Goal: Task Accomplishment & Management: Complete application form

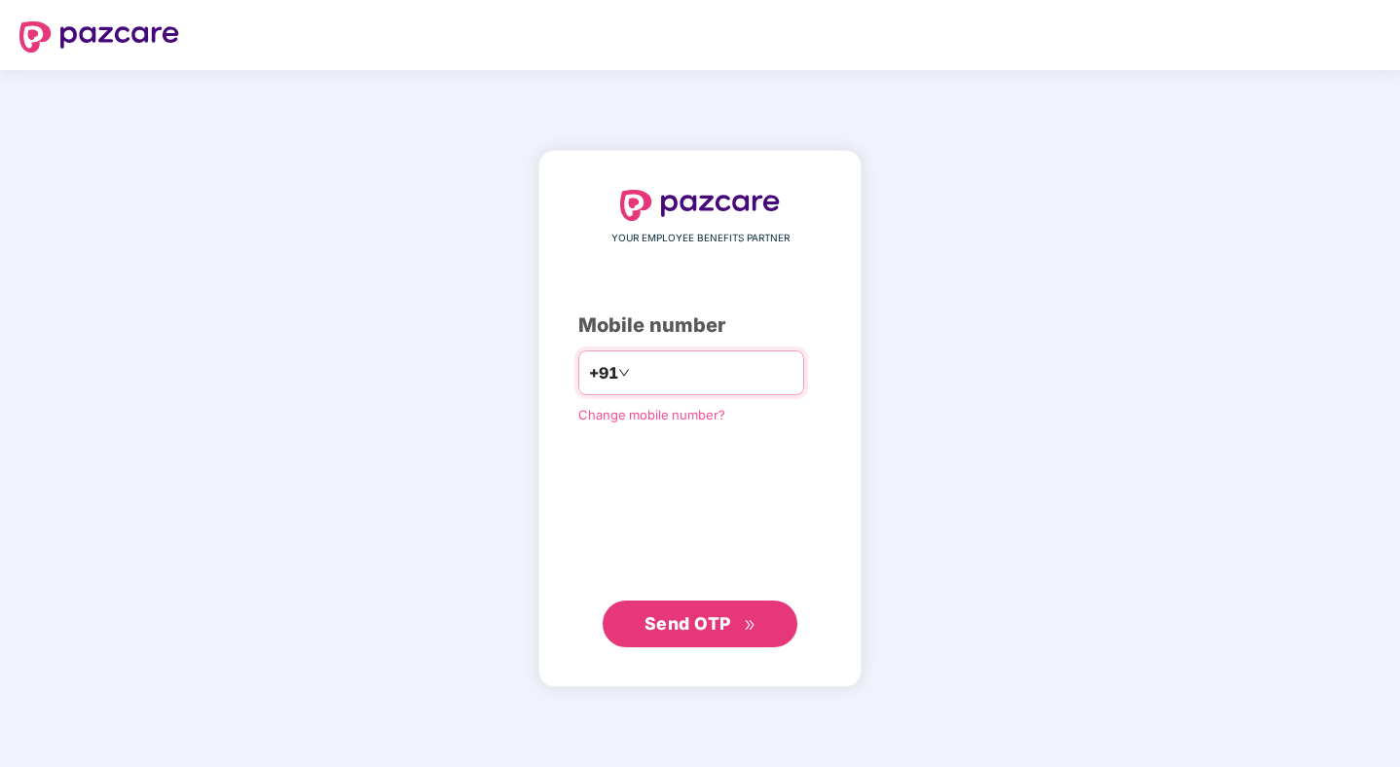
click at [678, 368] on input "number" at bounding box center [714, 372] width 160 height 31
click at [763, 372] on input "number" at bounding box center [714, 372] width 160 height 31
type input "**********"
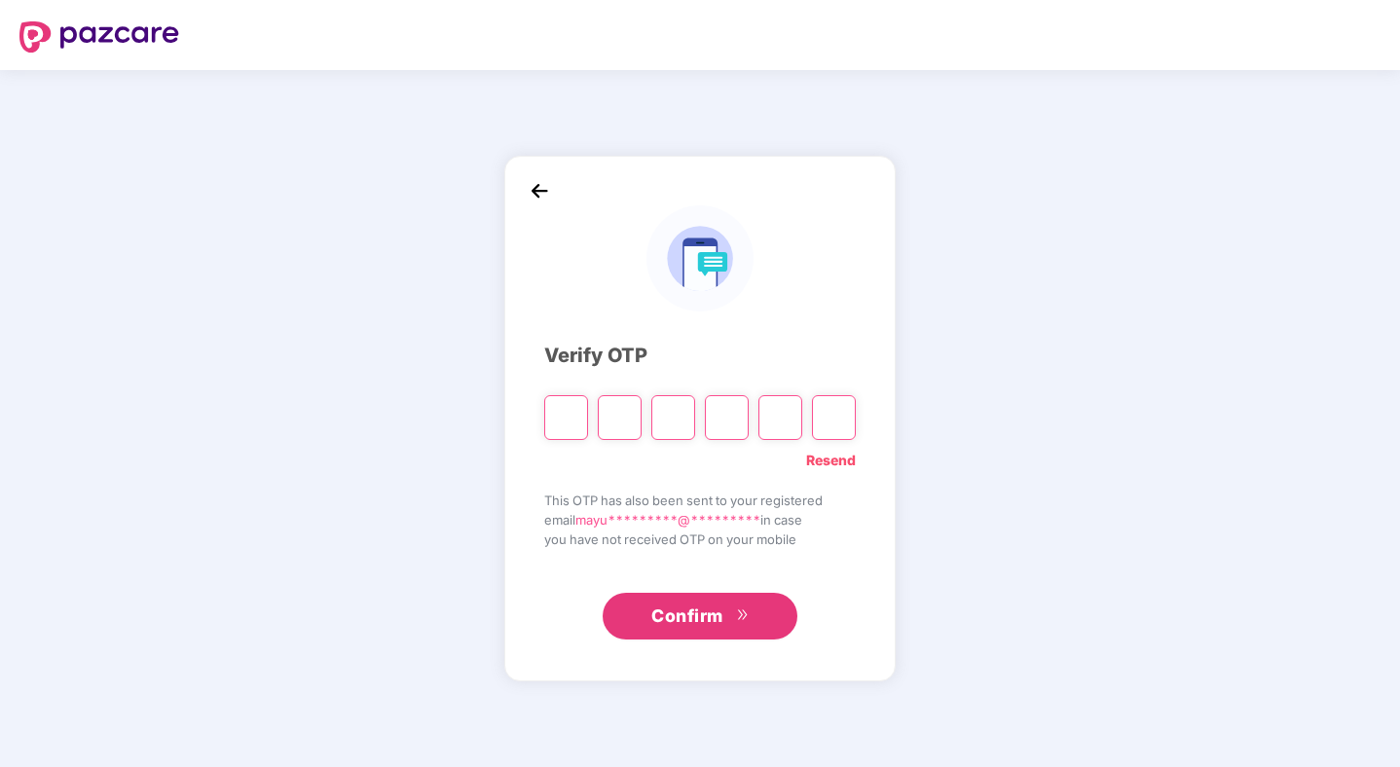
type input "*"
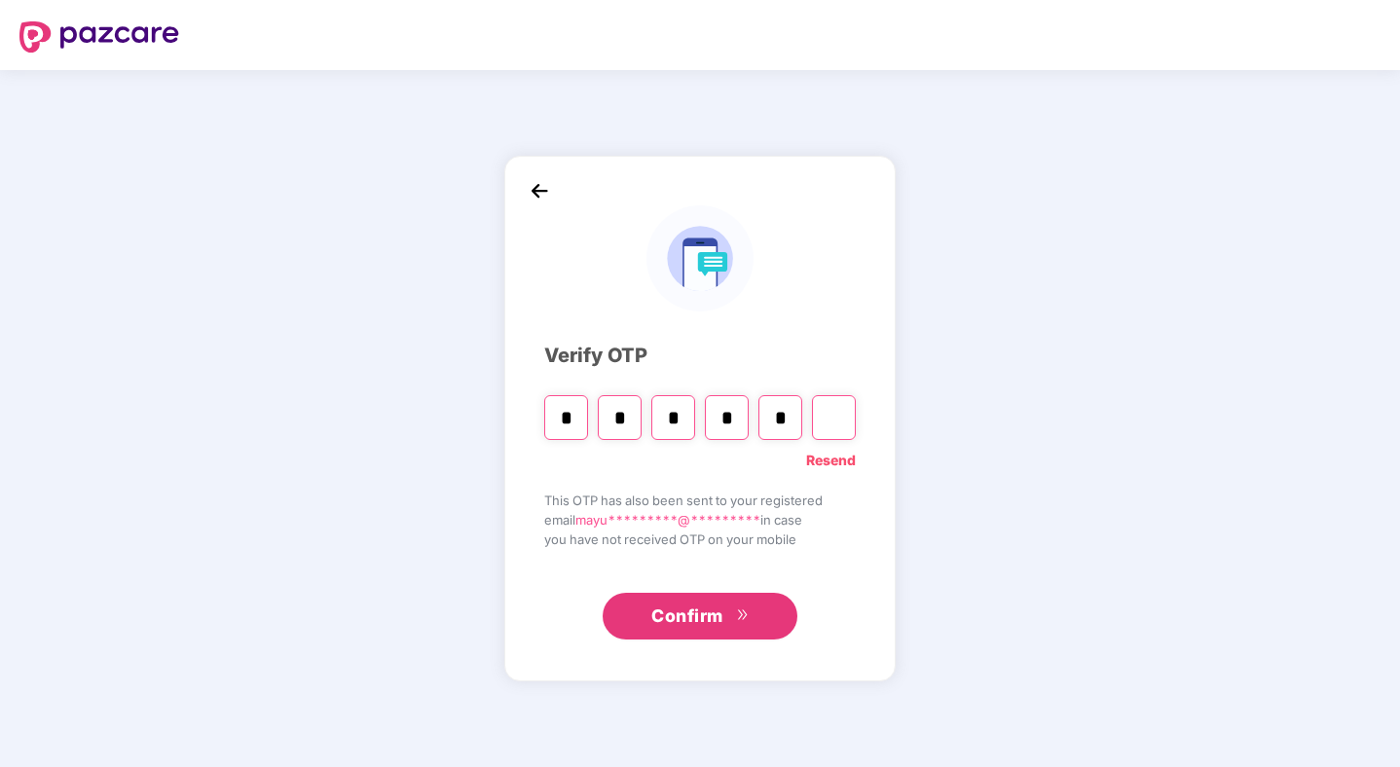
type input "*"
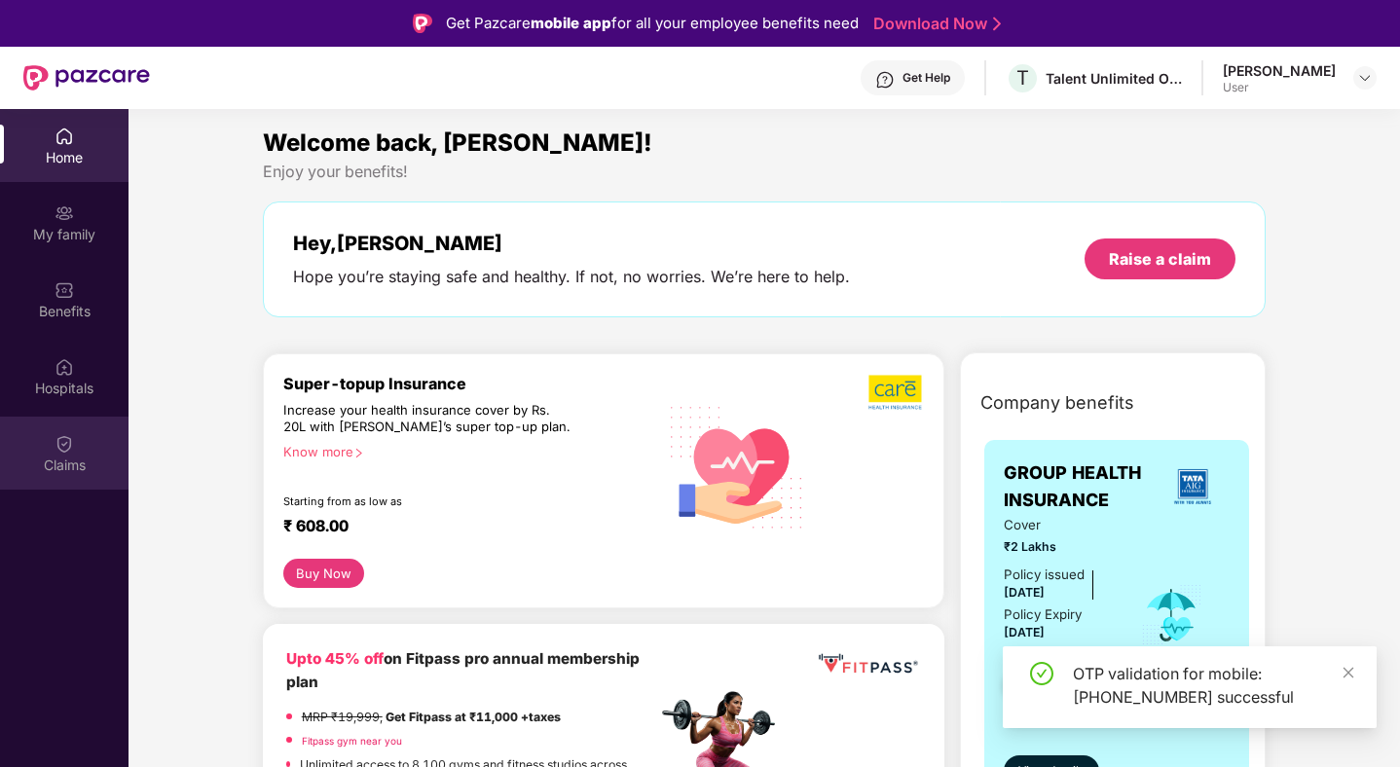
click at [91, 470] on div "Claims" at bounding box center [64, 465] width 128 height 19
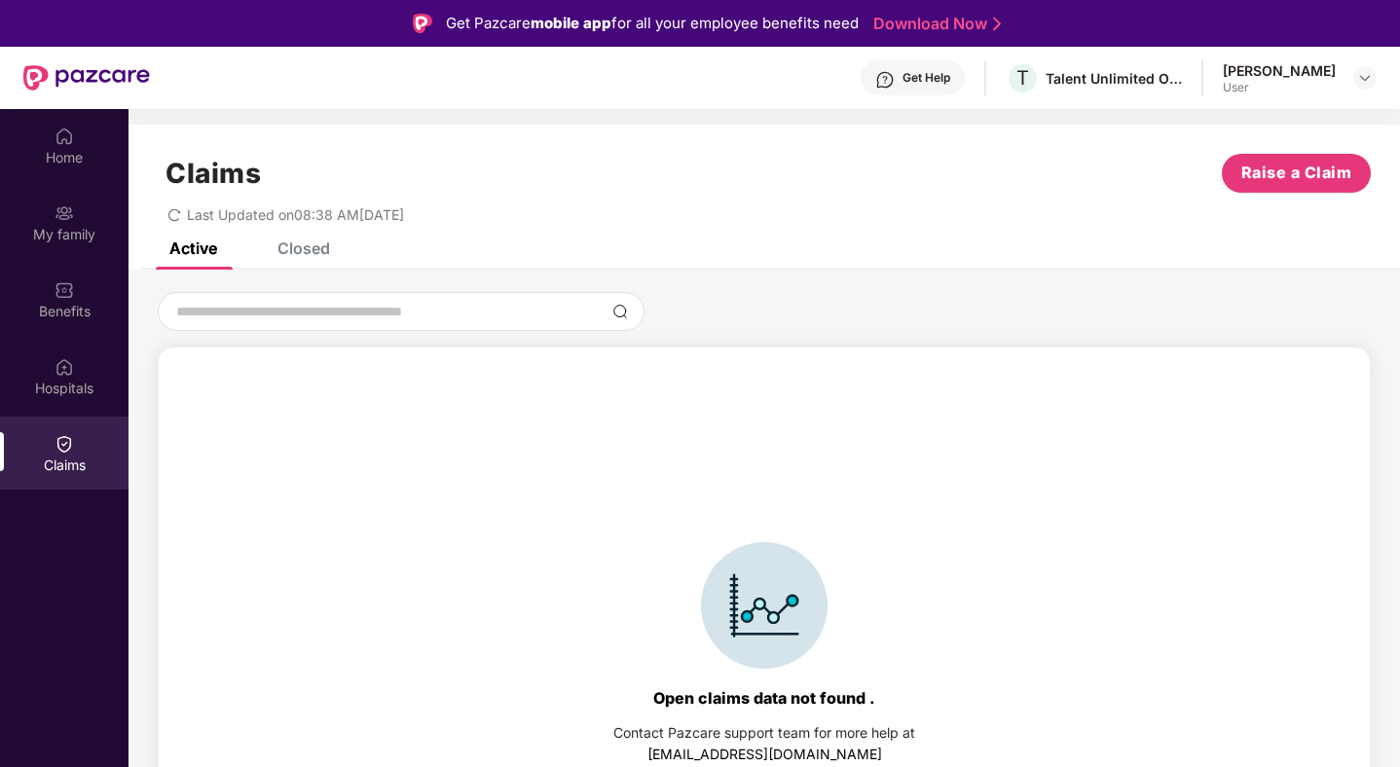
click at [316, 258] on div "Closed" at bounding box center [289, 248] width 82 height 43
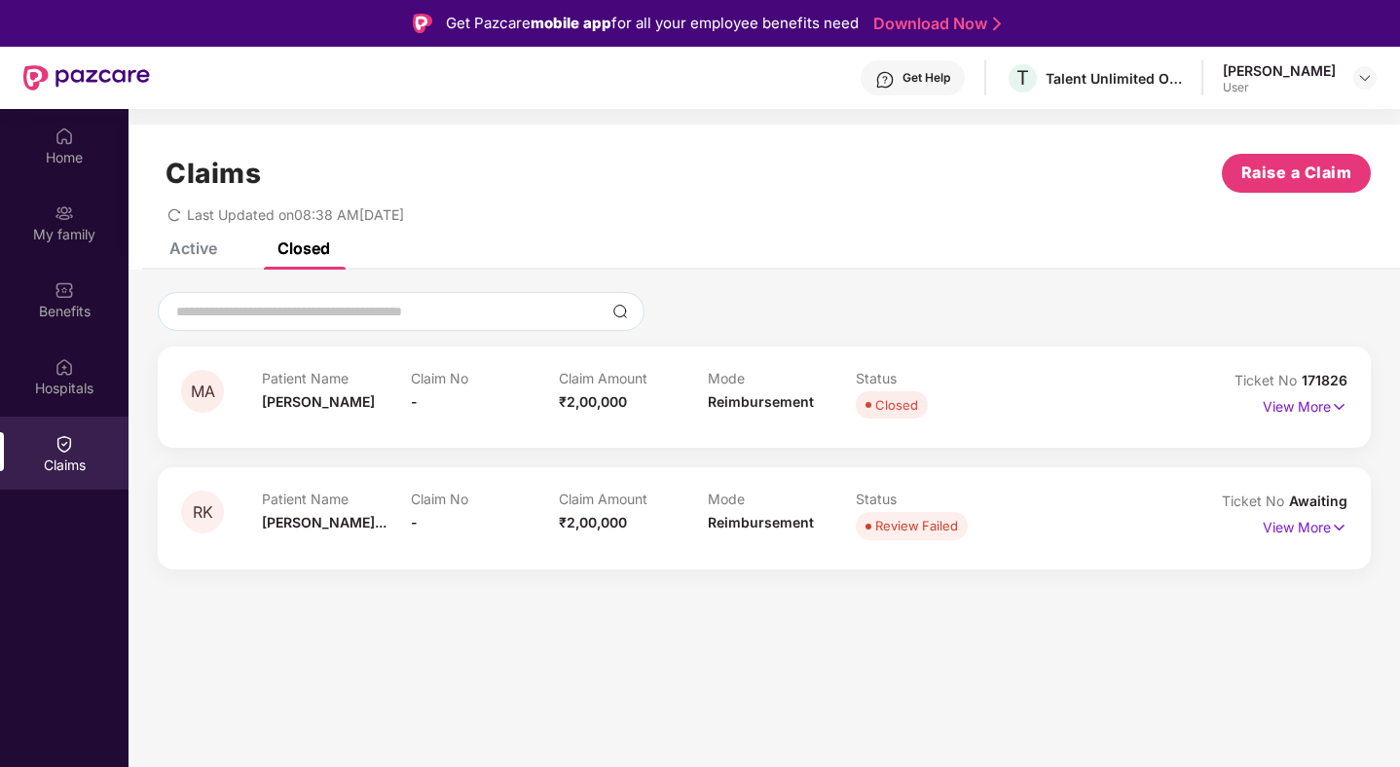
click at [198, 257] on div "Active" at bounding box center [193, 247] width 48 height 19
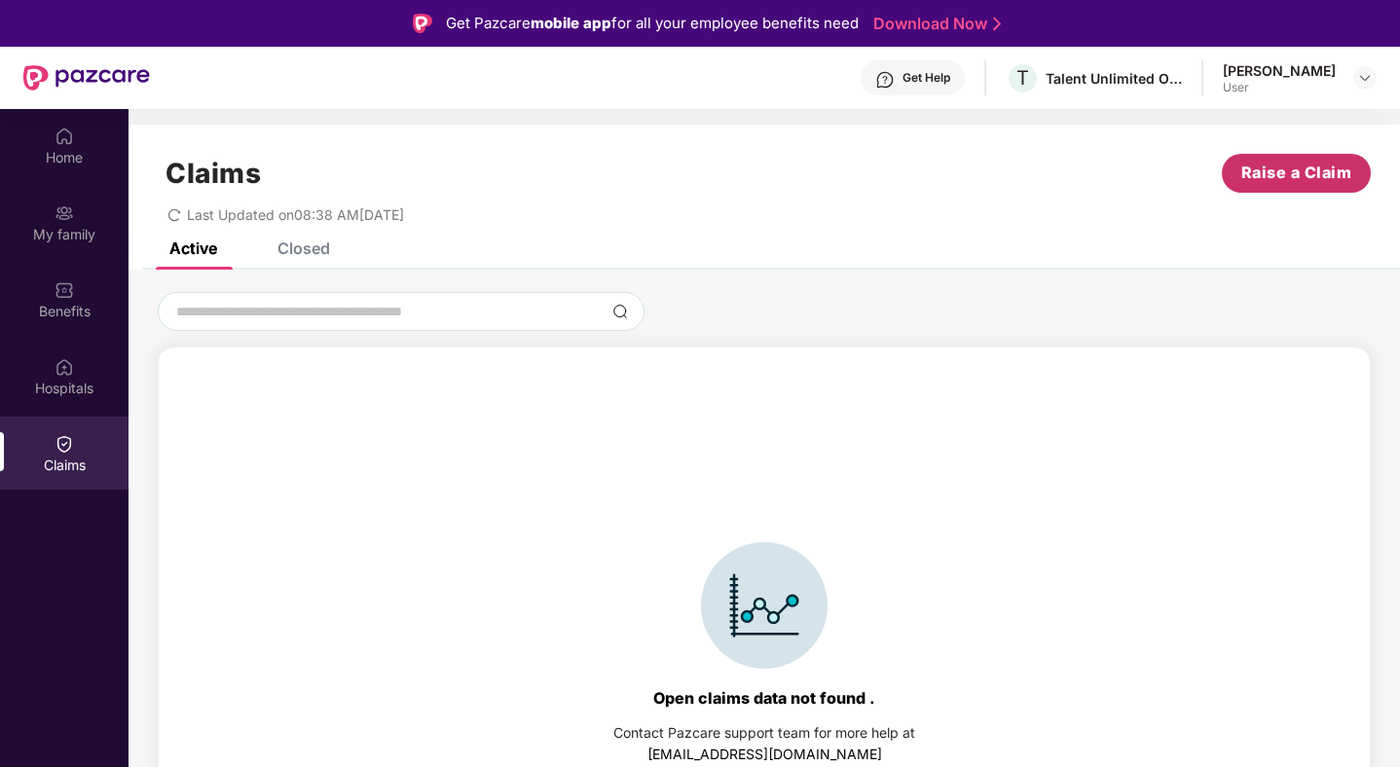
click at [1263, 181] on span "Raise a Claim" at bounding box center [1296, 173] width 111 height 24
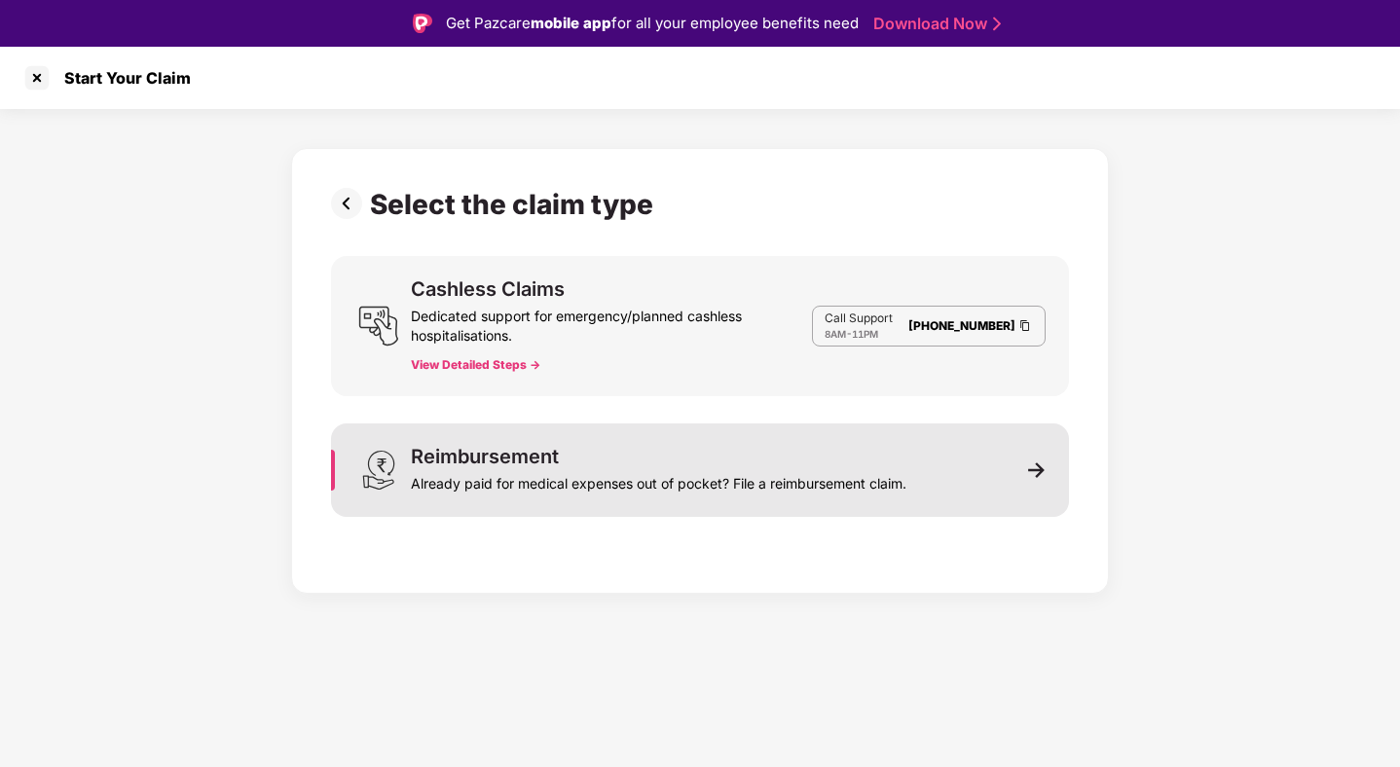
click at [696, 488] on div "Already paid for medical expenses out of pocket? File a reimbursement claim." at bounding box center [658, 479] width 495 height 27
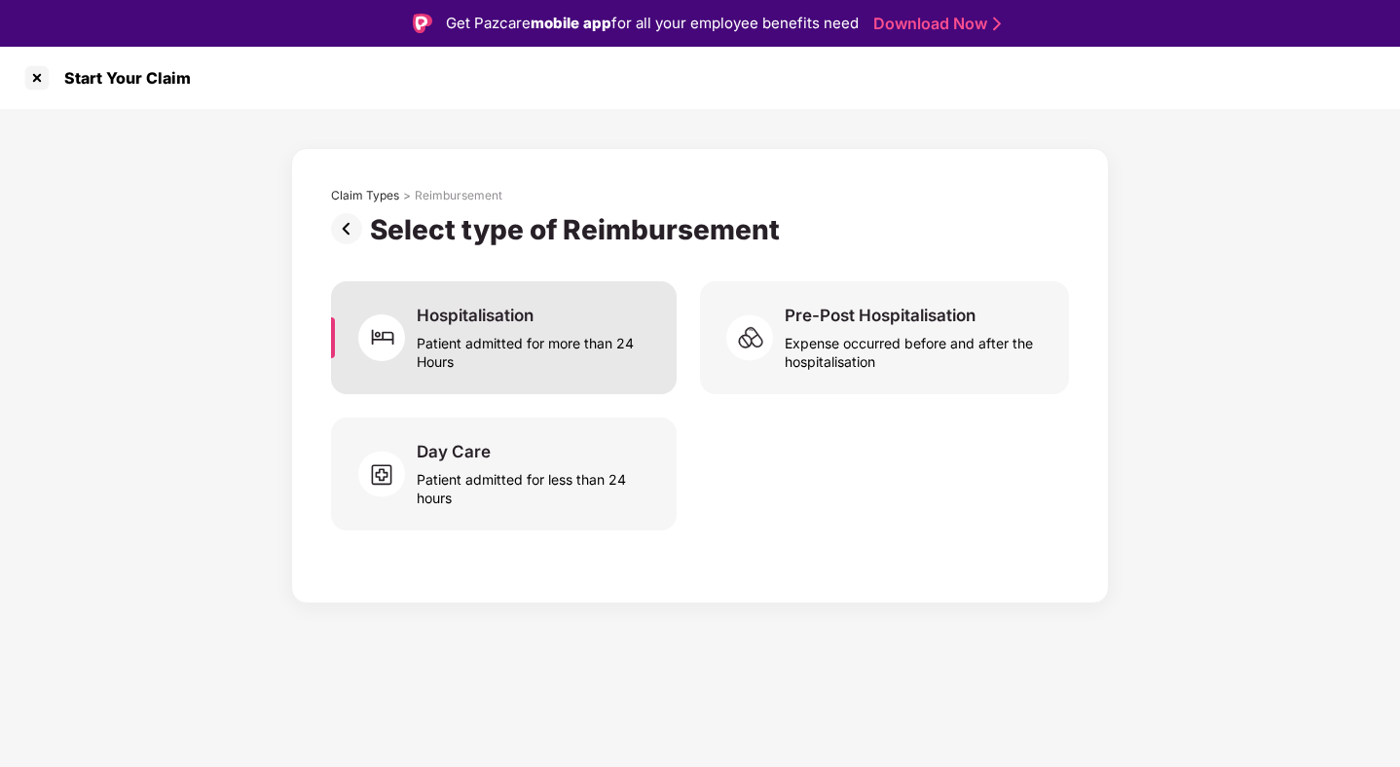
click at [578, 330] on div "Patient admitted for more than 24 Hours" at bounding box center [535, 348] width 237 height 45
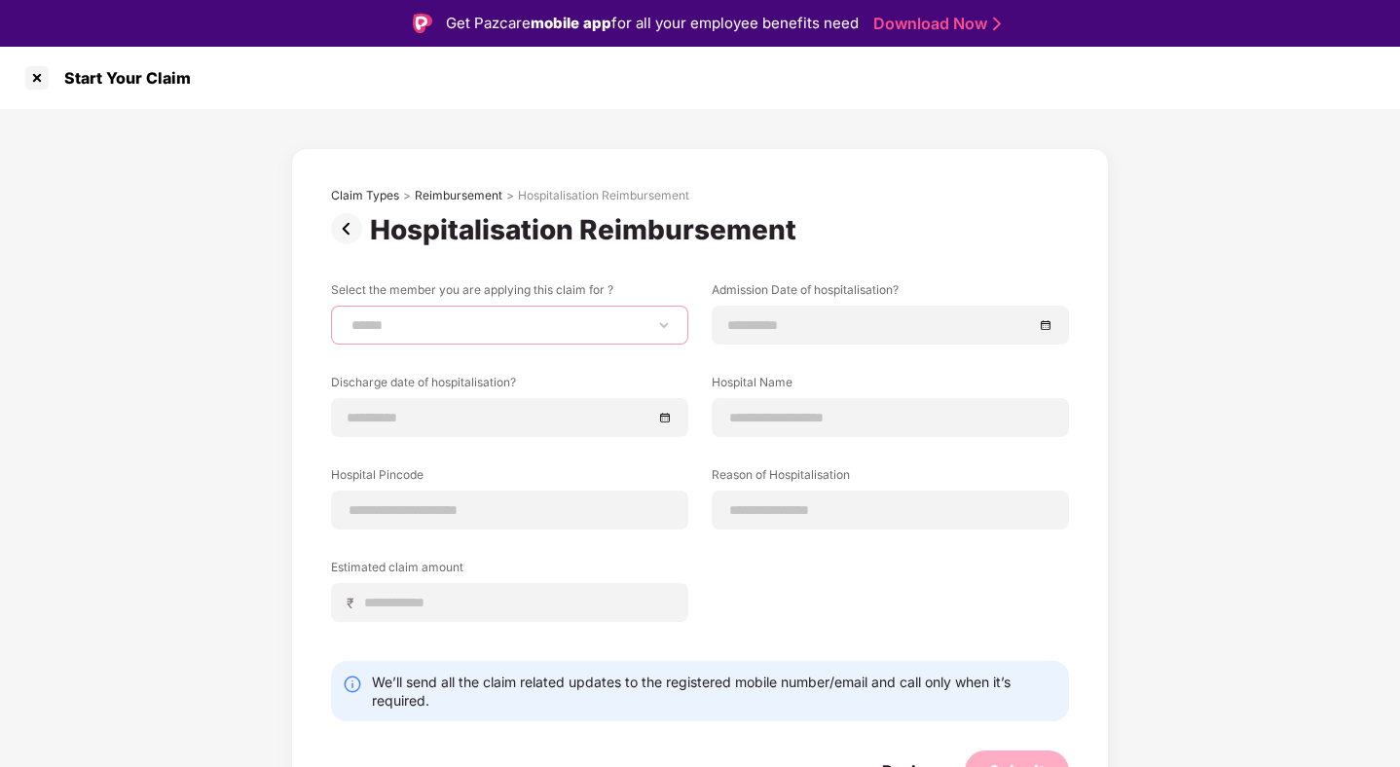
click at [490, 318] on select "**********" at bounding box center [510, 325] width 324 height 16
select select "**********"
click at [348, 317] on select "**********" at bounding box center [510, 325] width 324 height 16
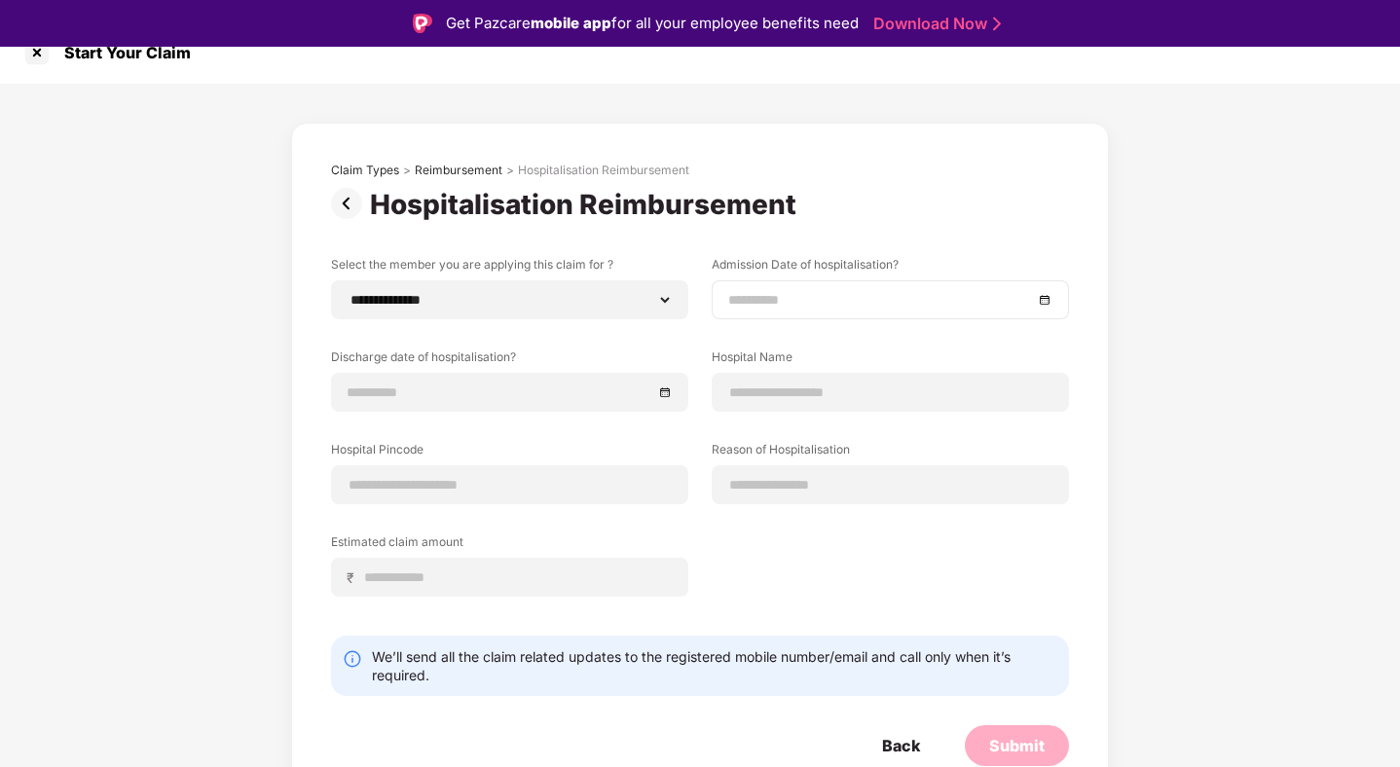
click at [1044, 286] on div at bounding box center [890, 299] width 357 height 39
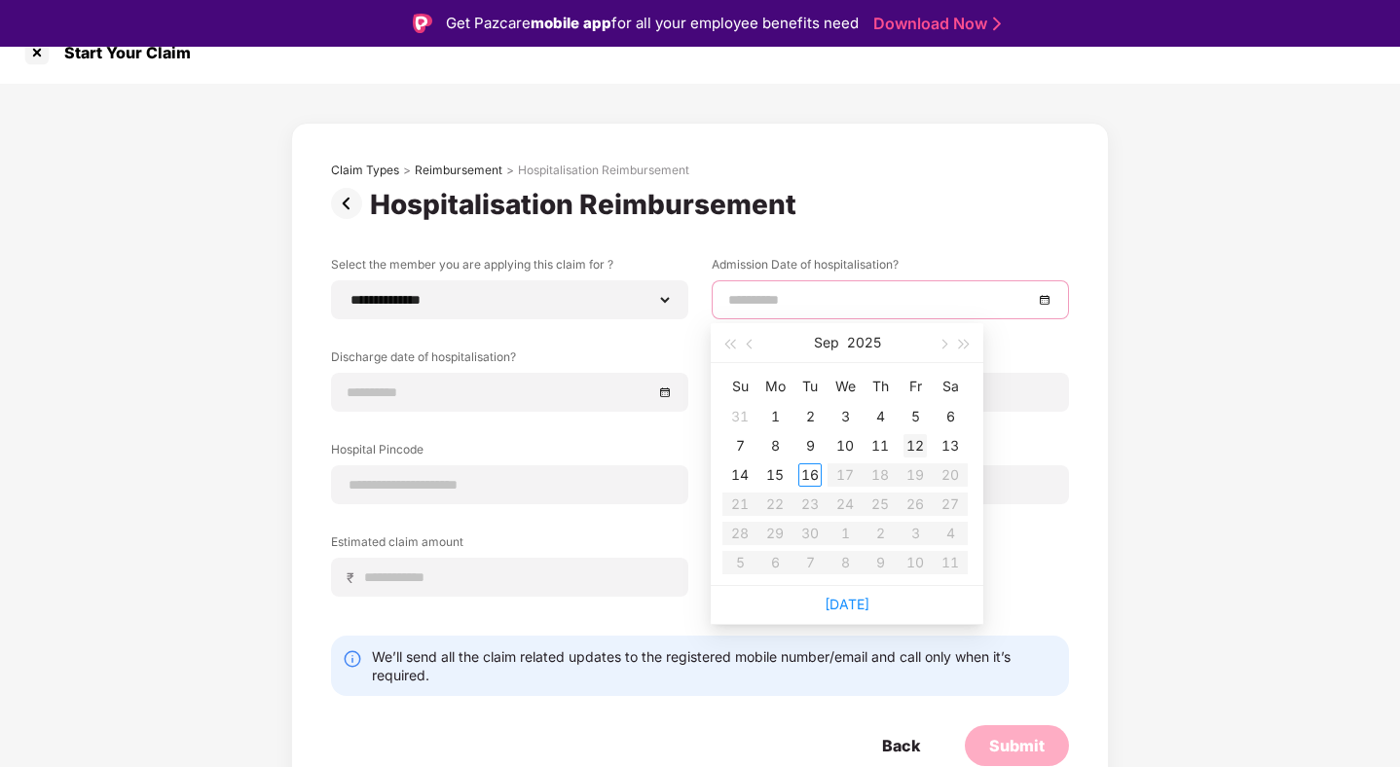
type input "**********"
click at [945, 348] on button "button" at bounding box center [942, 342] width 21 height 39
click at [751, 348] on span "button" at bounding box center [752, 345] width 10 height 10
type input "**********"
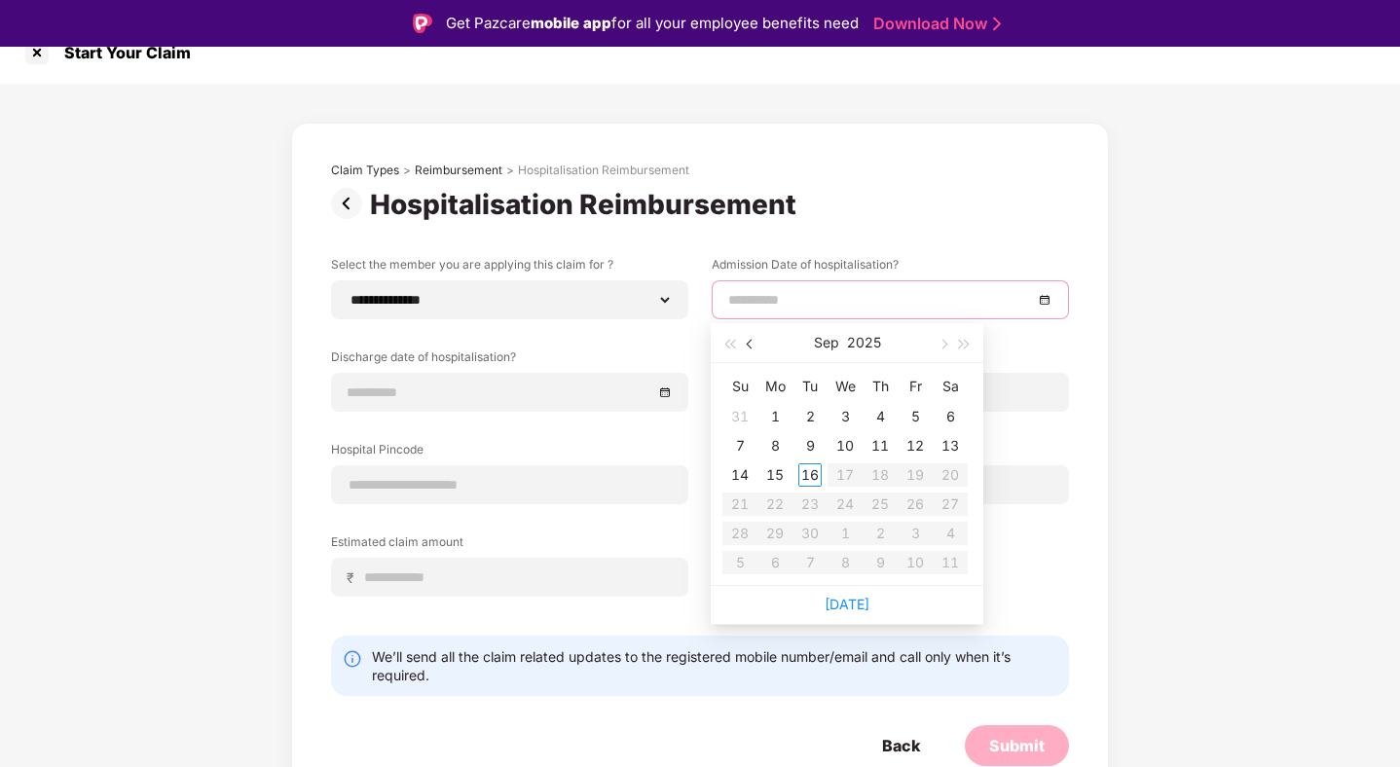
click at [740, 348] on button "button" at bounding box center [750, 342] width 21 height 39
type input "**********"
click at [945, 505] on div "26" at bounding box center [949, 504] width 23 height 23
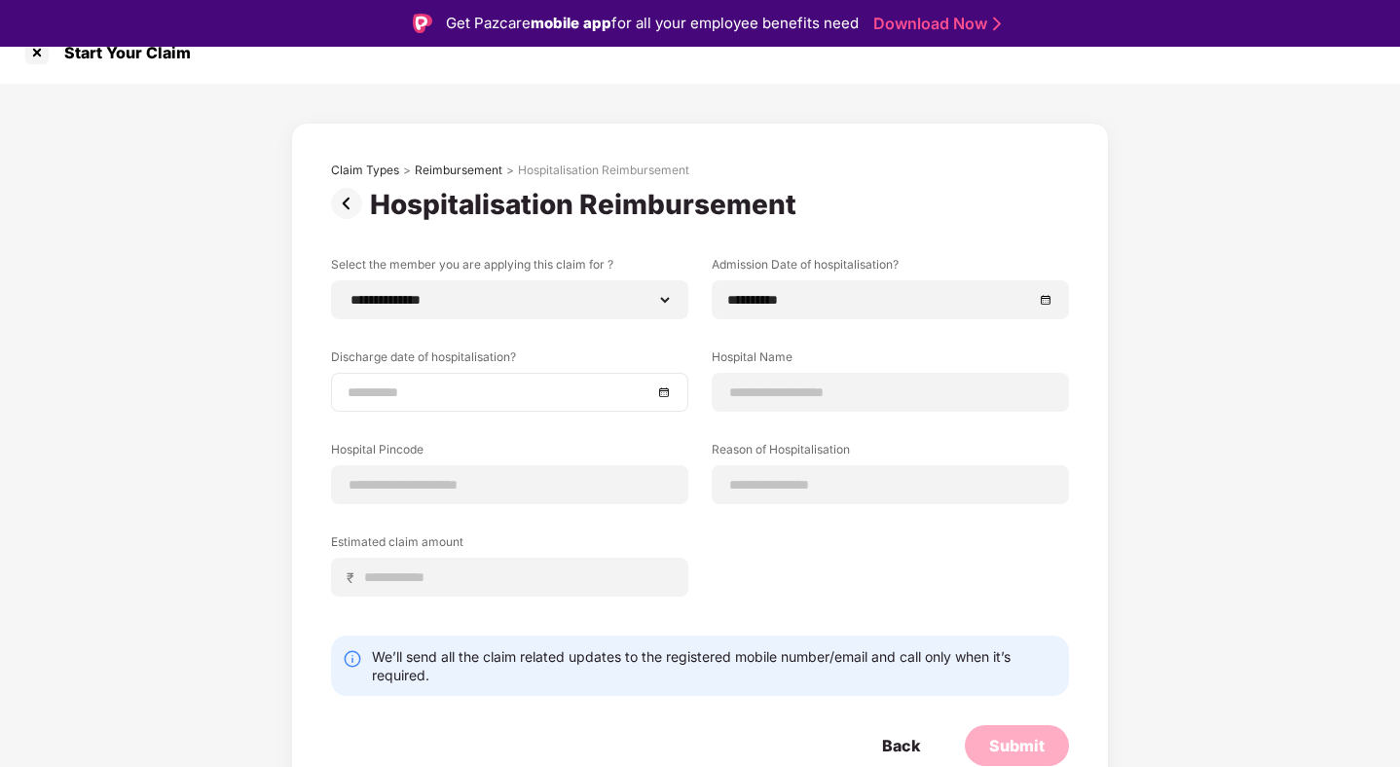
click at [662, 393] on div at bounding box center [510, 392] width 324 height 21
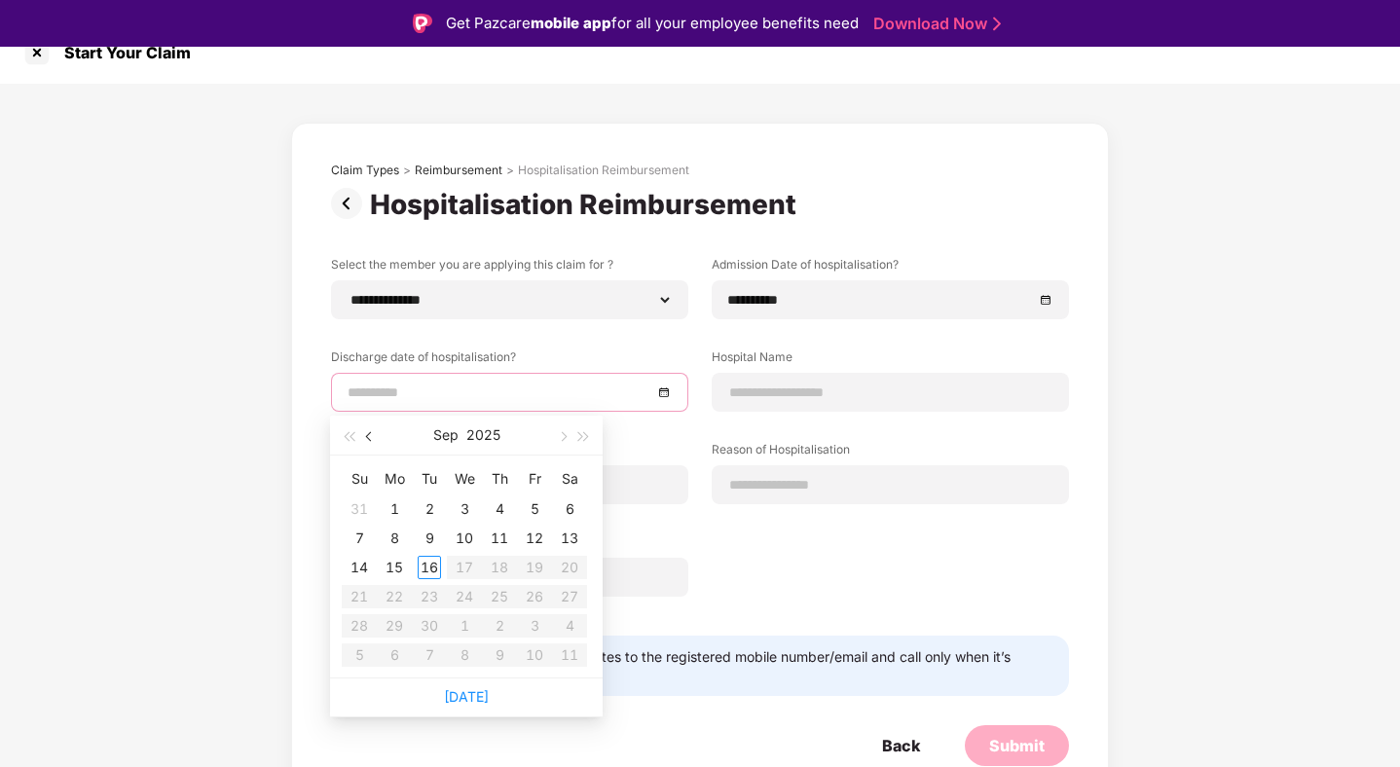
click at [365, 437] on button "button" at bounding box center [369, 435] width 21 height 39
type input "**********"
click at [562, 537] on div "9" at bounding box center [569, 538] width 23 height 23
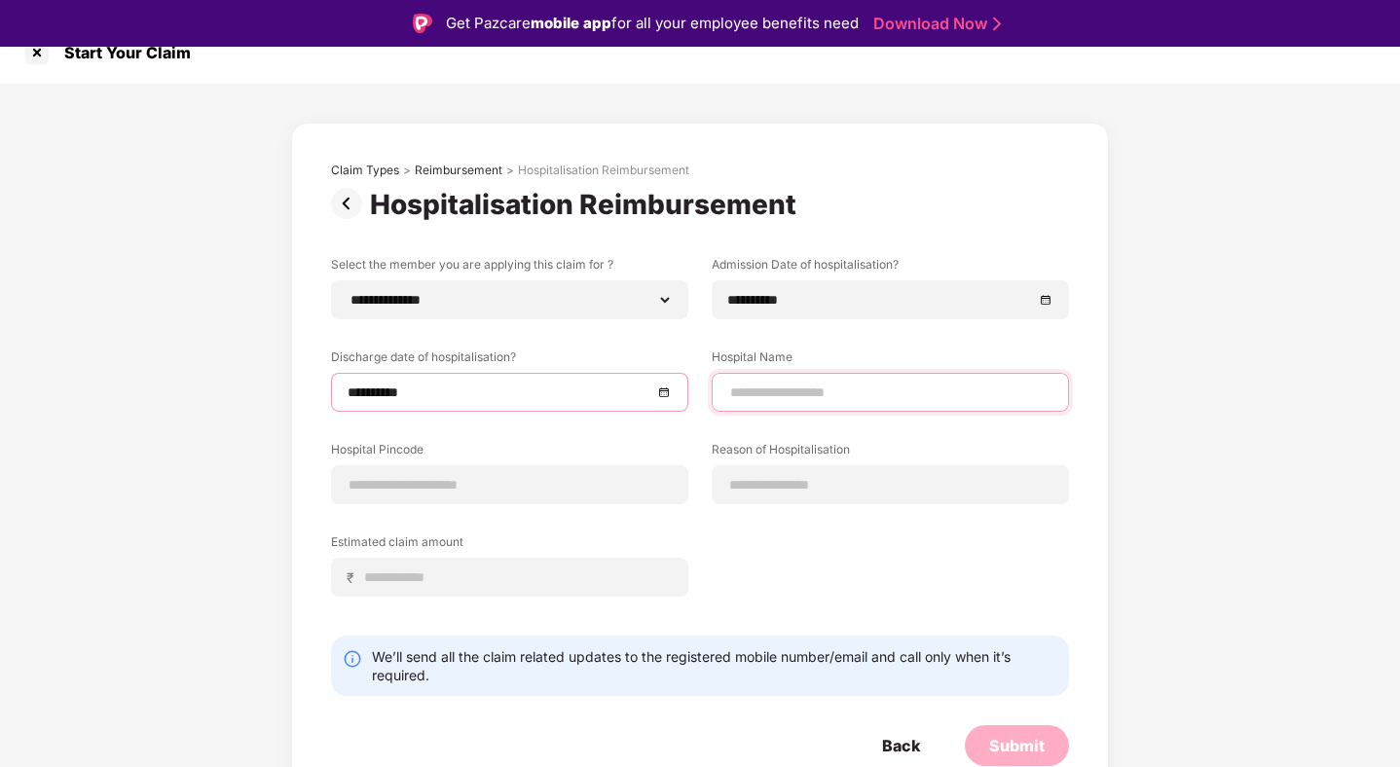
click at [942, 390] on input at bounding box center [890, 393] width 324 height 20
type input "**********"
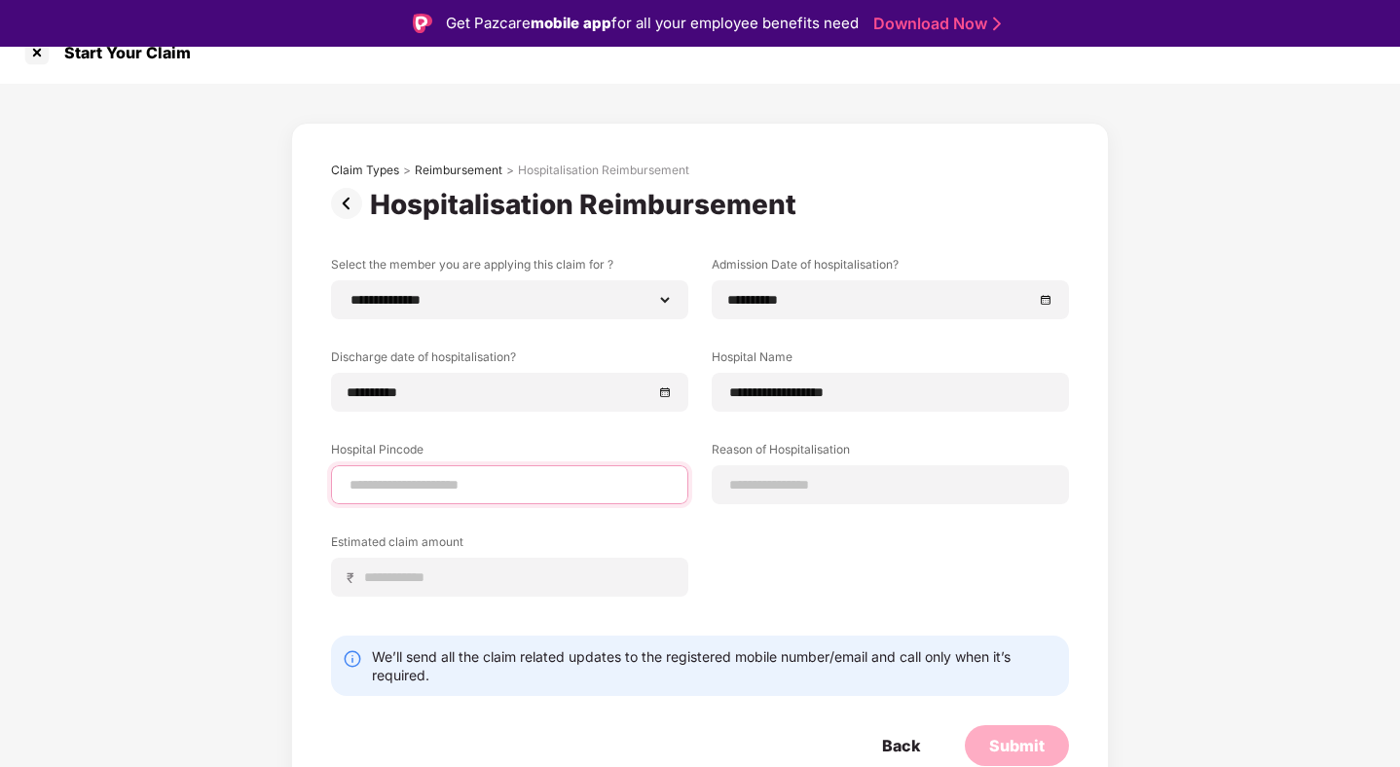
click at [598, 493] on input at bounding box center [510, 485] width 324 height 20
type input "******"
select select "******"
select select "**********"
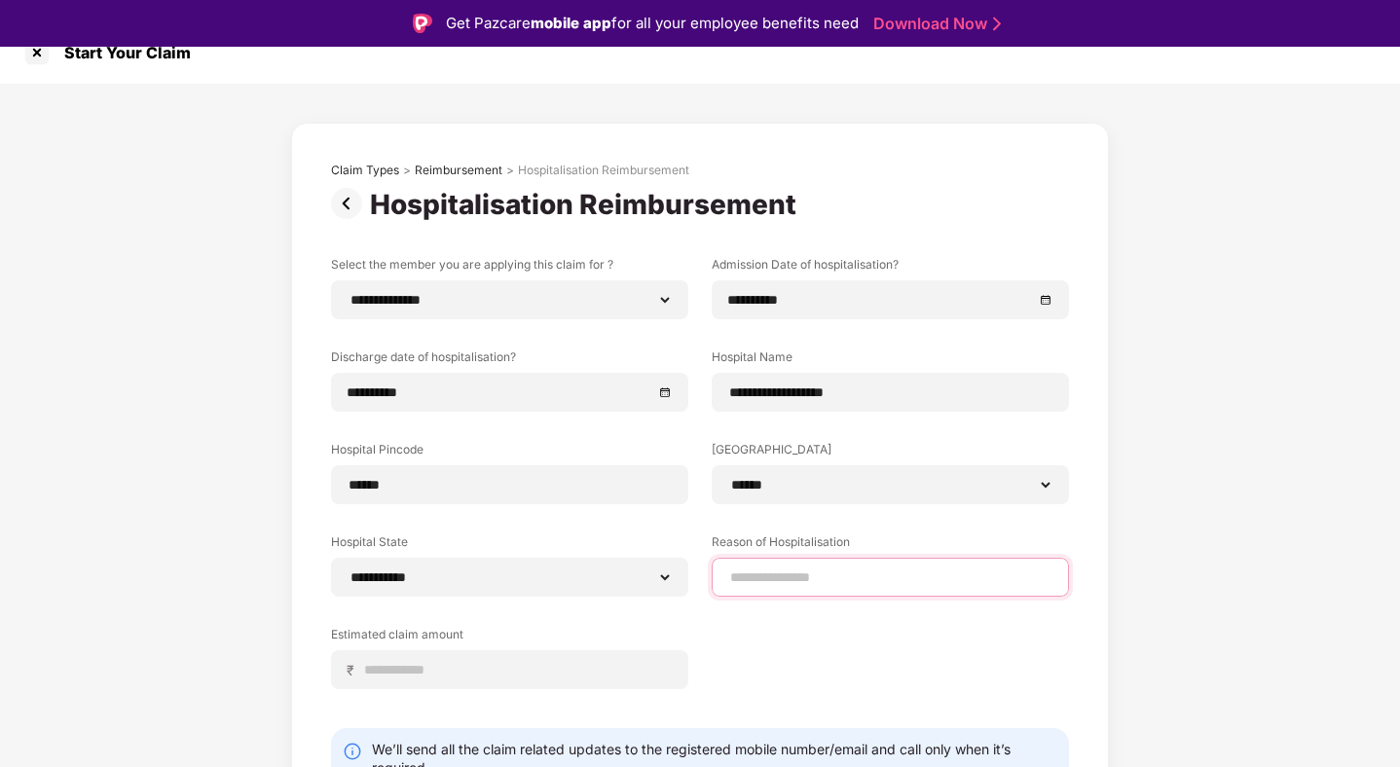
click at [776, 568] on input at bounding box center [890, 577] width 324 height 20
type input "**********"
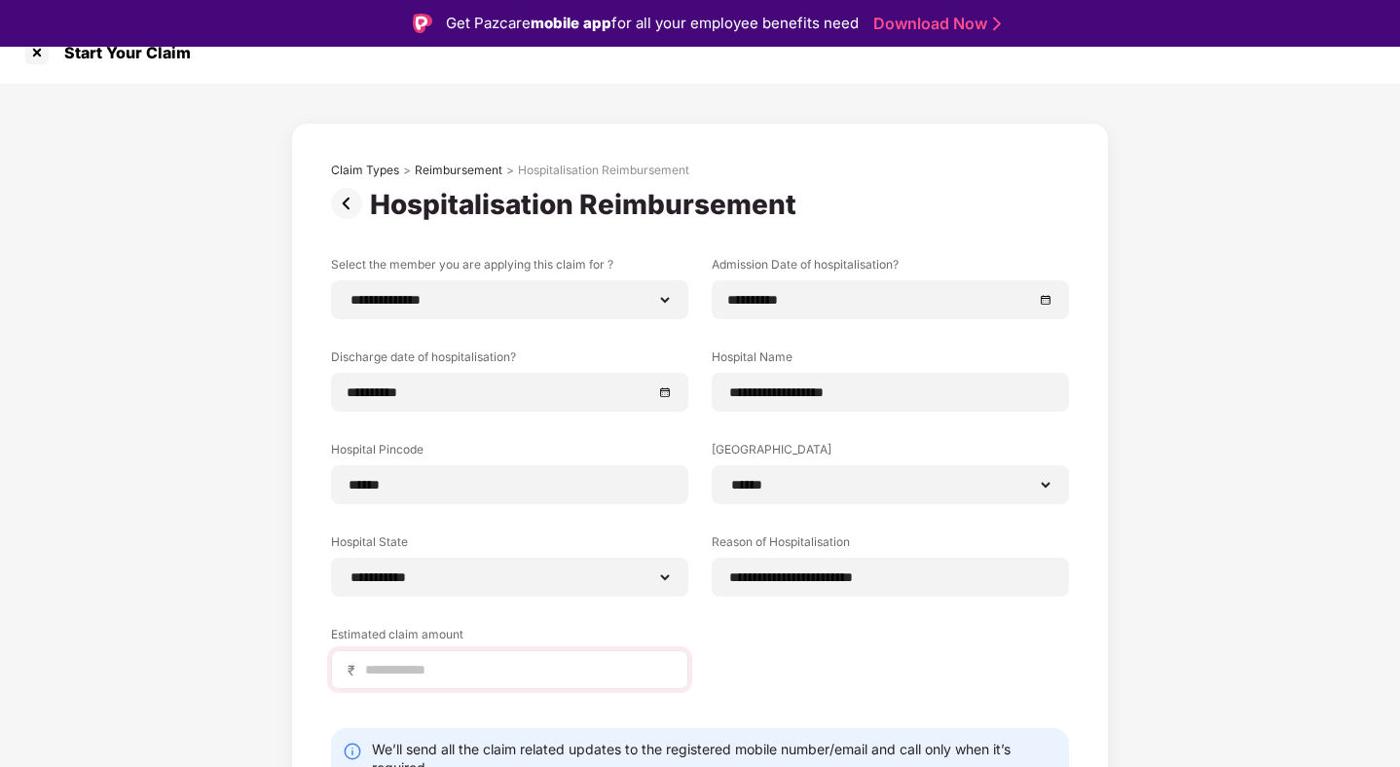
click at [457, 681] on div "₹" at bounding box center [509, 669] width 357 height 39
click at [440, 667] on input at bounding box center [517, 670] width 309 height 20
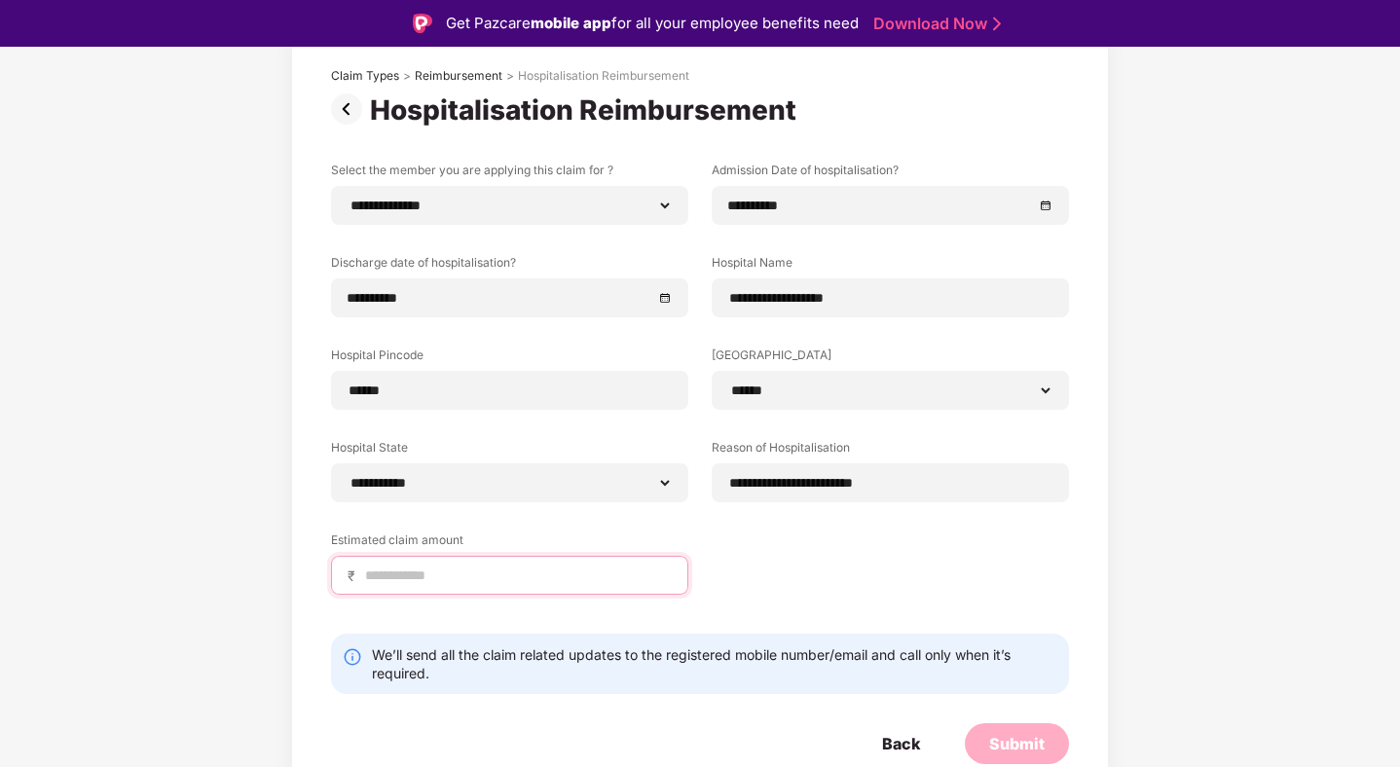
type input "******"
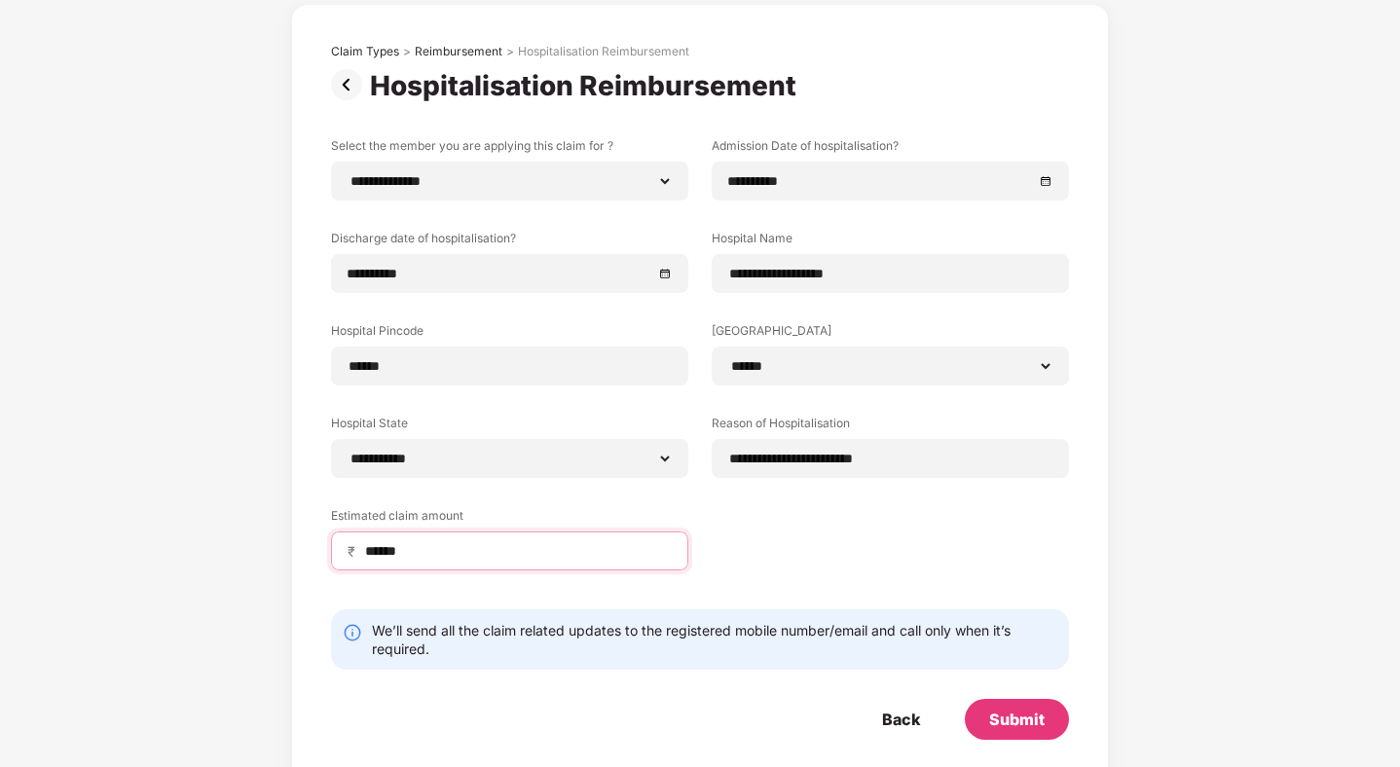
scroll to position [94, 0]
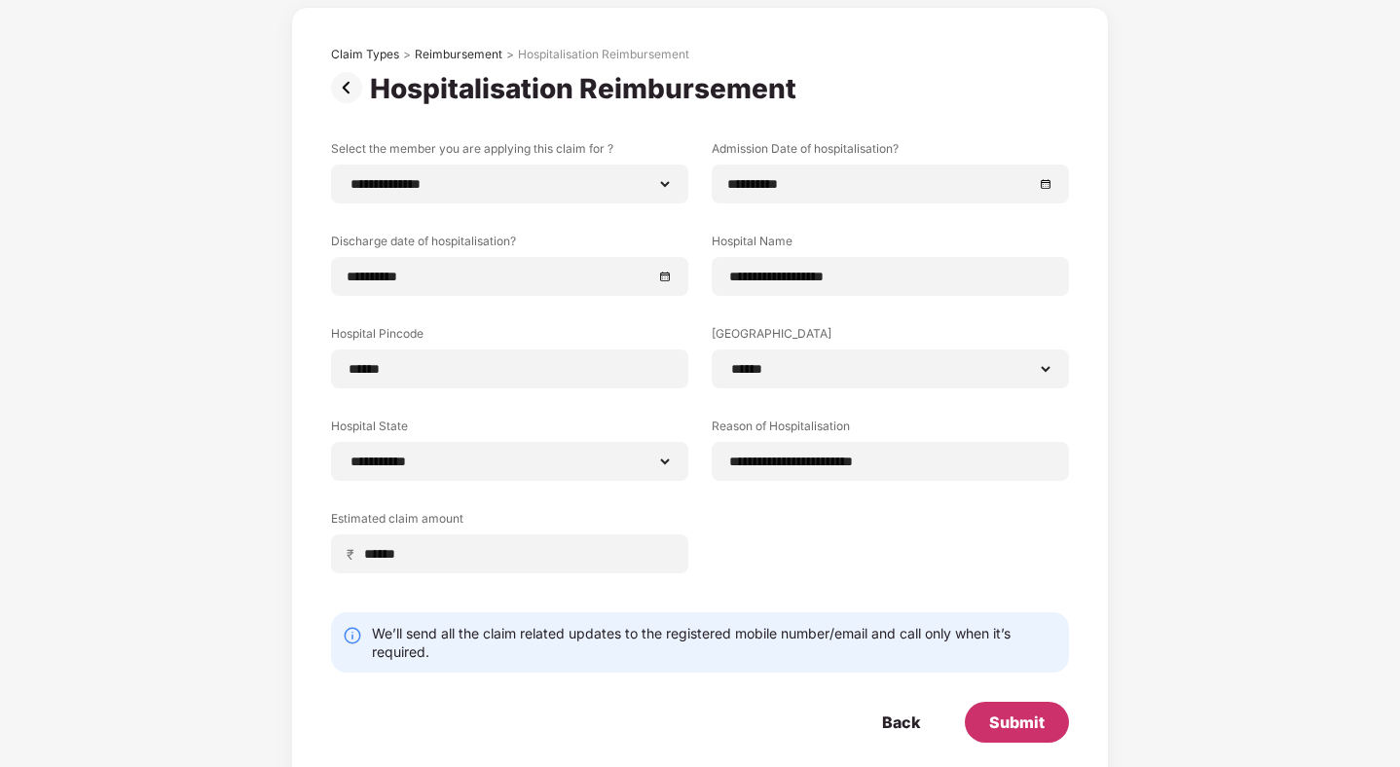
click at [1040, 734] on div "Submit" at bounding box center [1017, 722] width 104 height 41
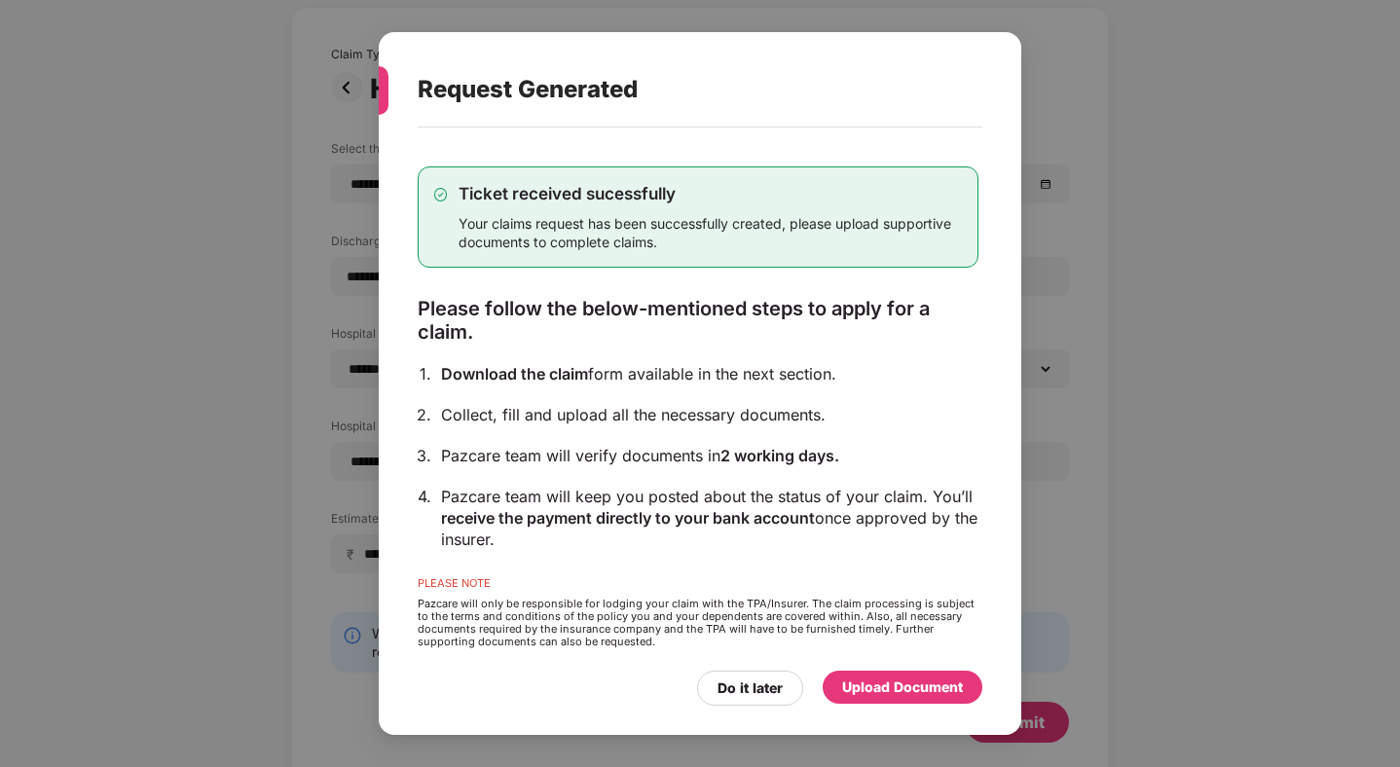
click at [931, 688] on div "Upload Document" at bounding box center [902, 687] width 121 height 21
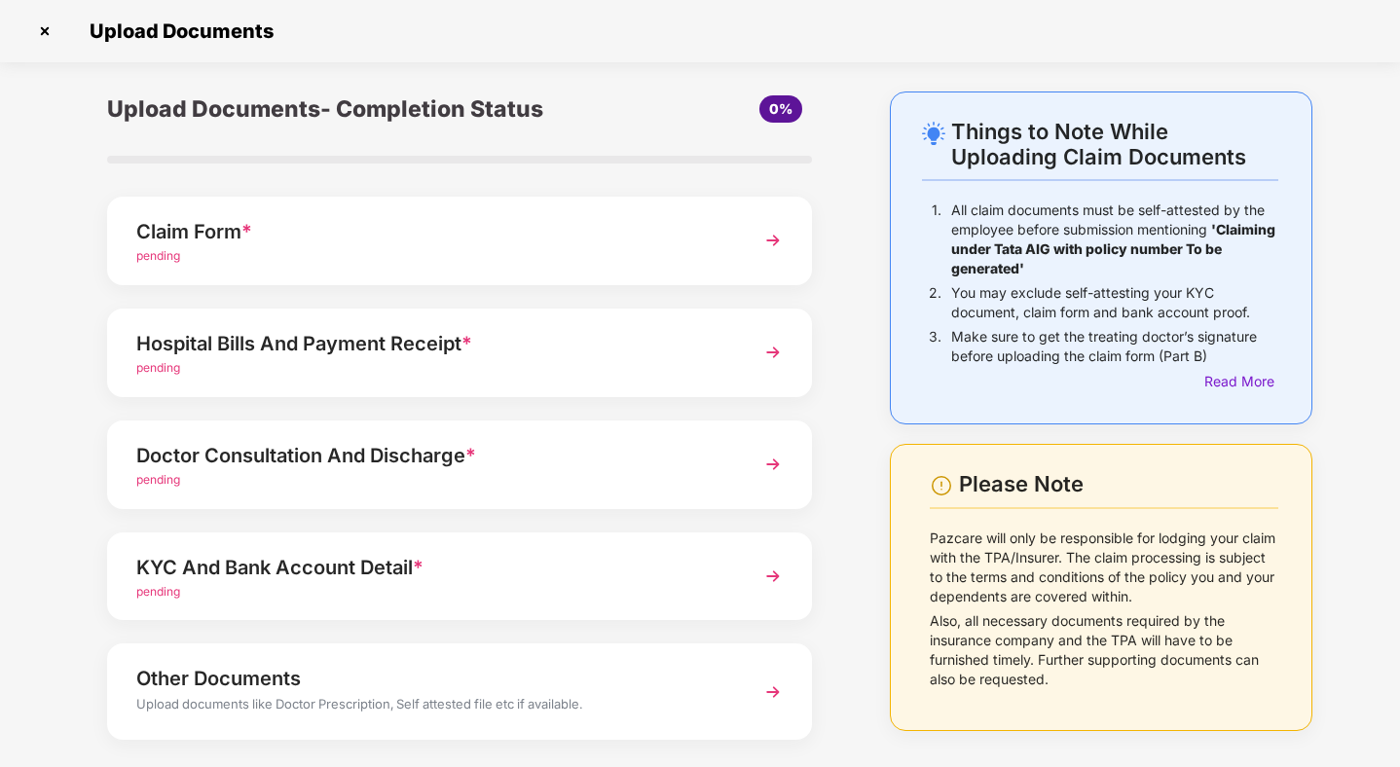
click at [553, 236] on div "Claim Form *" at bounding box center [432, 231] width 592 height 31
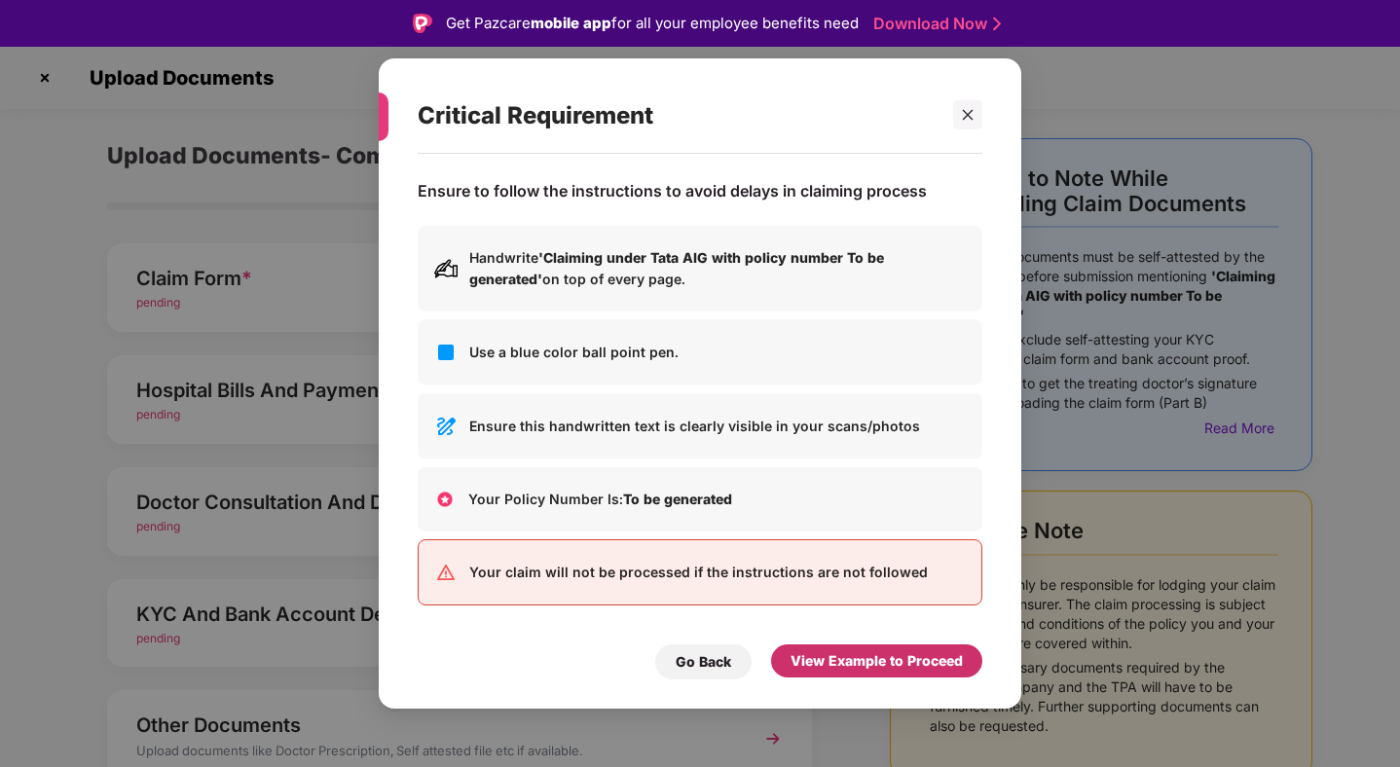
click at [860, 656] on div "View Example to Proceed" at bounding box center [876, 660] width 172 height 21
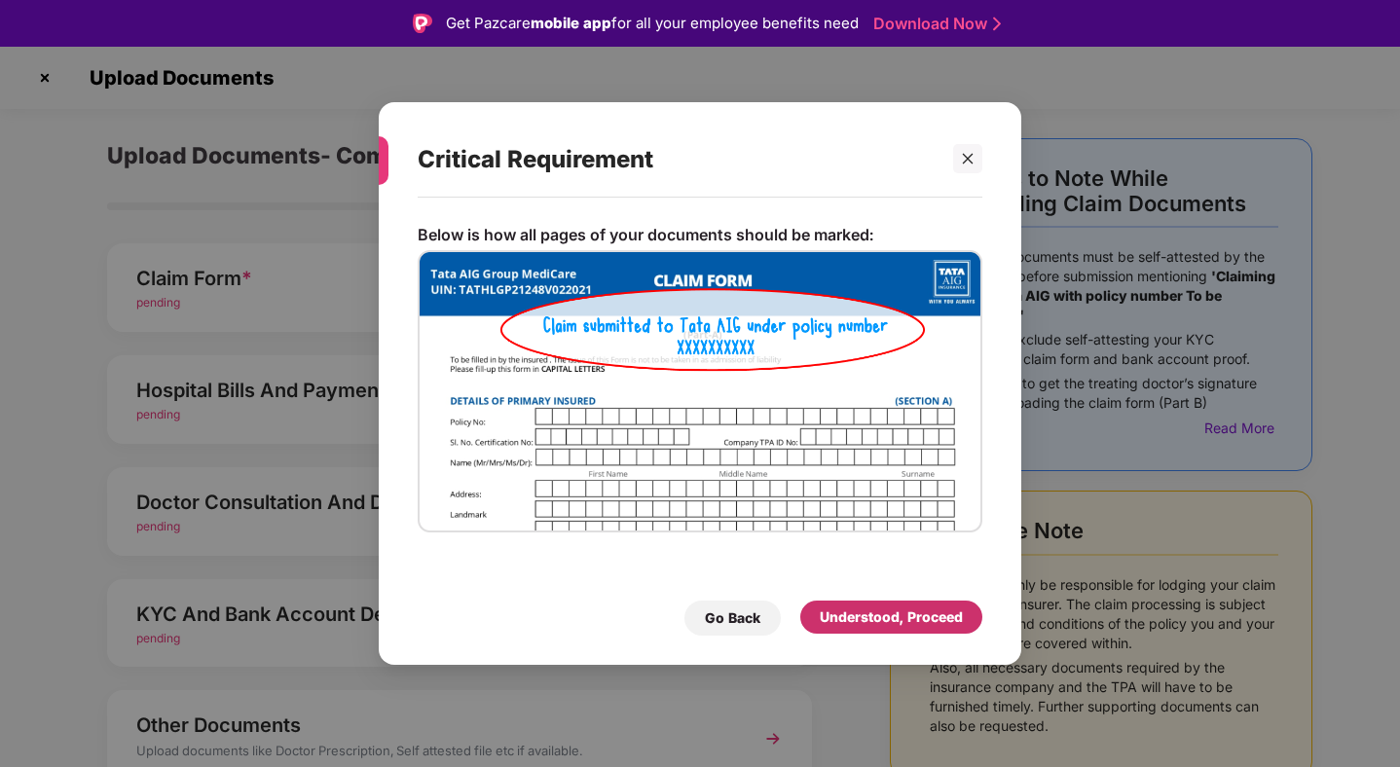
click at [877, 623] on div "Understood, Proceed" at bounding box center [891, 616] width 143 height 21
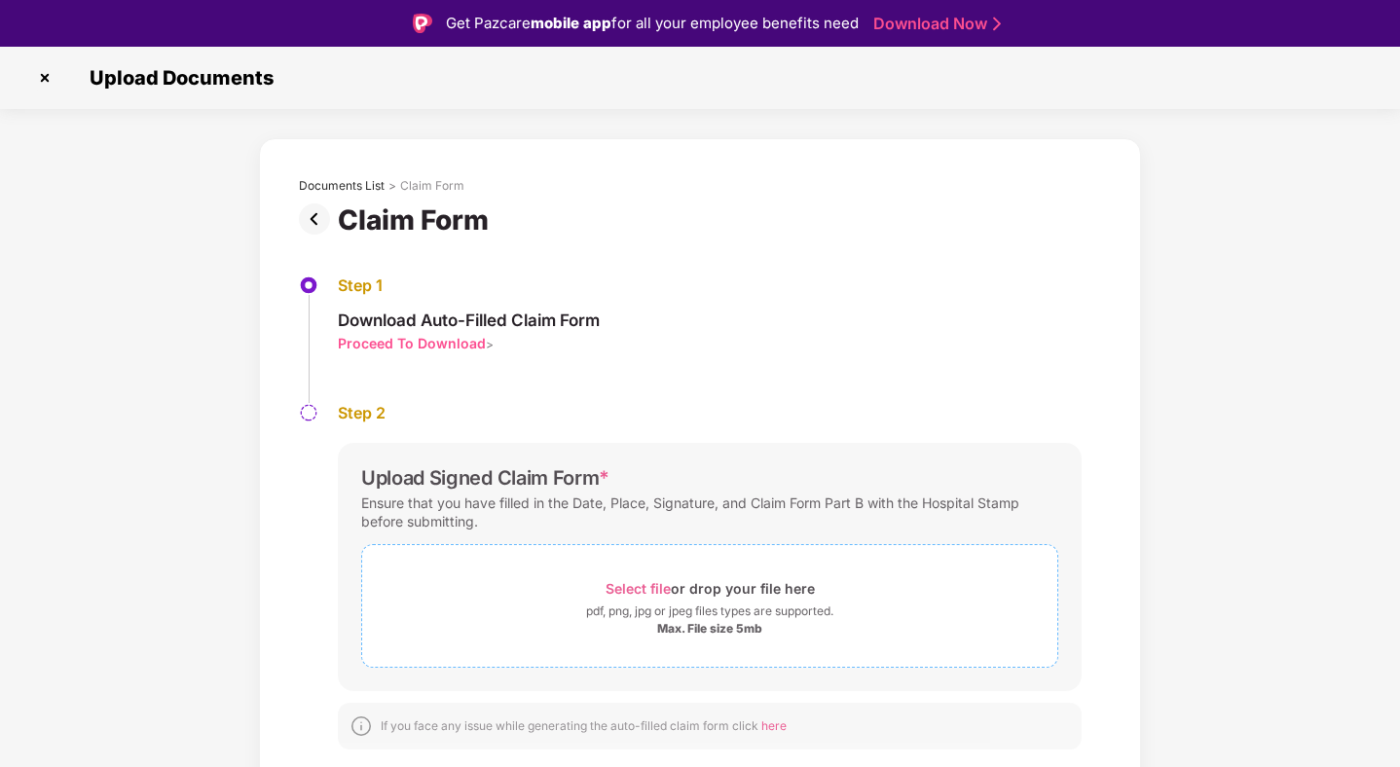
scroll to position [47, 0]
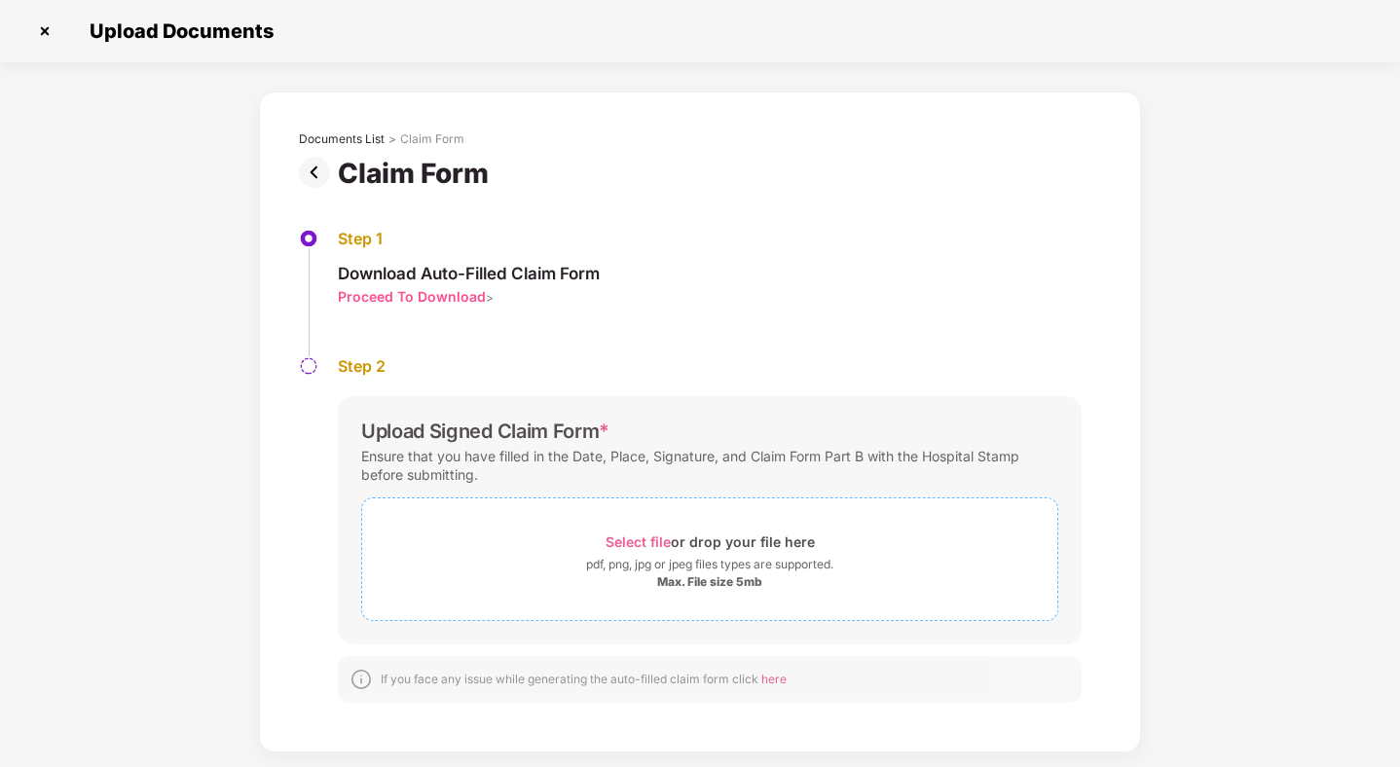
click at [658, 537] on span "Select file" at bounding box center [637, 541] width 65 height 17
click at [640, 531] on div "Select file or drop your file here" at bounding box center [709, 542] width 209 height 26
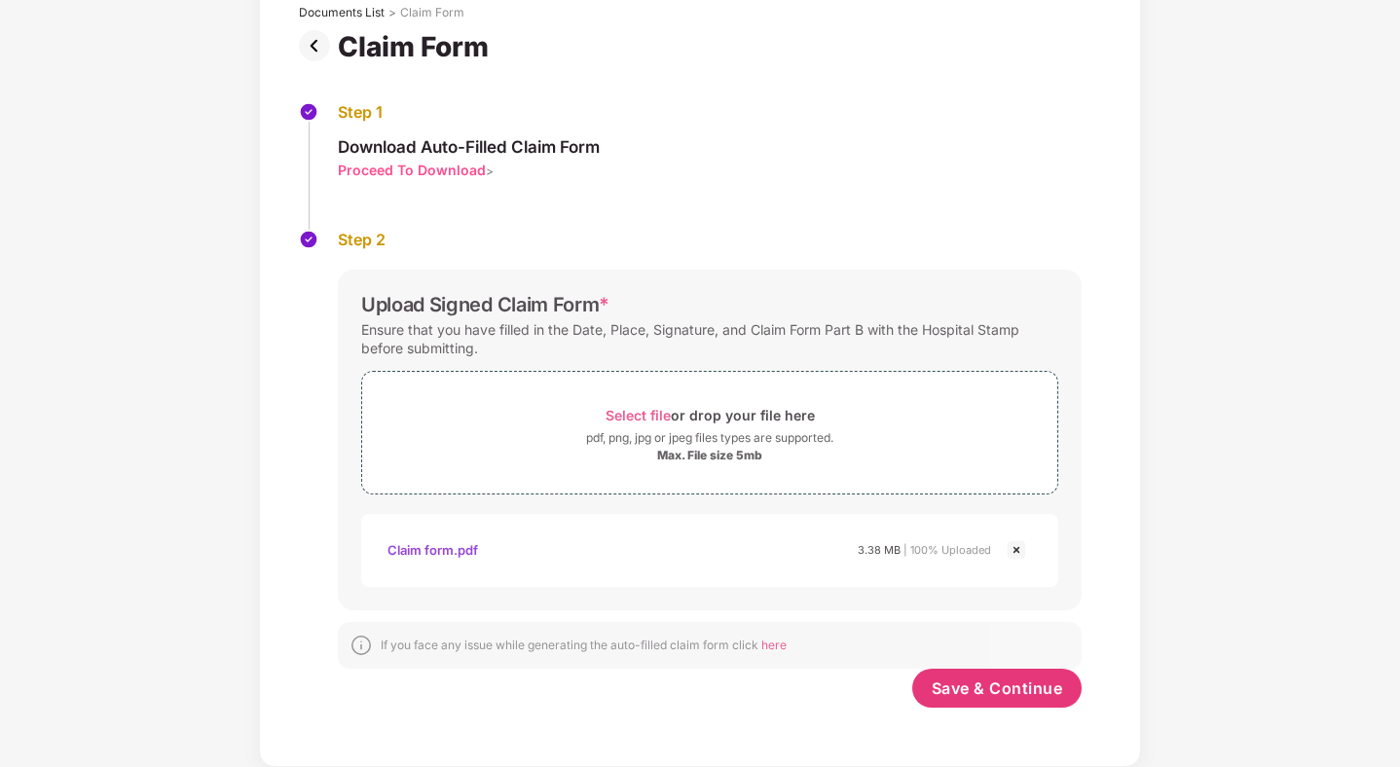
scroll to position [127, 0]
click at [996, 703] on button "Save & Continue" at bounding box center [997, 688] width 170 height 39
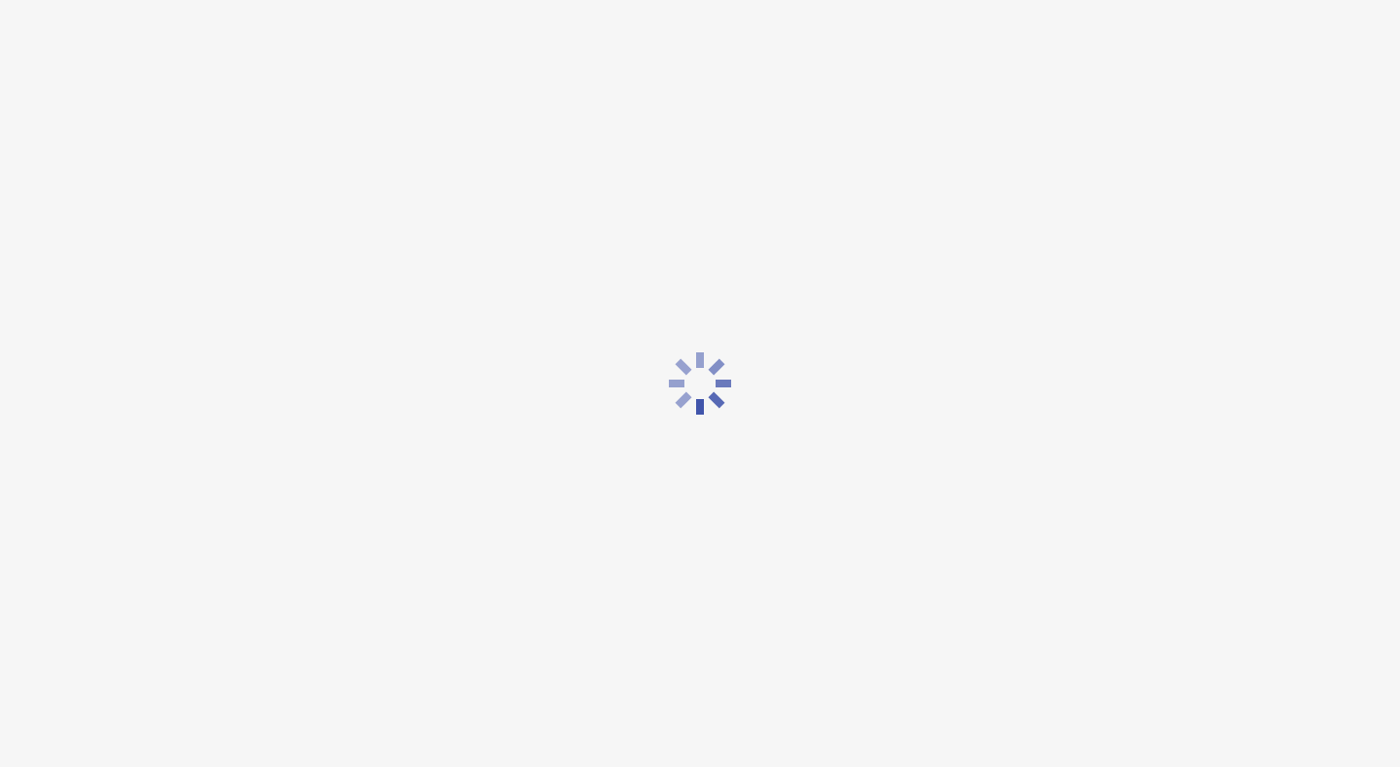
scroll to position [0, 0]
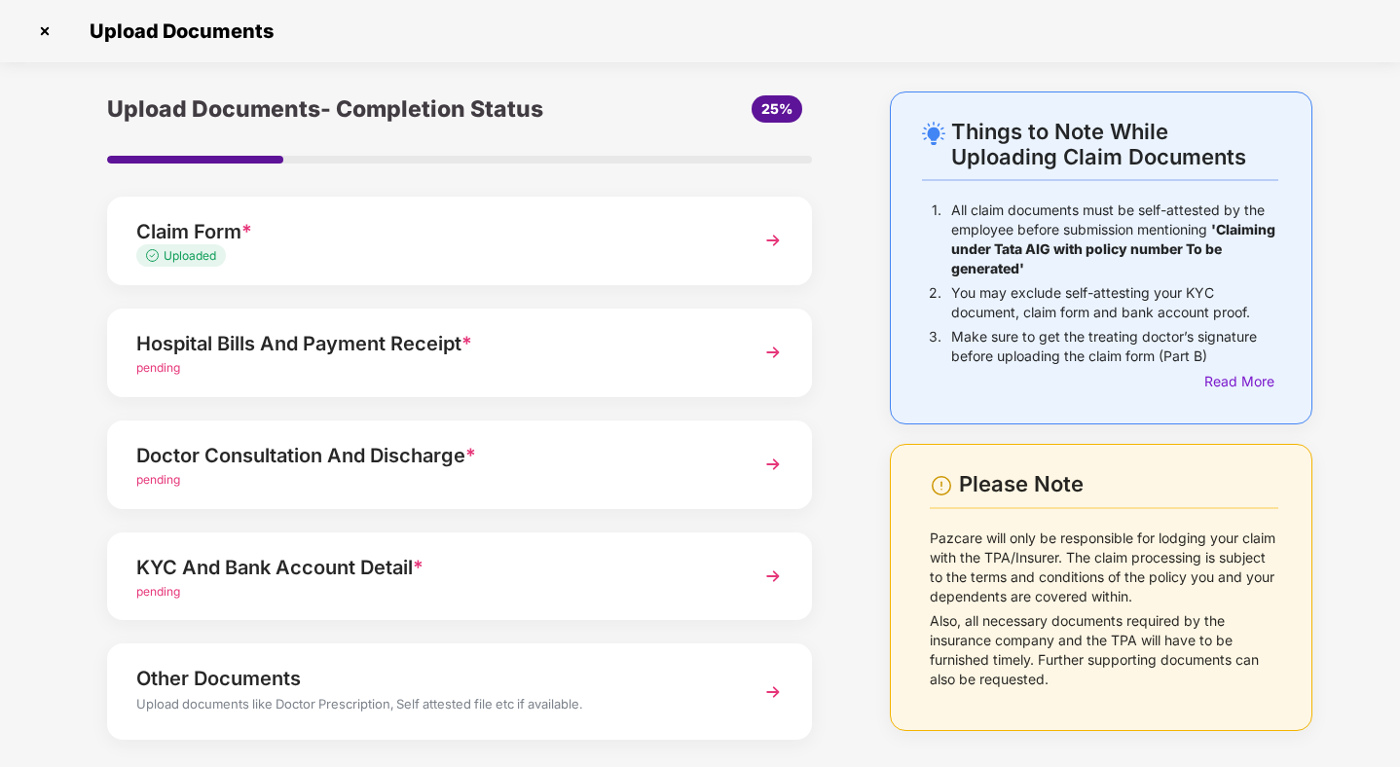
click at [422, 347] on div "Hospital Bills And Payment Receipt *" at bounding box center [432, 343] width 592 height 31
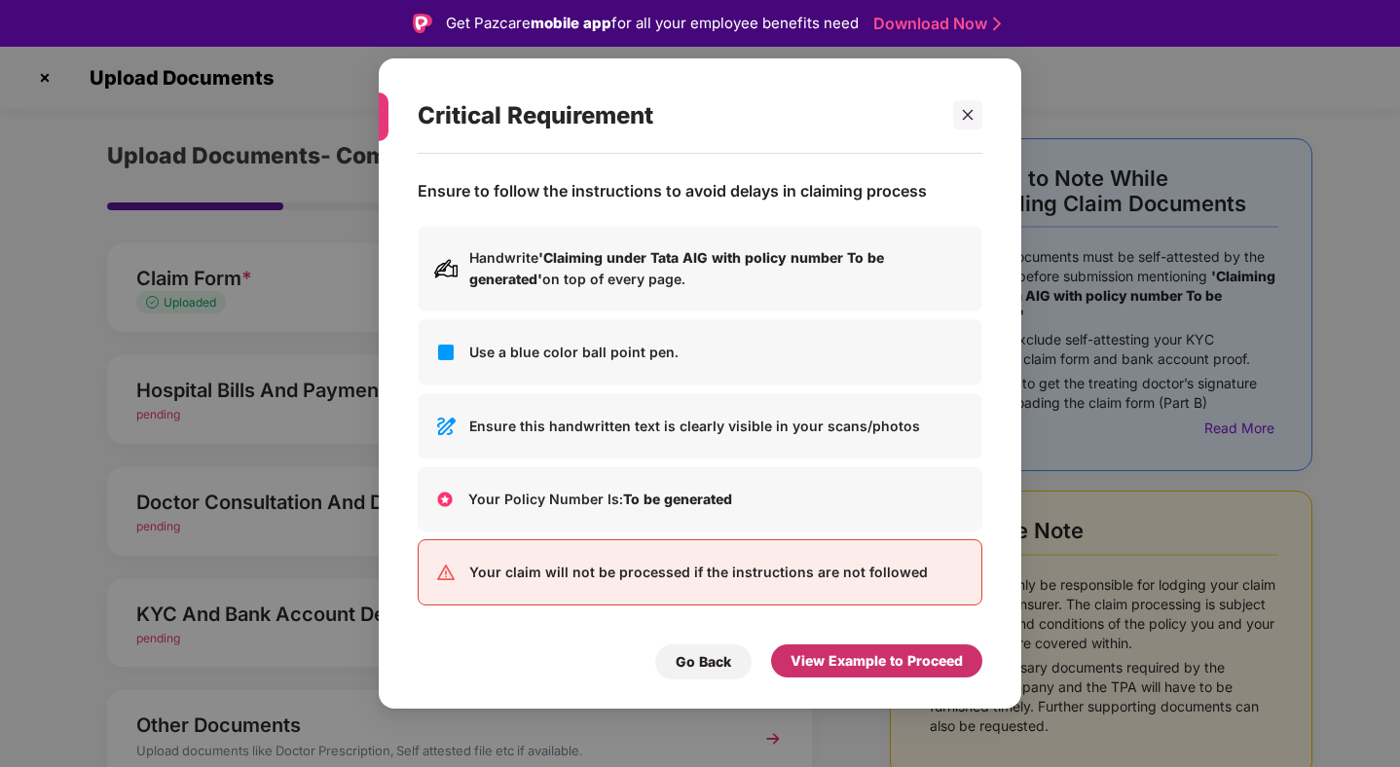
click at [887, 647] on div "View Example to Proceed" at bounding box center [876, 660] width 211 height 33
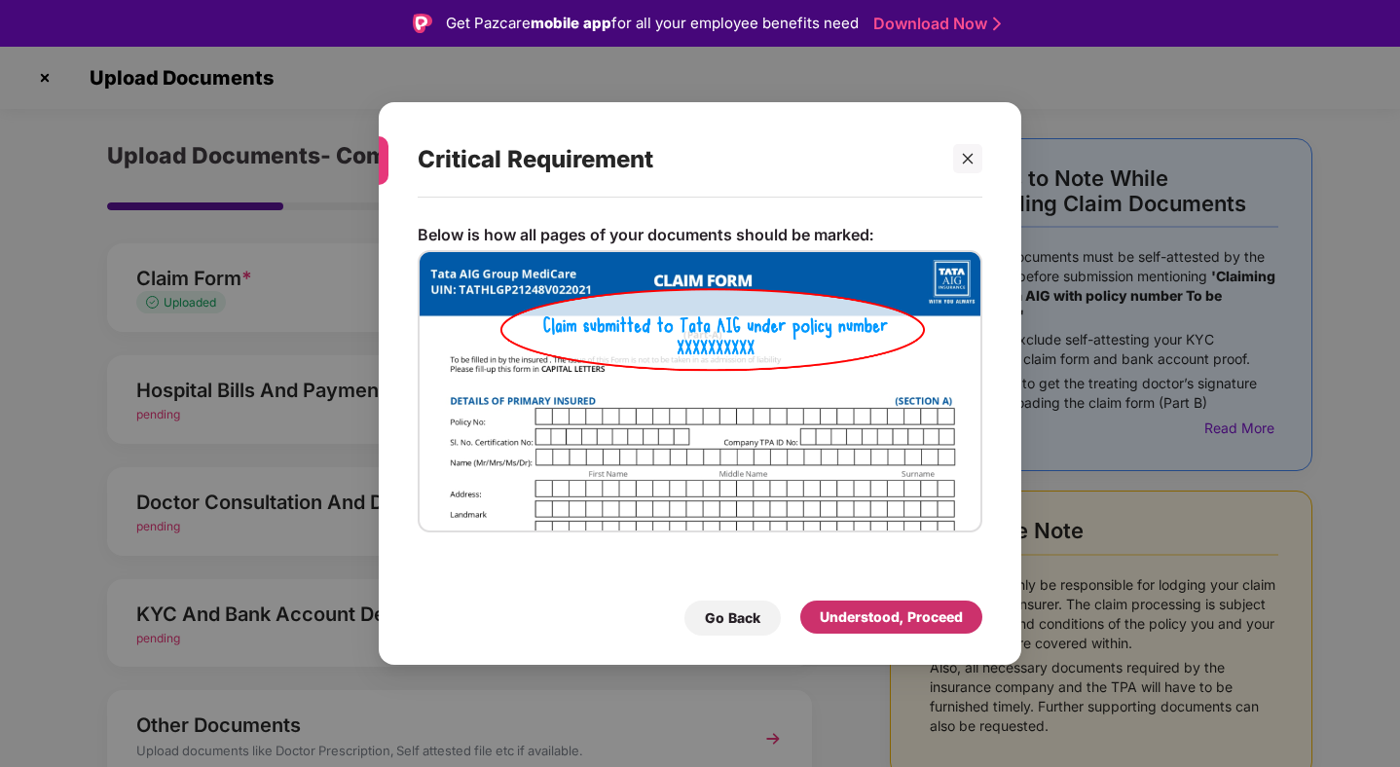
click at [890, 612] on div "Understood, Proceed" at bounding box center [891, 616] width 143 height 21
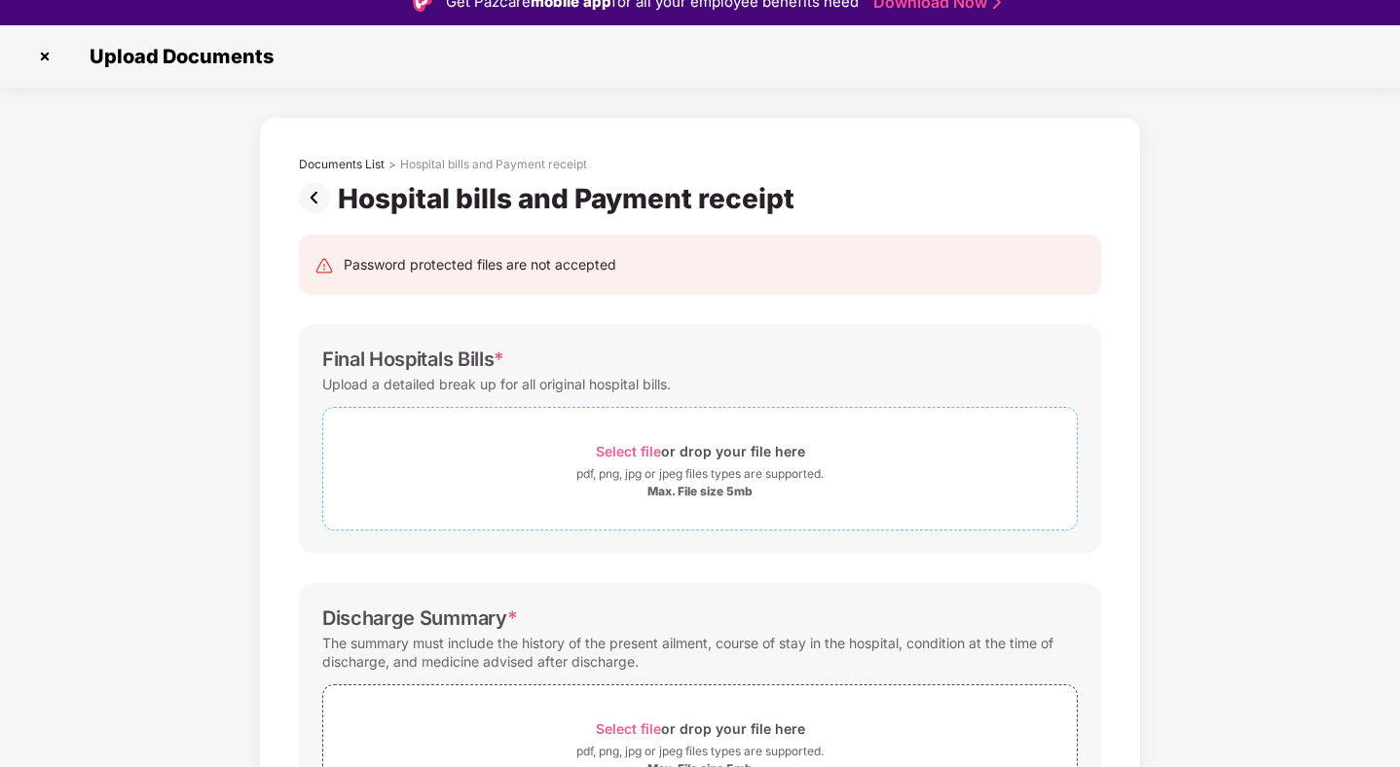
click at [612, 457] on span "Select file" at bounding box center [628, 451] width 65 height 17
click at [610, 450] on span "Select file" at bounding box center [628, 451] width 65 height 17
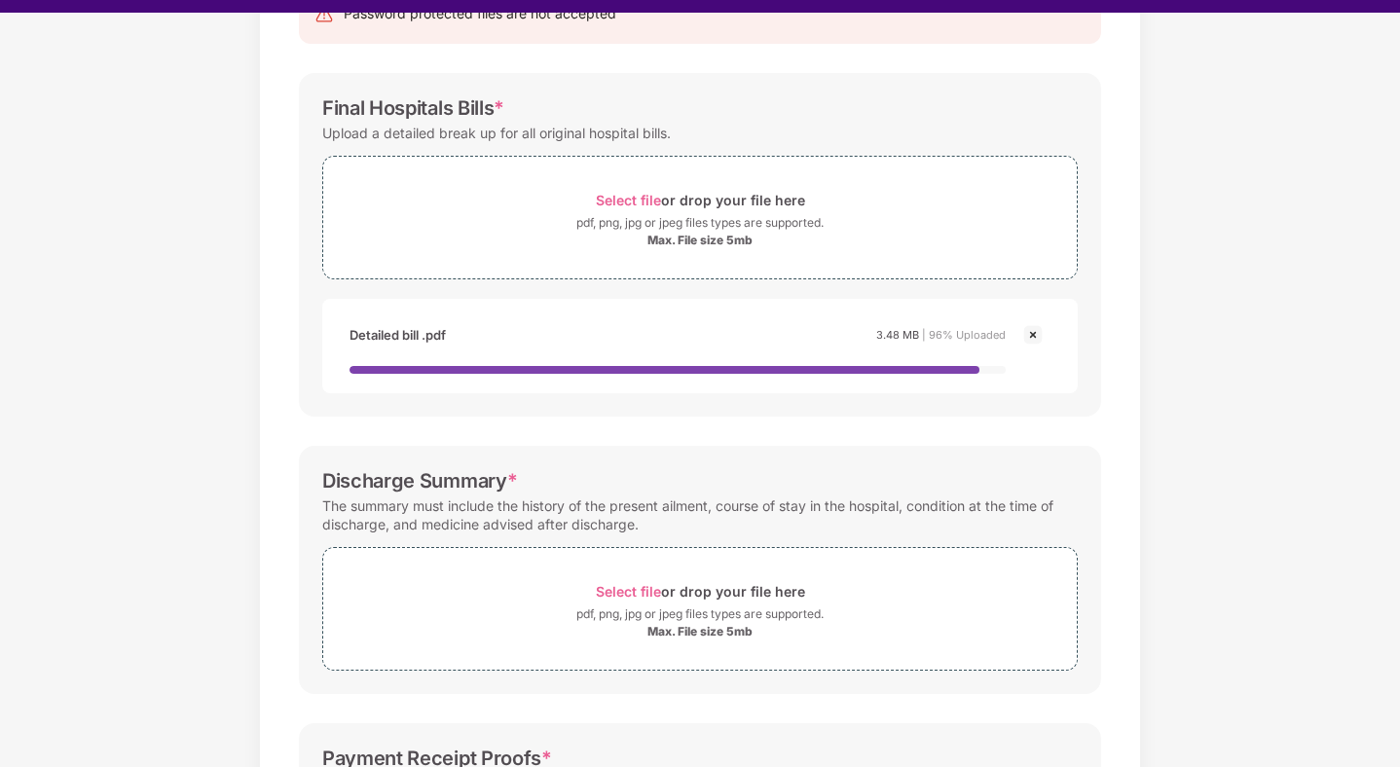
scroll to position [419, 0]
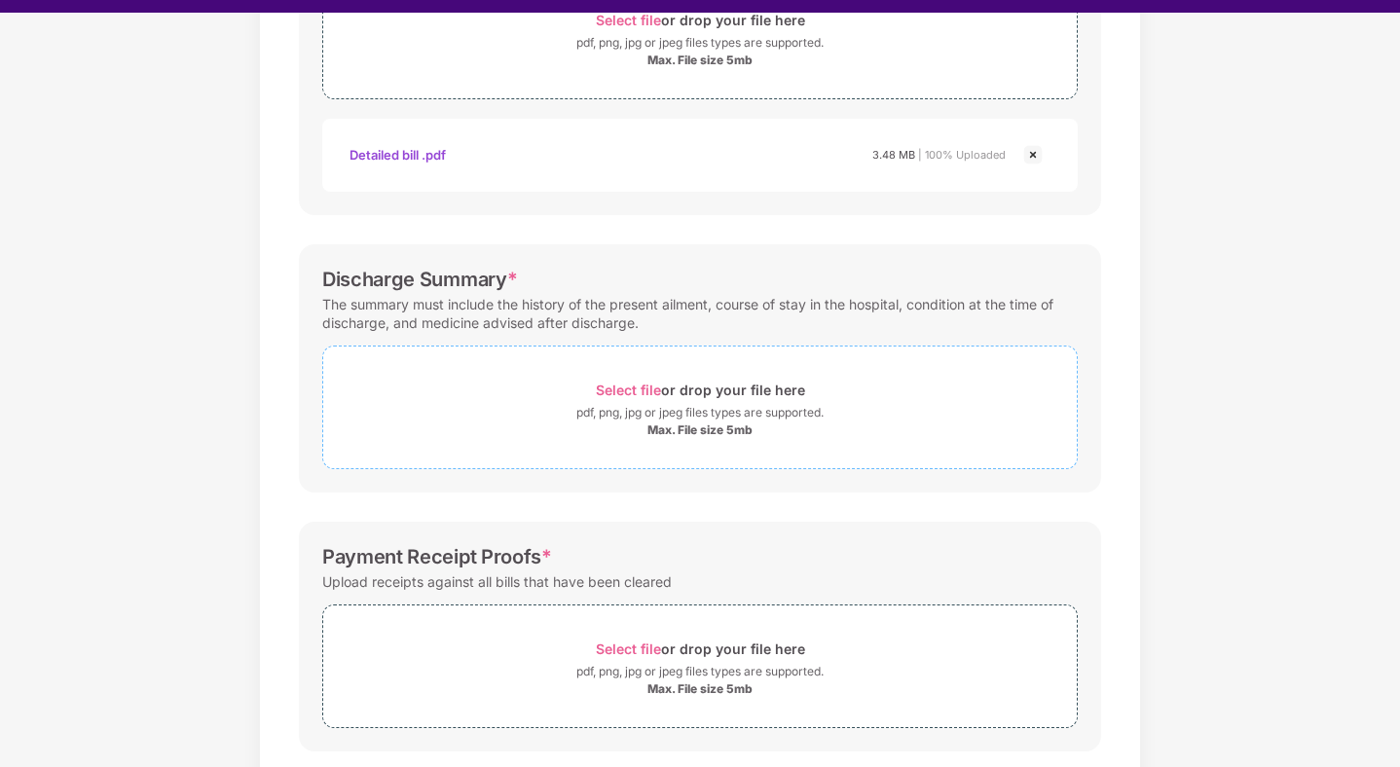
click at [640, 398] on span "Select file" at bounding box center [628, 390] width 65 height 17
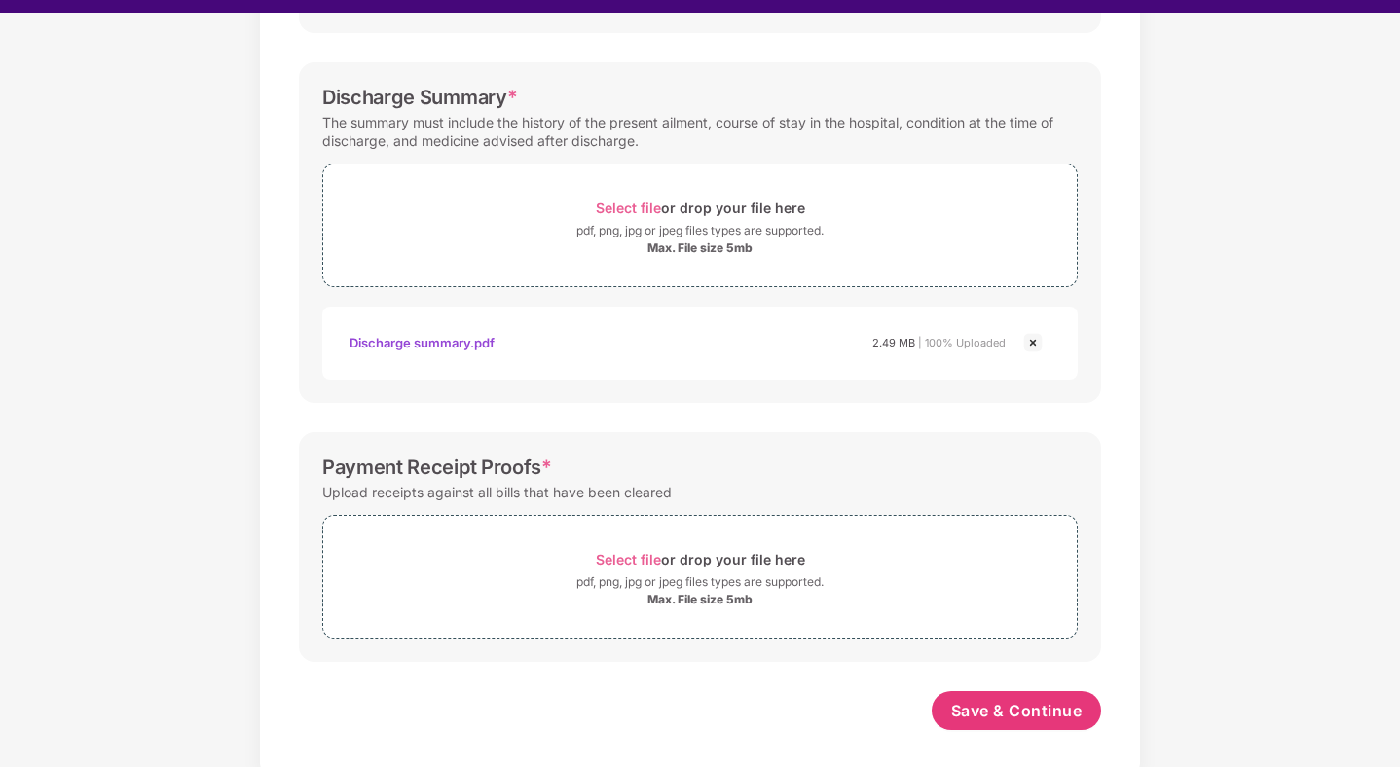
scroll to position [47, 0]
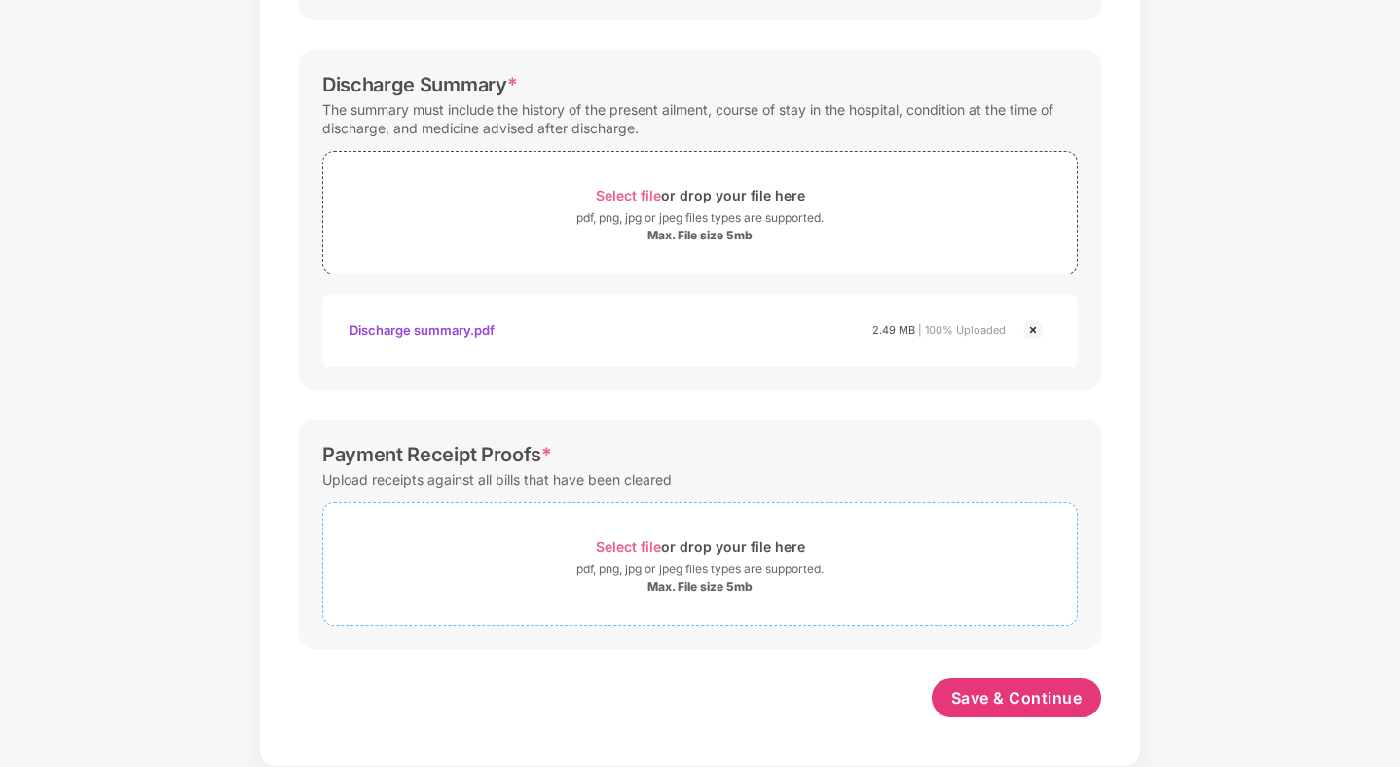
click at [619, 541] on span "Select file" at bounding box center [628, 546] width 65 height 17
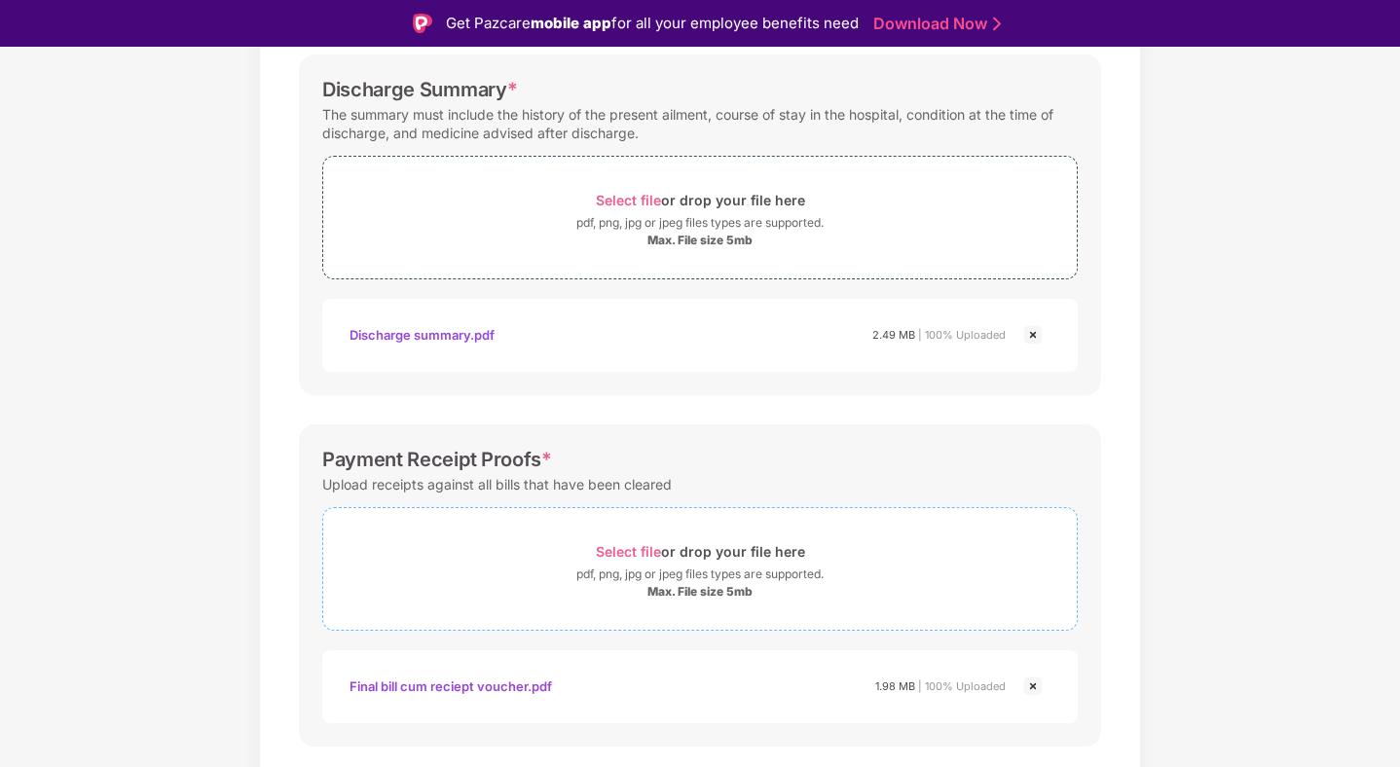
scroll to position [693, 0]
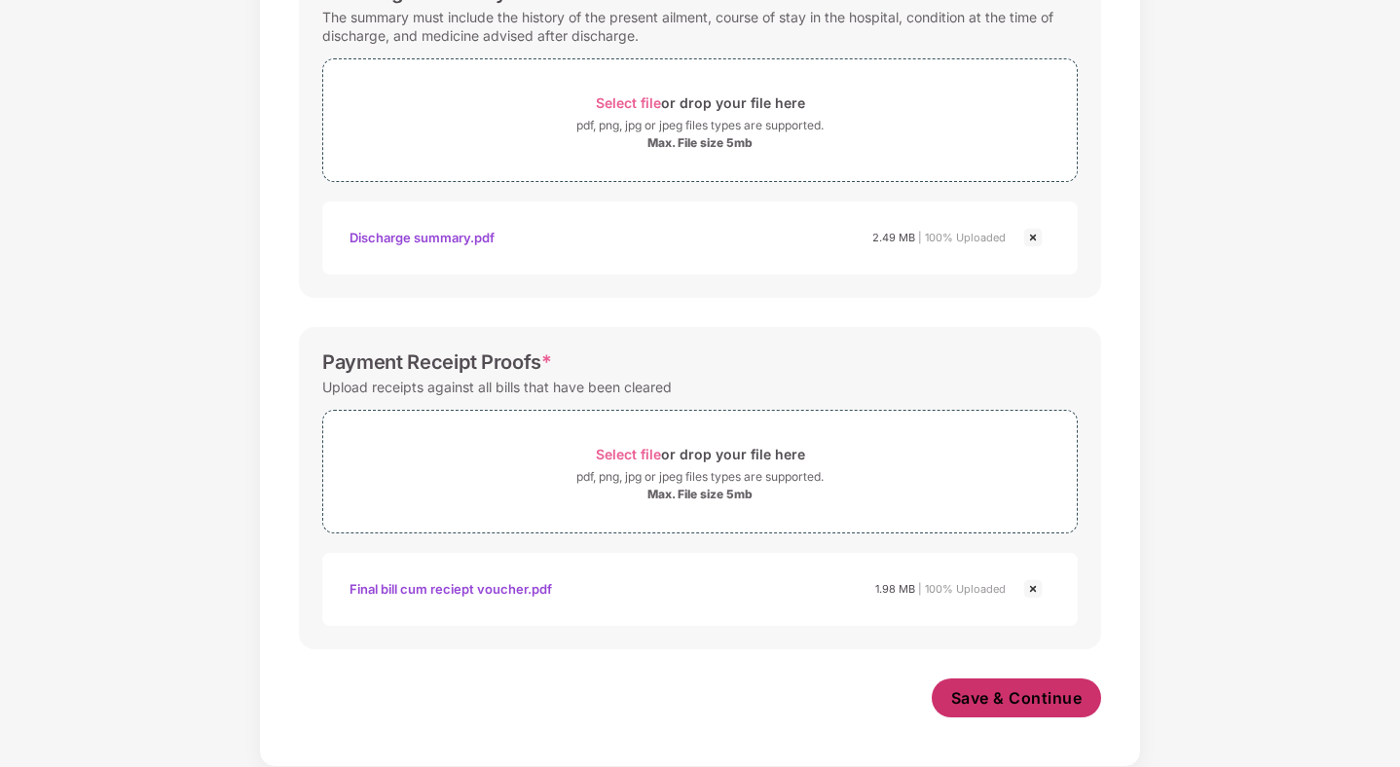
click at [999, 692] on span "Save & Continue" at bounding box center [1016, 697] width 131 height 21
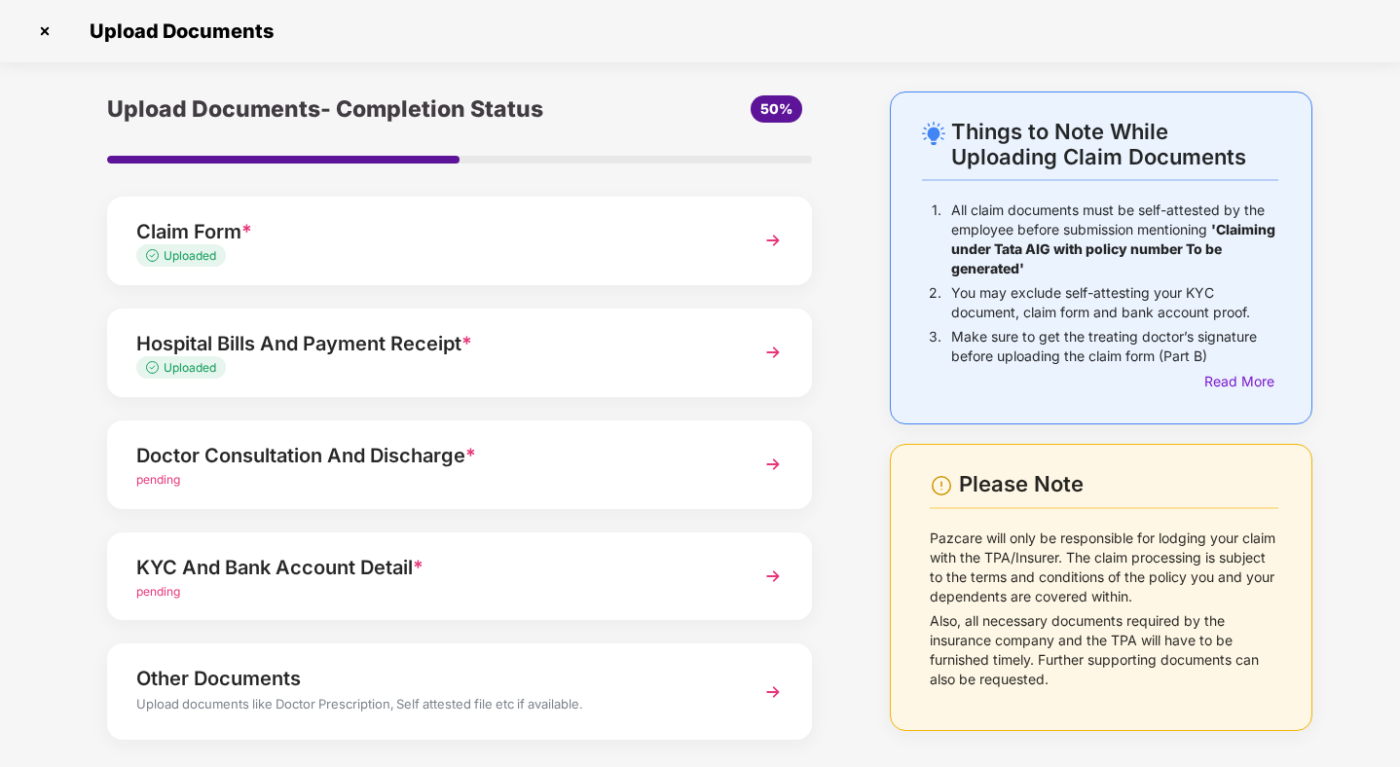
scroll to position [0, 0]
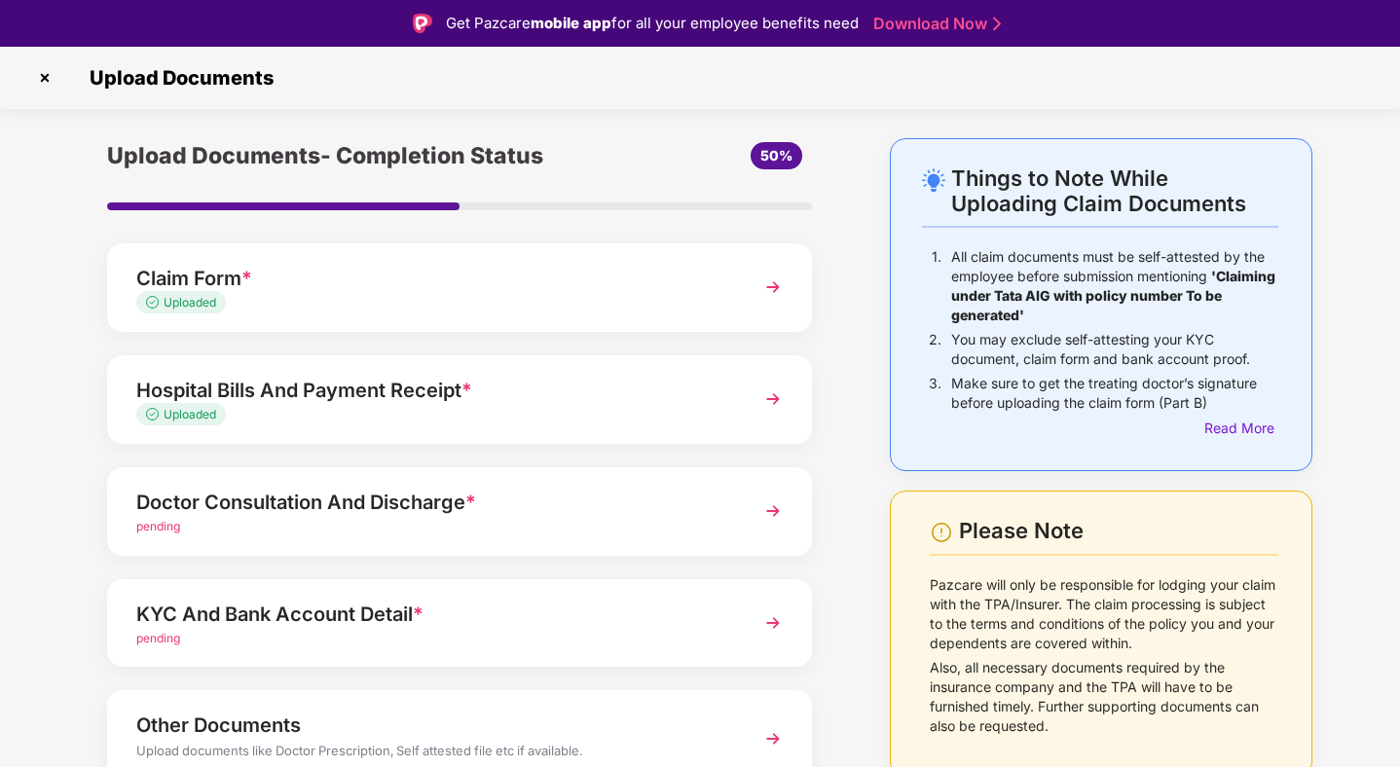
click at [760, 281] on img at bounding box center [772, 287] width 35 height 35
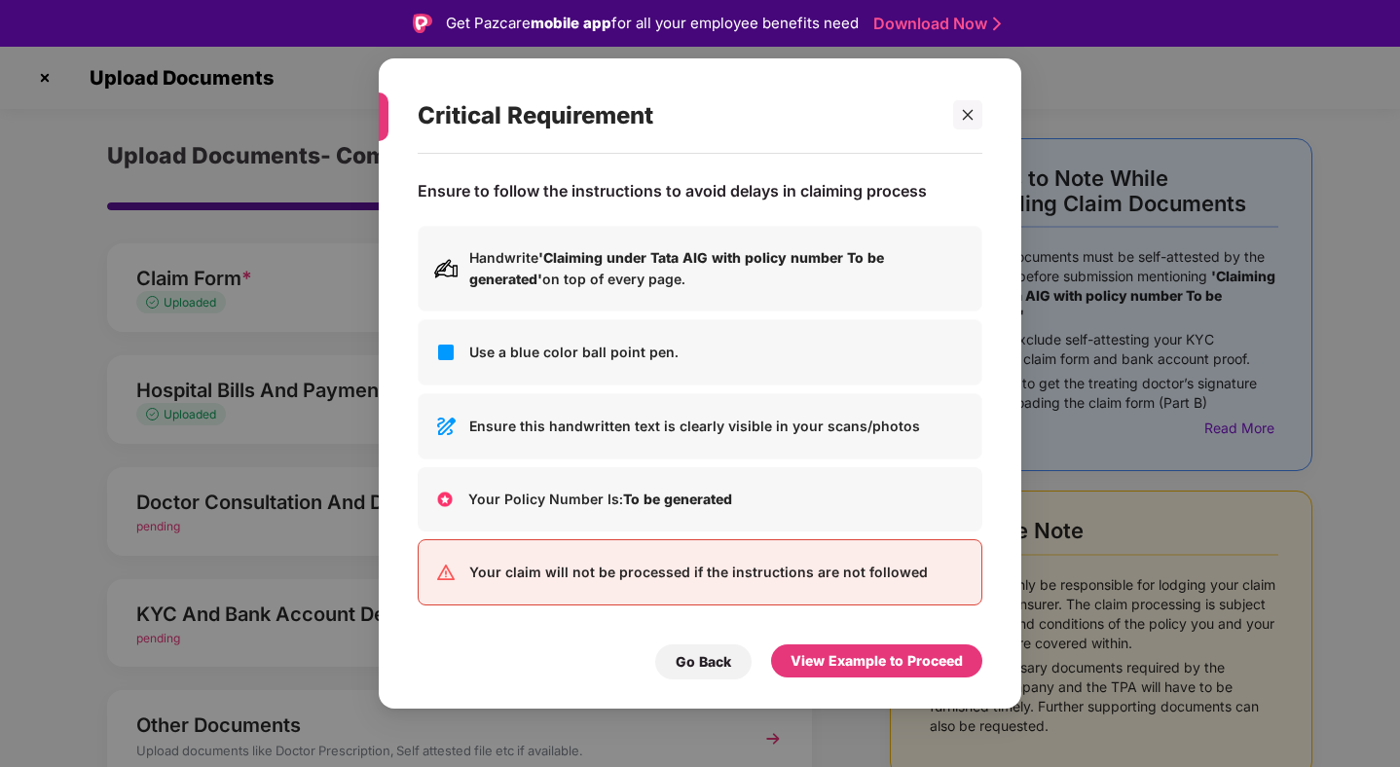
scroll to position [47, 0]
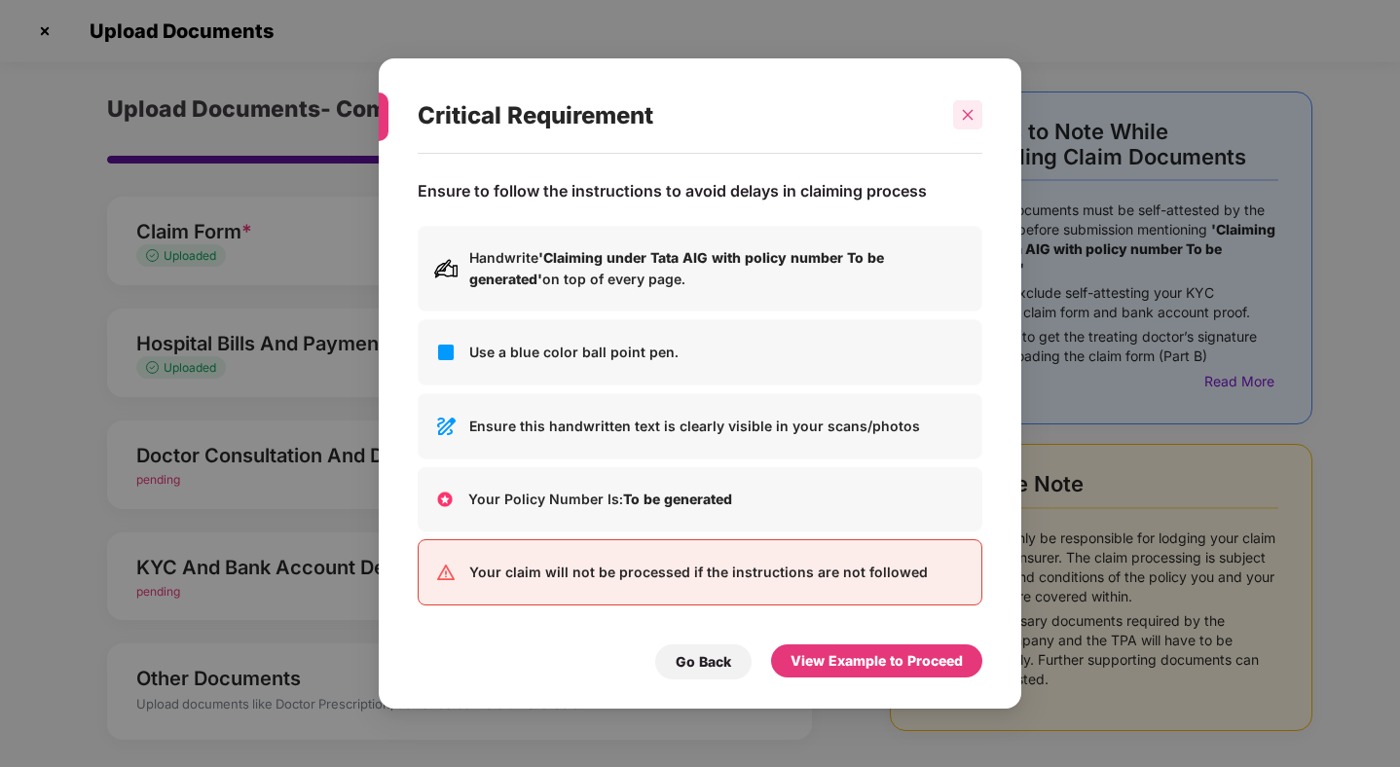
click at [979, 115] on div at bounding box center [967, 114] width 29 height 29
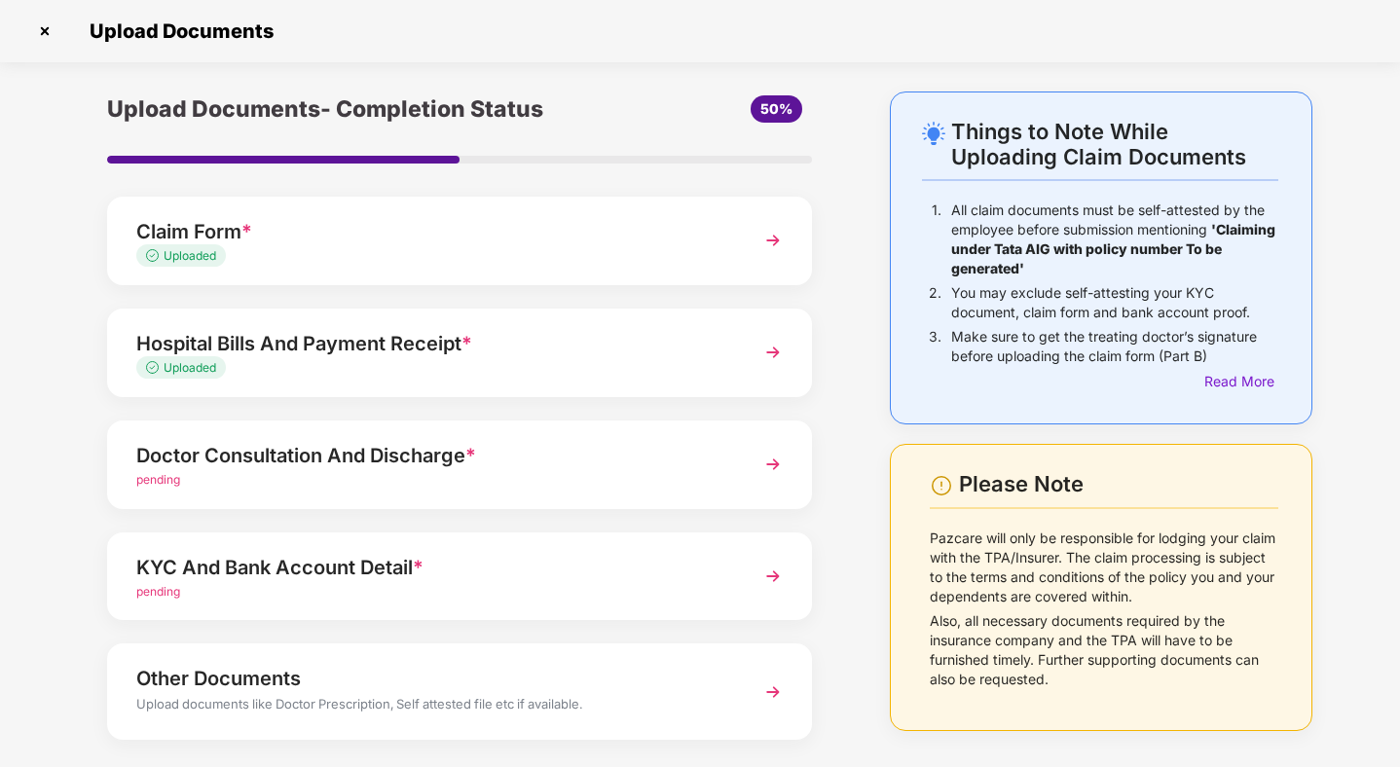
scroll to position [93, 0]
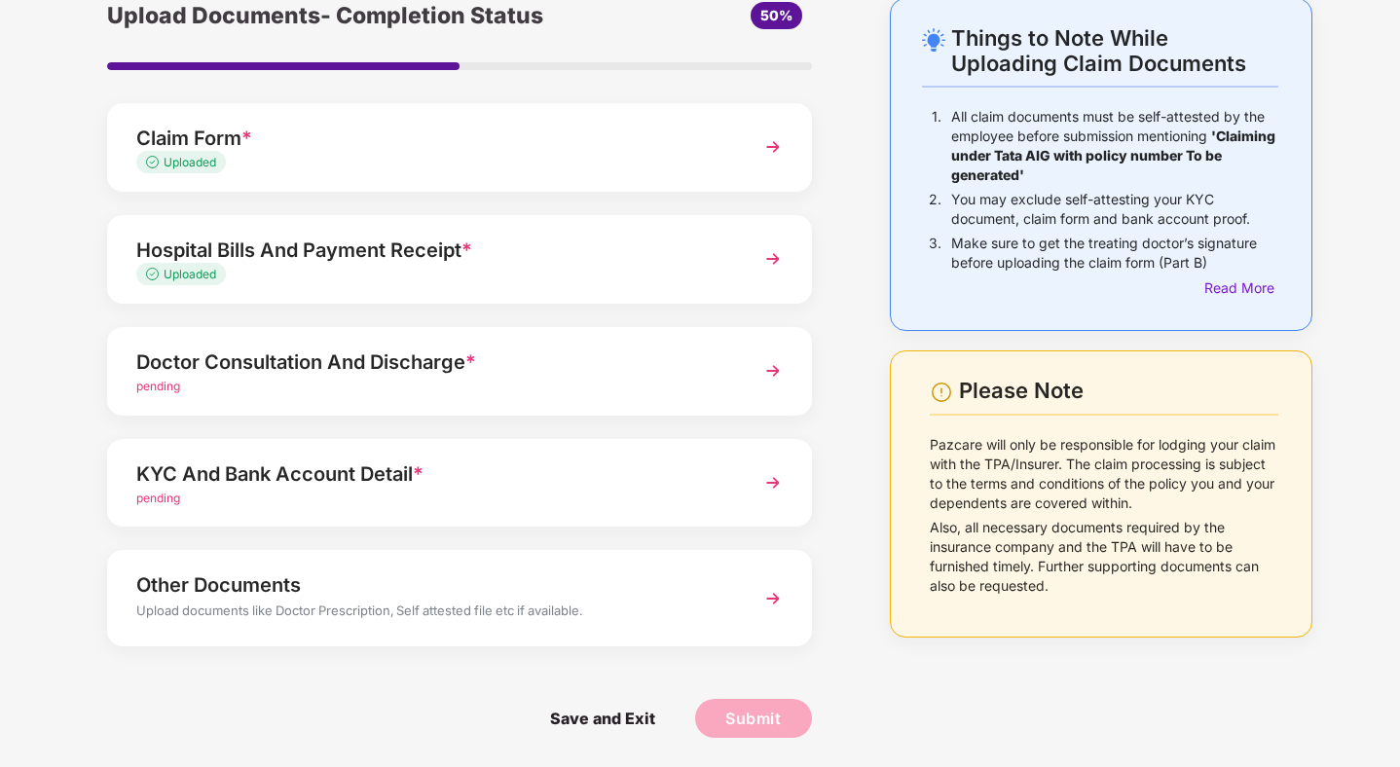
click at [687, 359] on div "Doctor Consultation And Discharge *" at bounding box center [432, 362] width 592 height 31
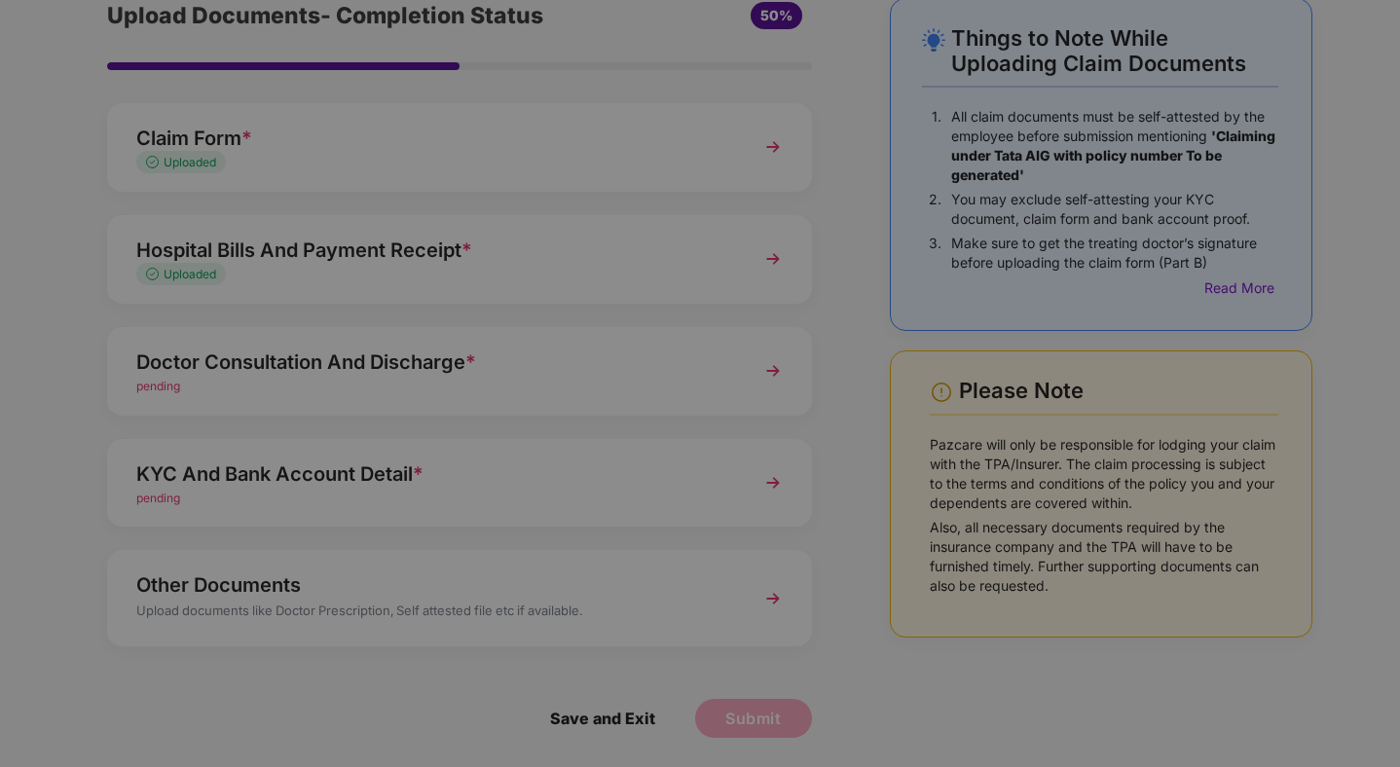
scroll to position [0, 0]
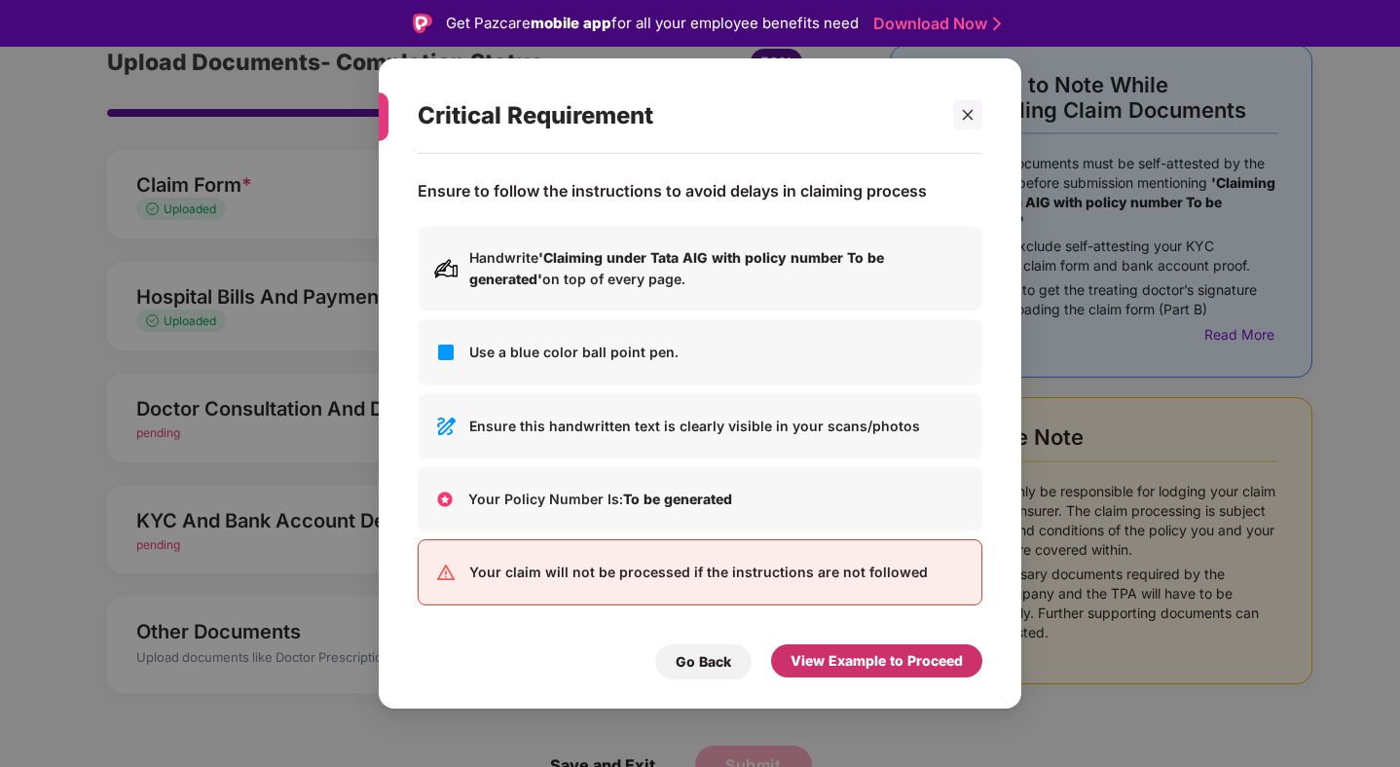
click at [866, 657] on div "View Example to Proceed" at bounding box center [876, 660] width 172 height 21
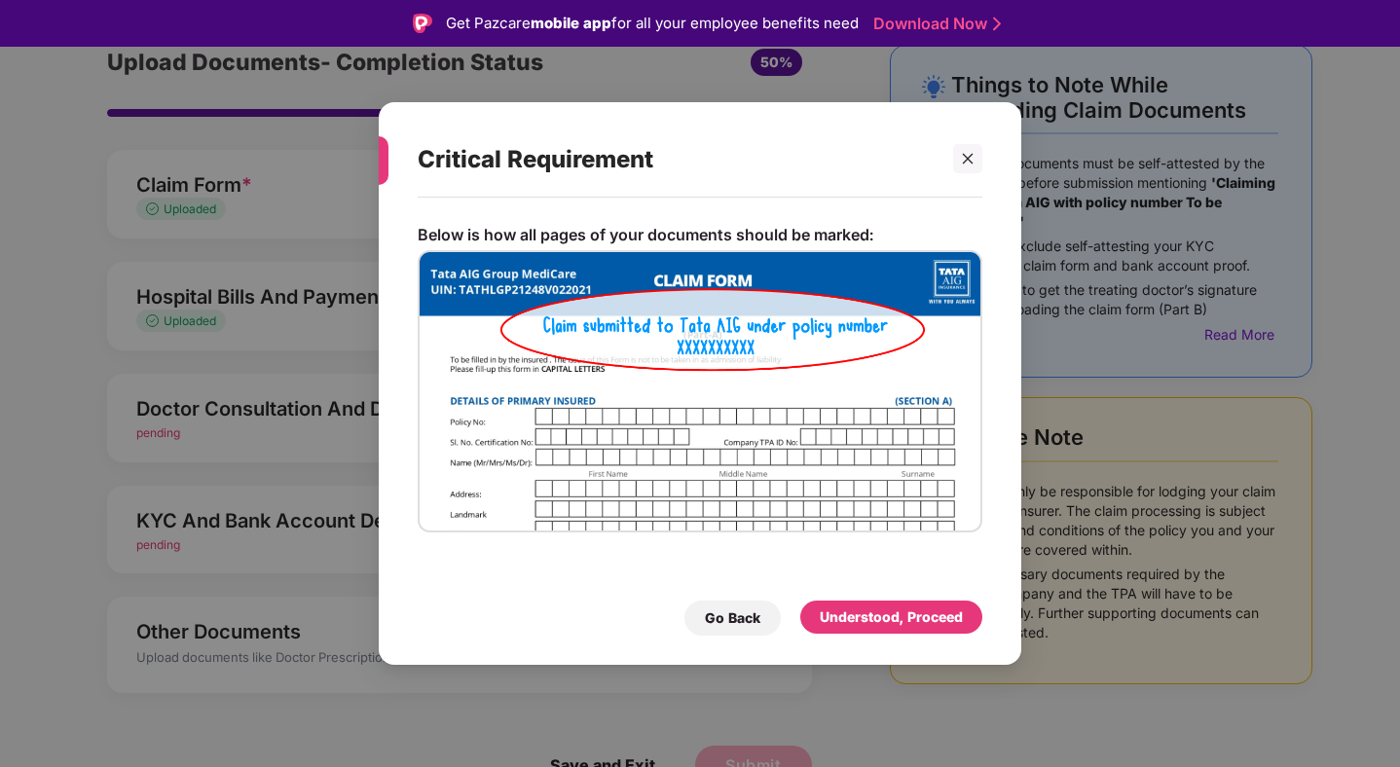
click at [857, 634] on div "Understood, Proceed" at bounding box center [891, 617] width 182 height 33
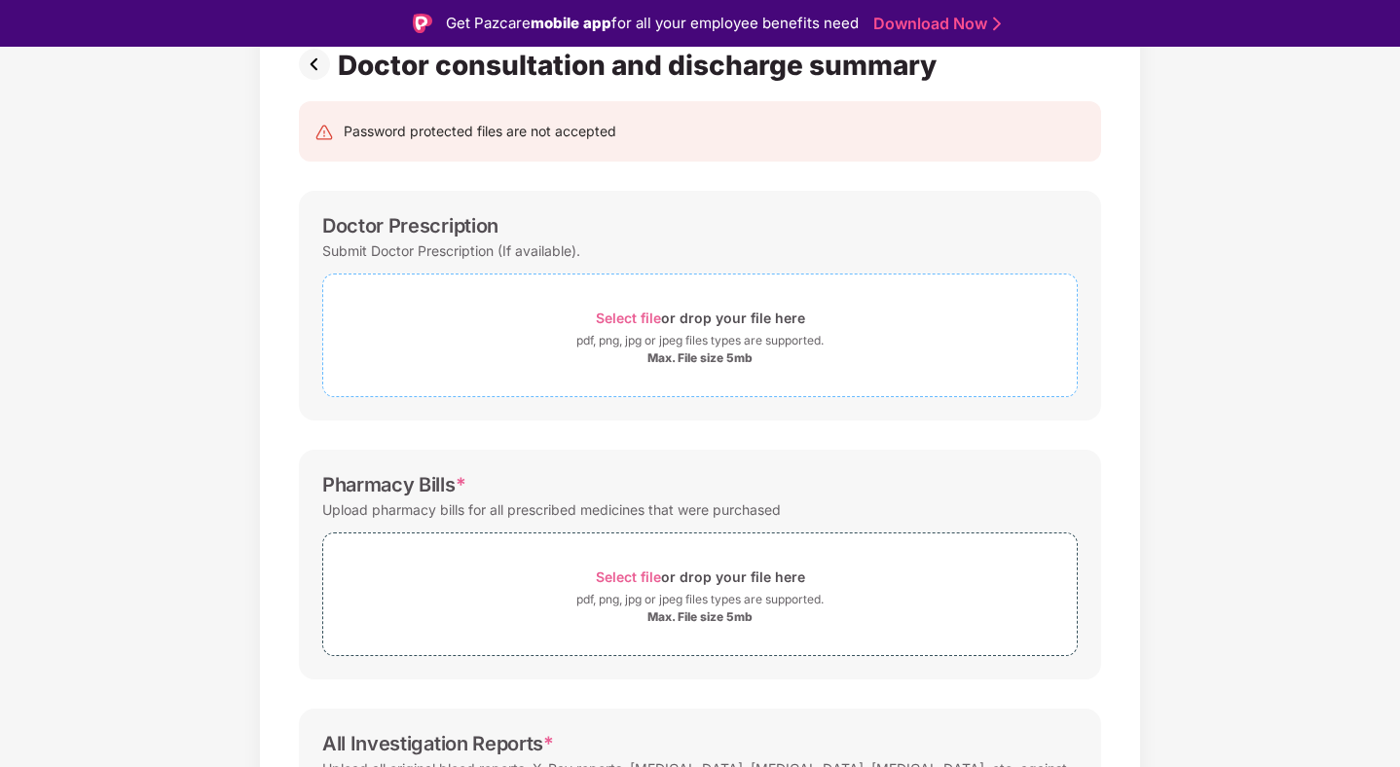
scroll to position [162, 0]
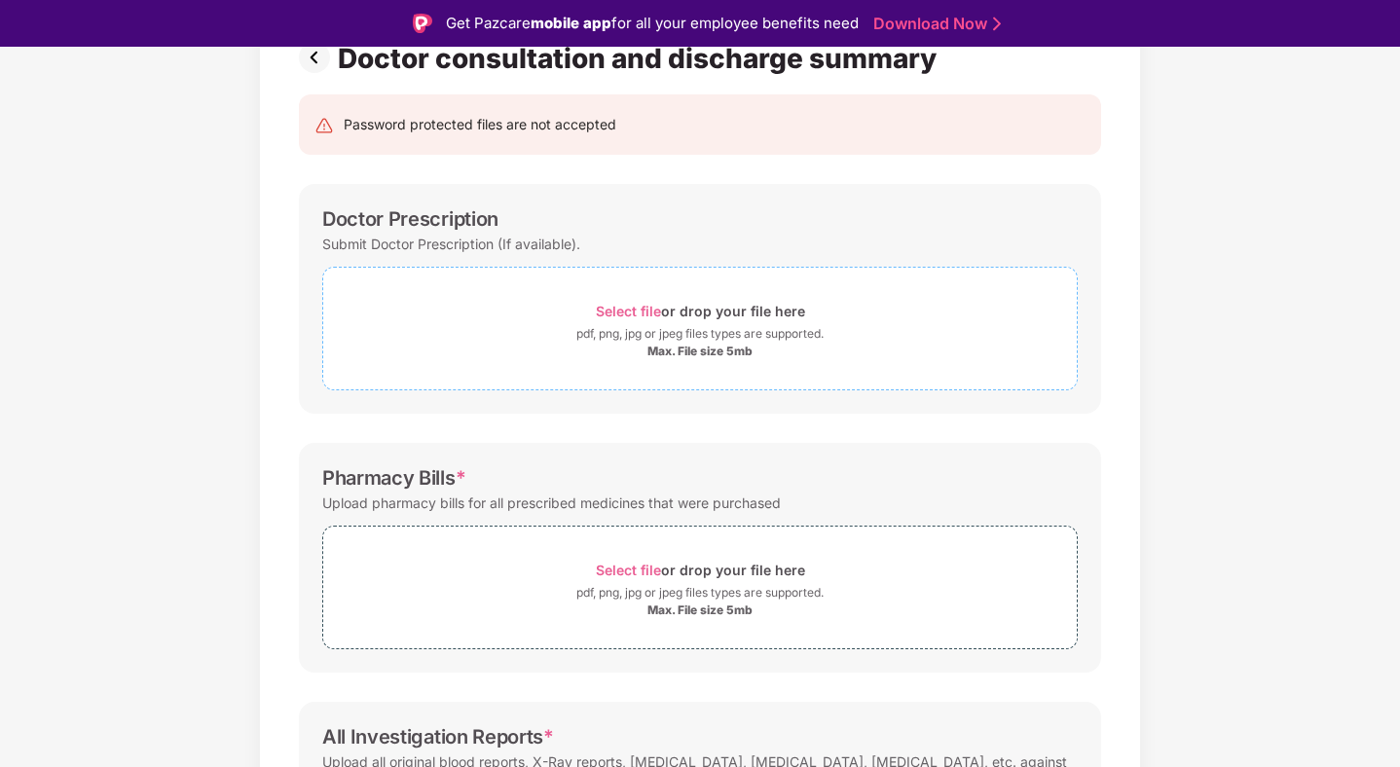
click at [622, 321] on div "Select file or drop your file here" at bounding box center [700, 311] width 209 height 26
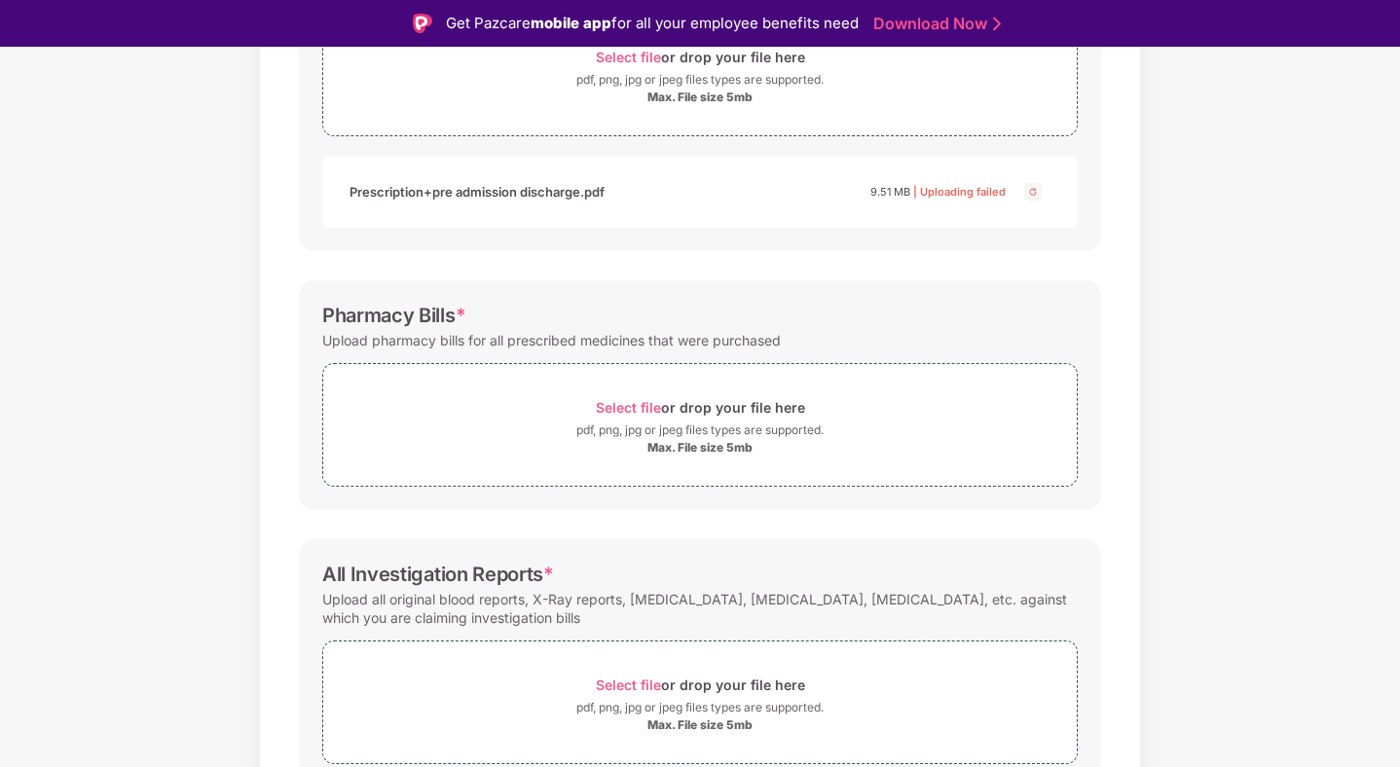
scroll to position [439, 0]
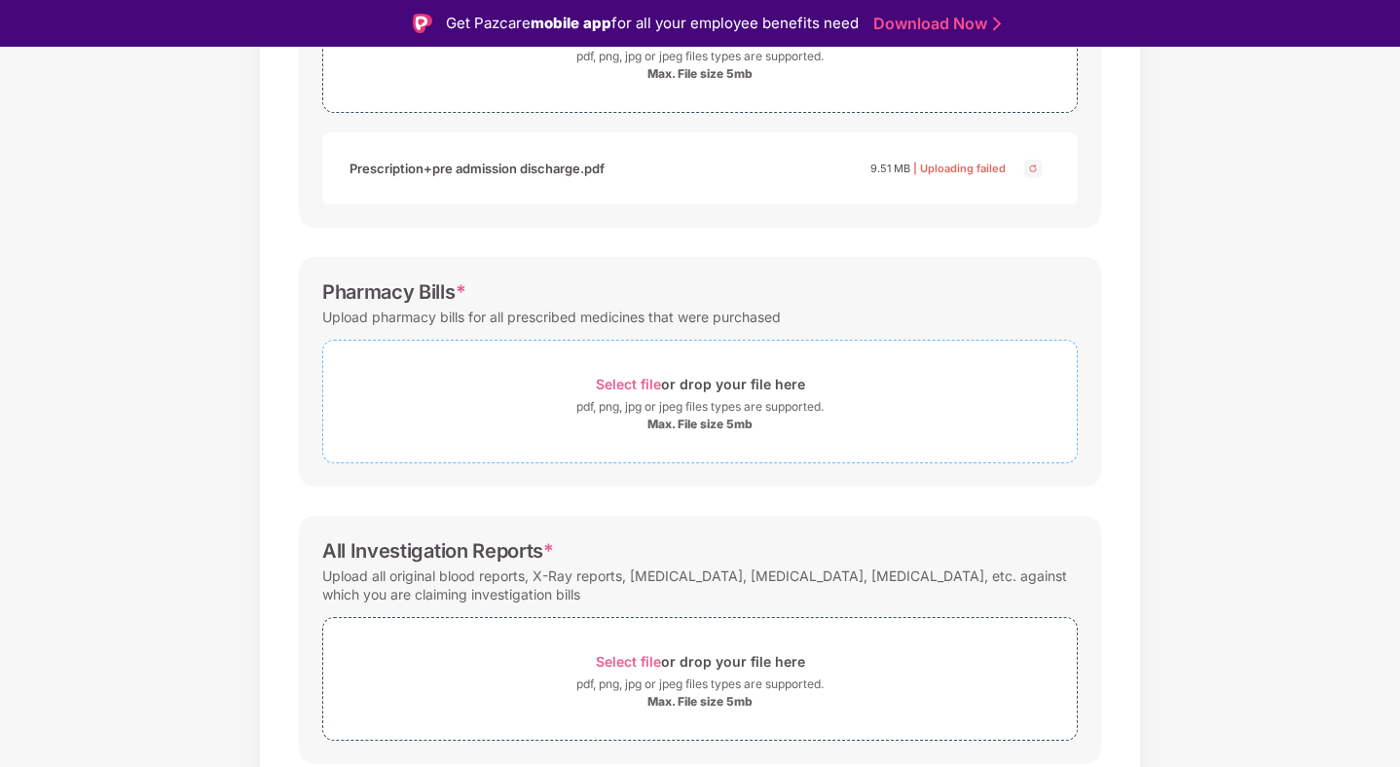
click at [638, 378] on span "Select file" at bounding box center [628, 384] width 65 height 17
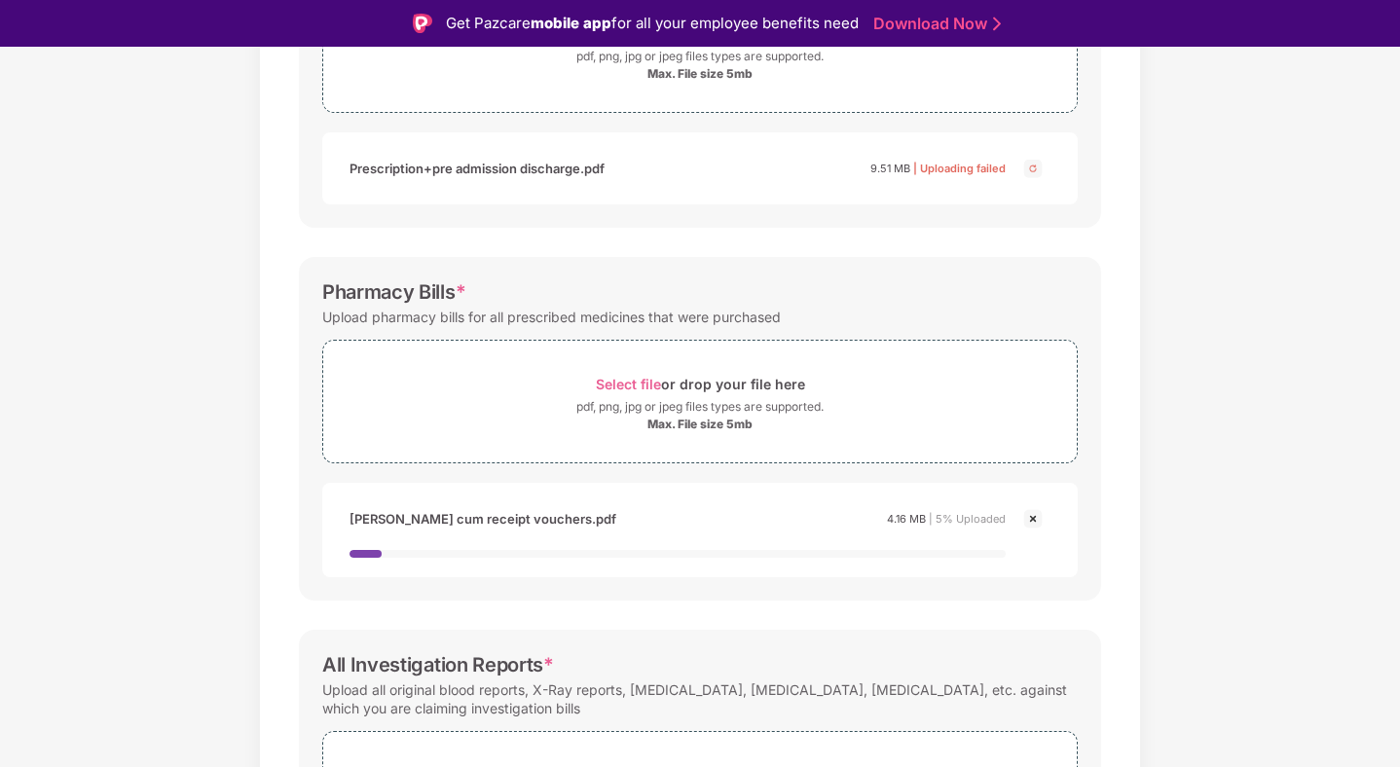
scroll to position [452, 0]
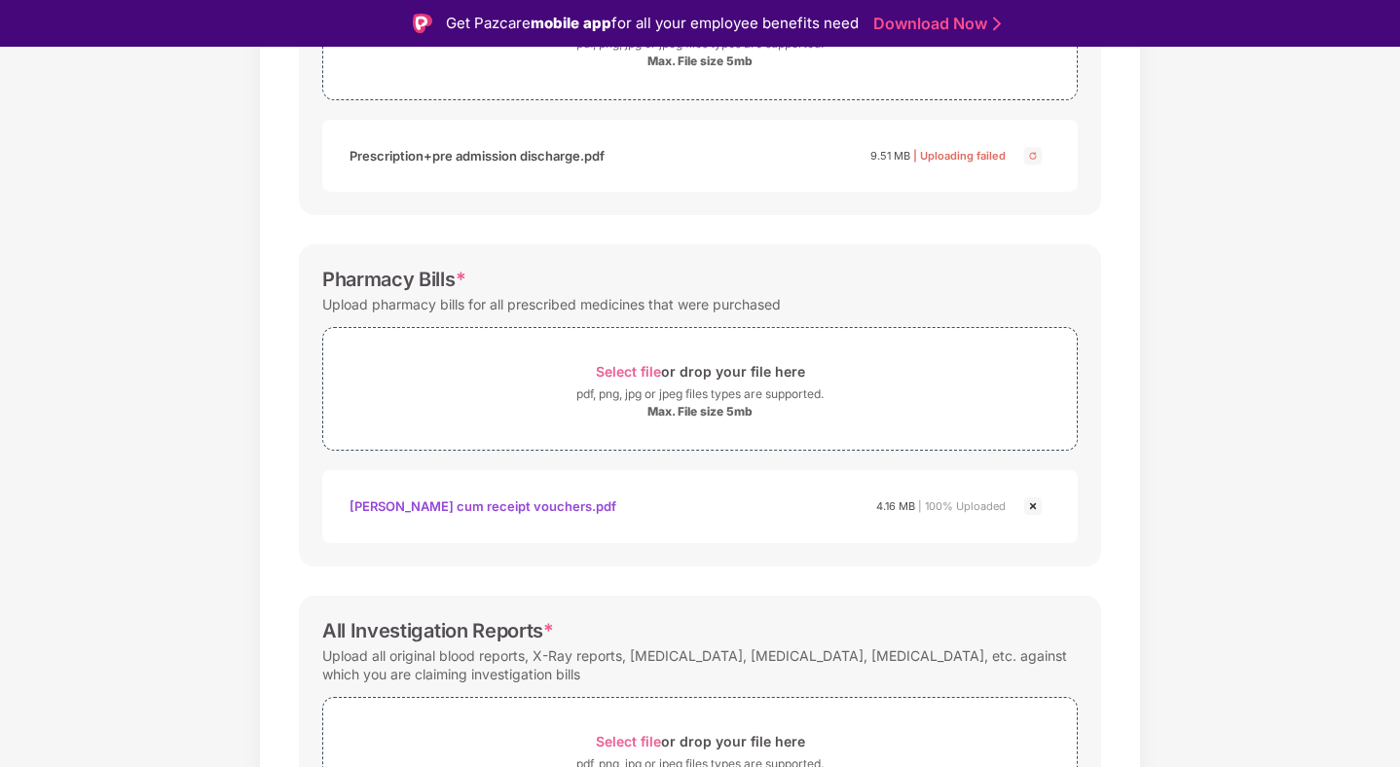
click at [1034, 506] on img at bounding box center [1032, 505] width 23 height 23
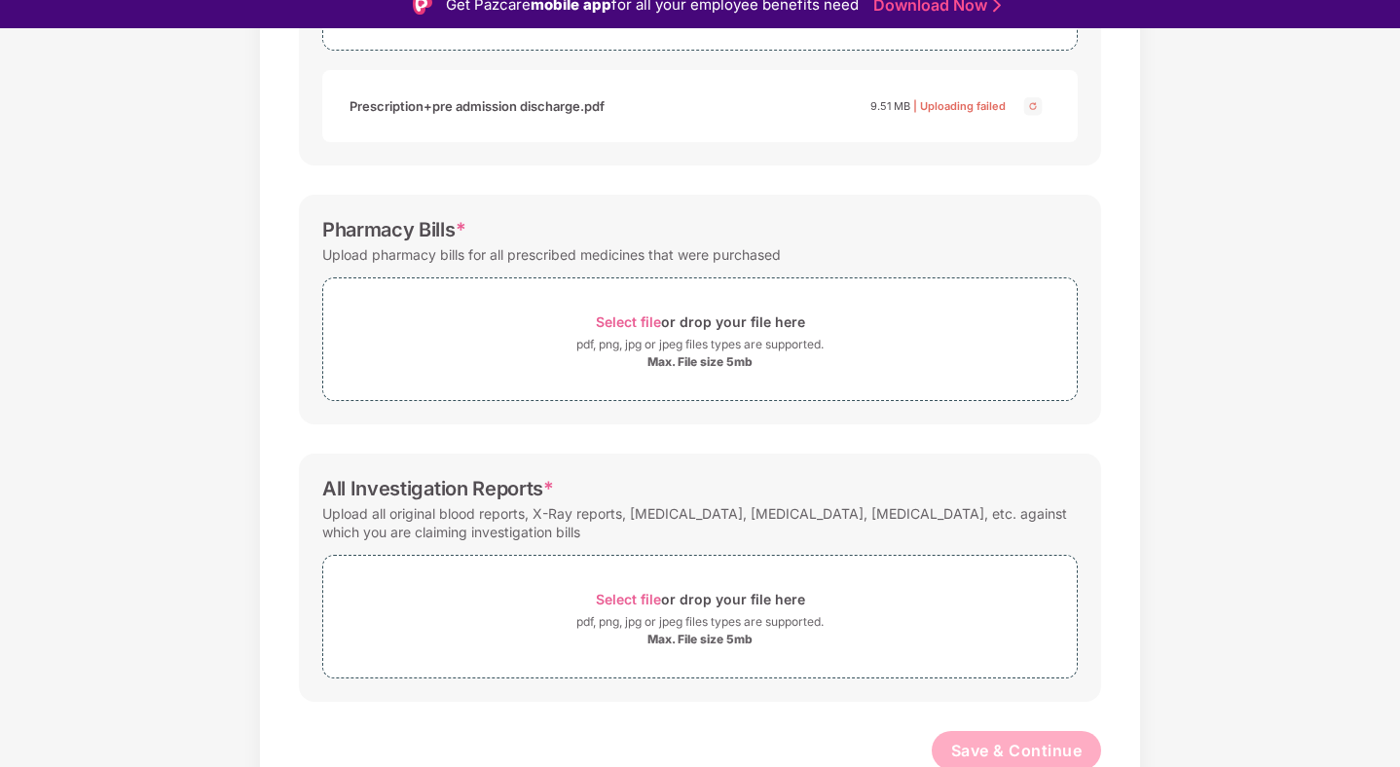
scroll to position [507, 0]
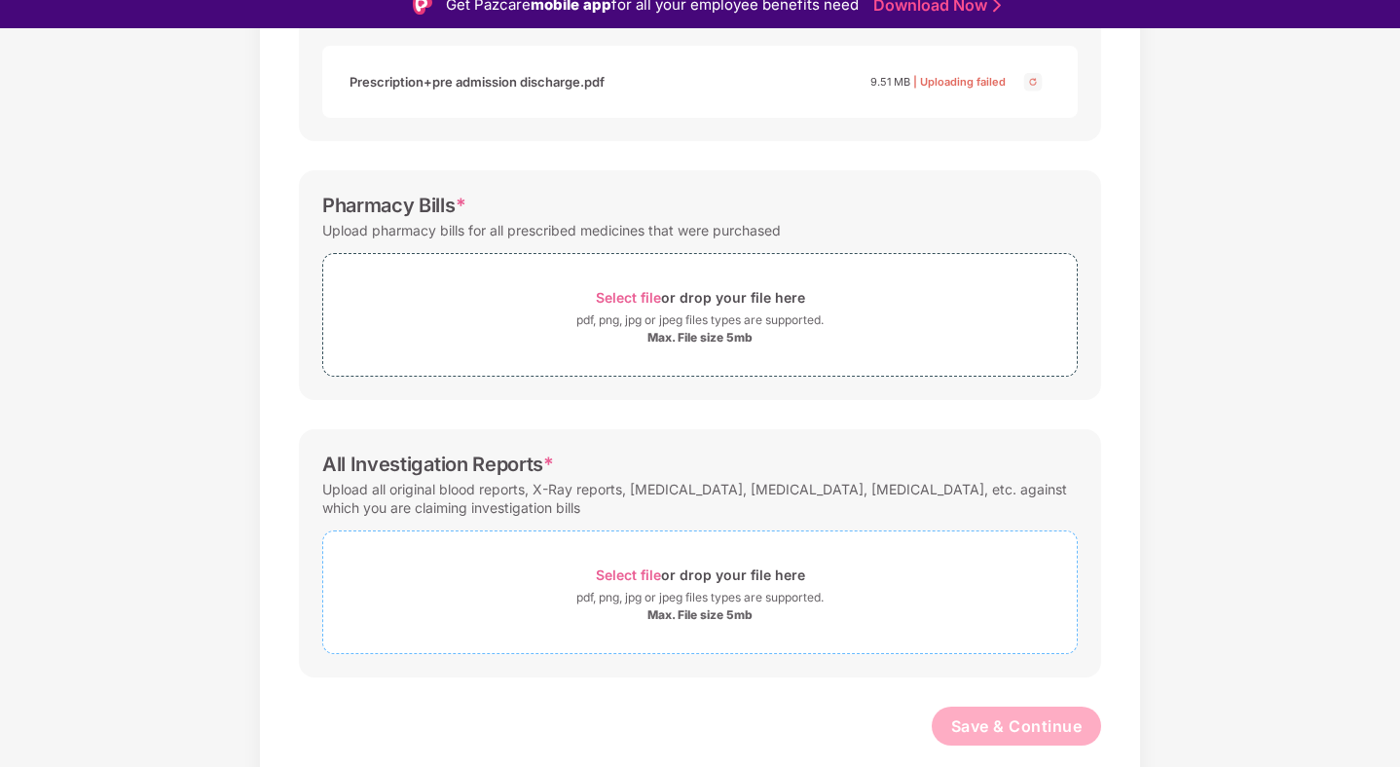
click at [645, 565] on div "Select file or drop your file here" at bounding box center [700, 575] width 209 height 26
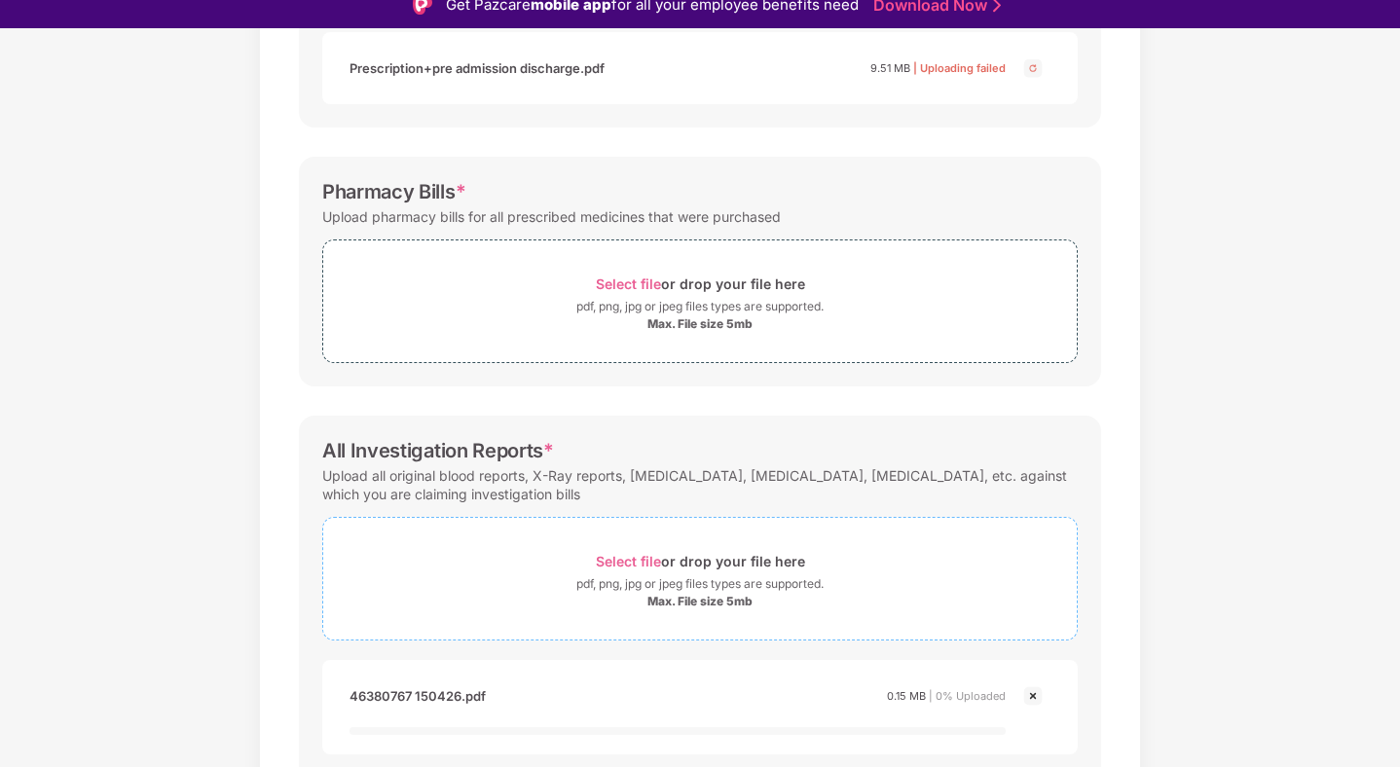
click at [629, 552] on div "Select file or drop your file here" at bounding box center [700, 561] width 209 height 26
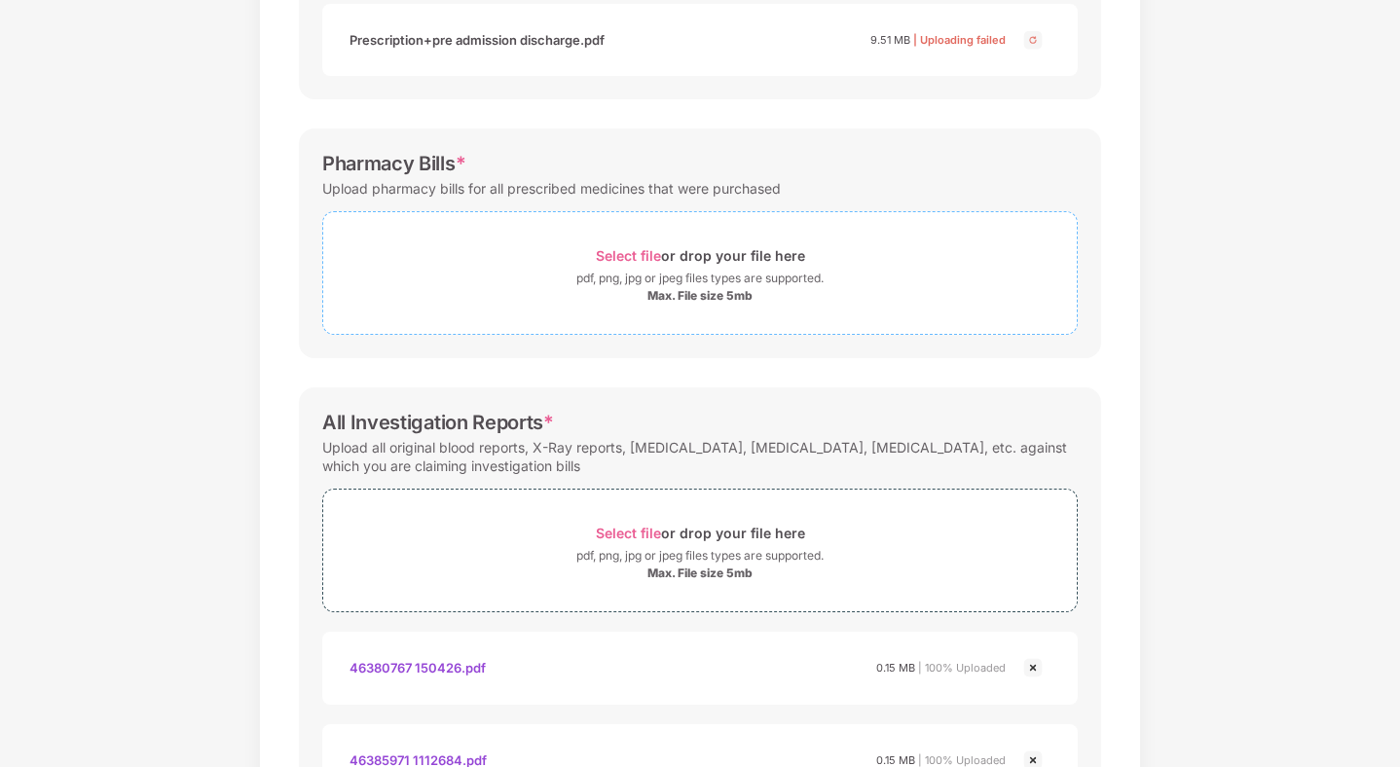
click at [637, 256] on span "Select file" at bounding box center [628, 255] width 65 height 17
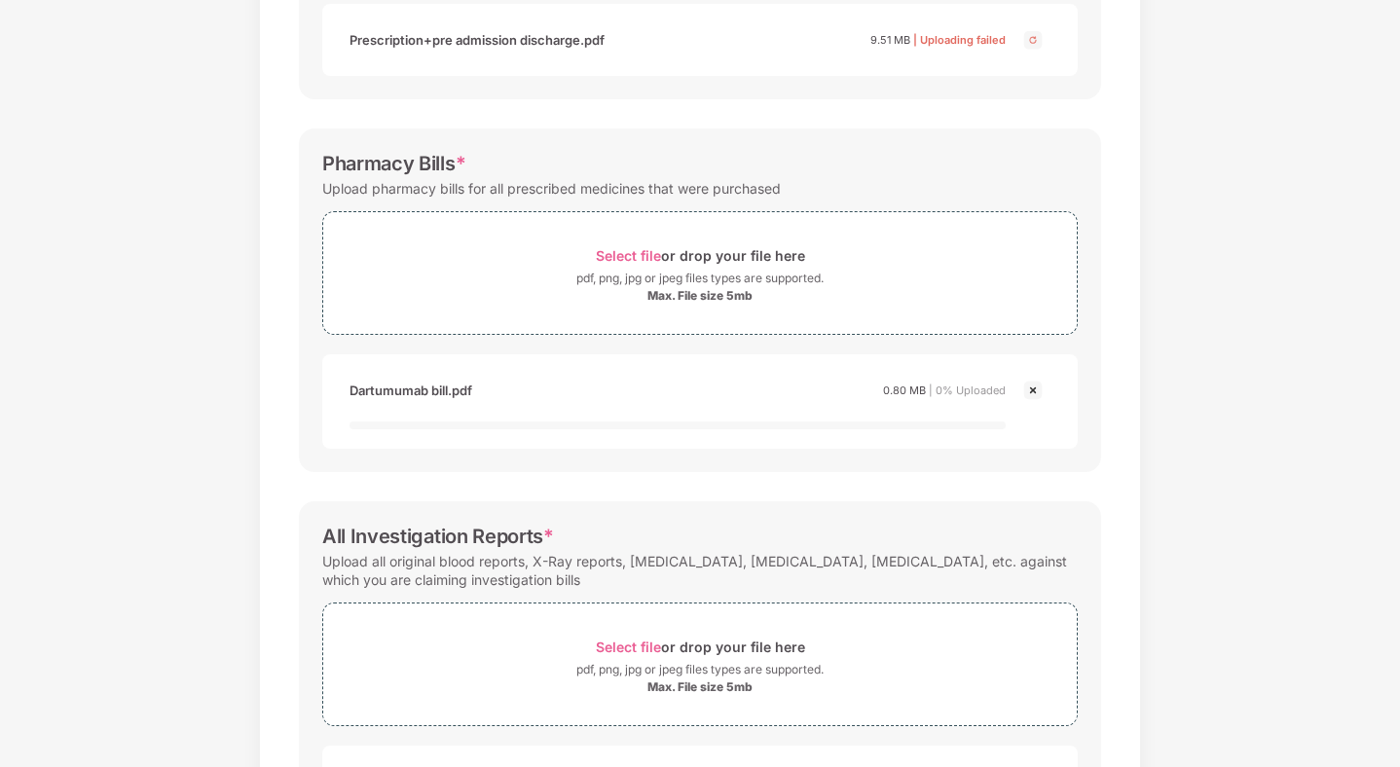
scroll to position [531, 0]
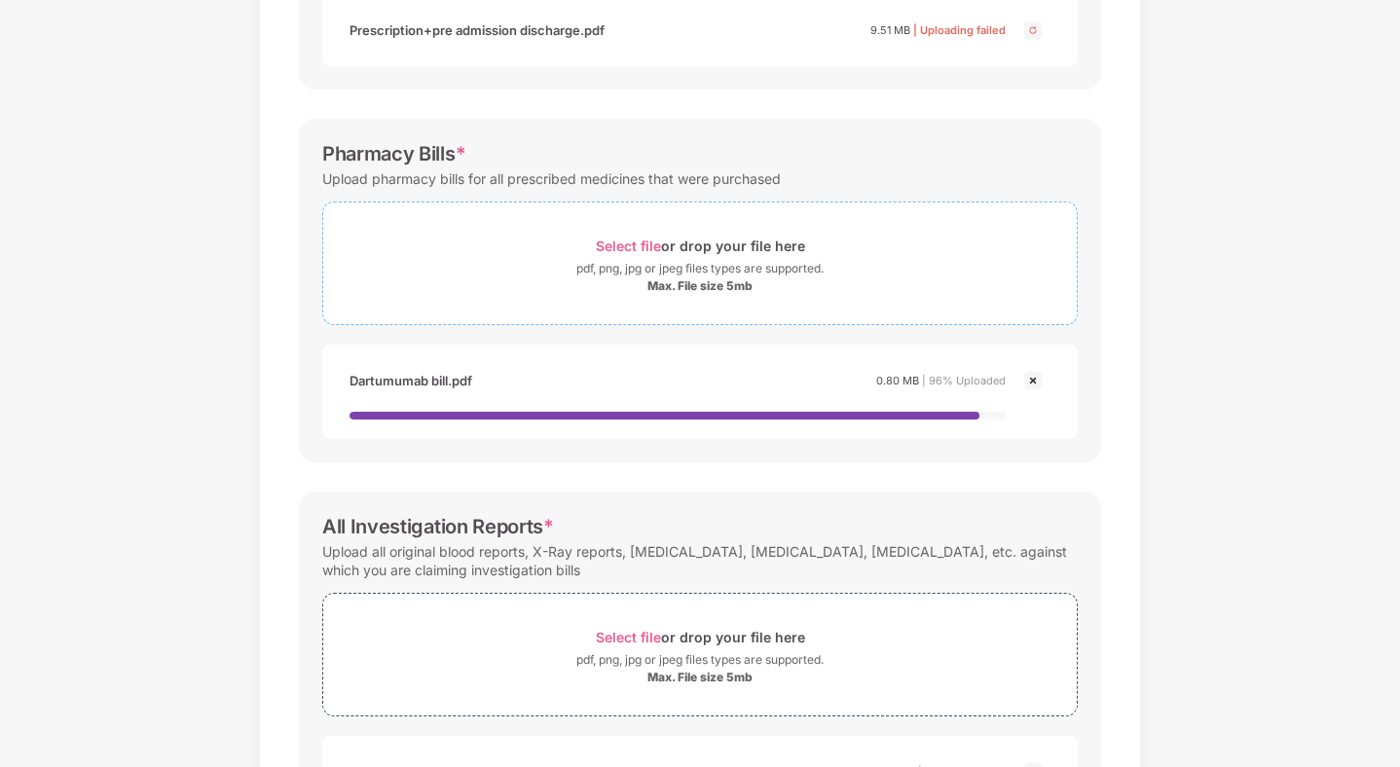
click at [608, 257] on div "Select file or drop your file here" at bounding box center [700, 246] width 209 height 26
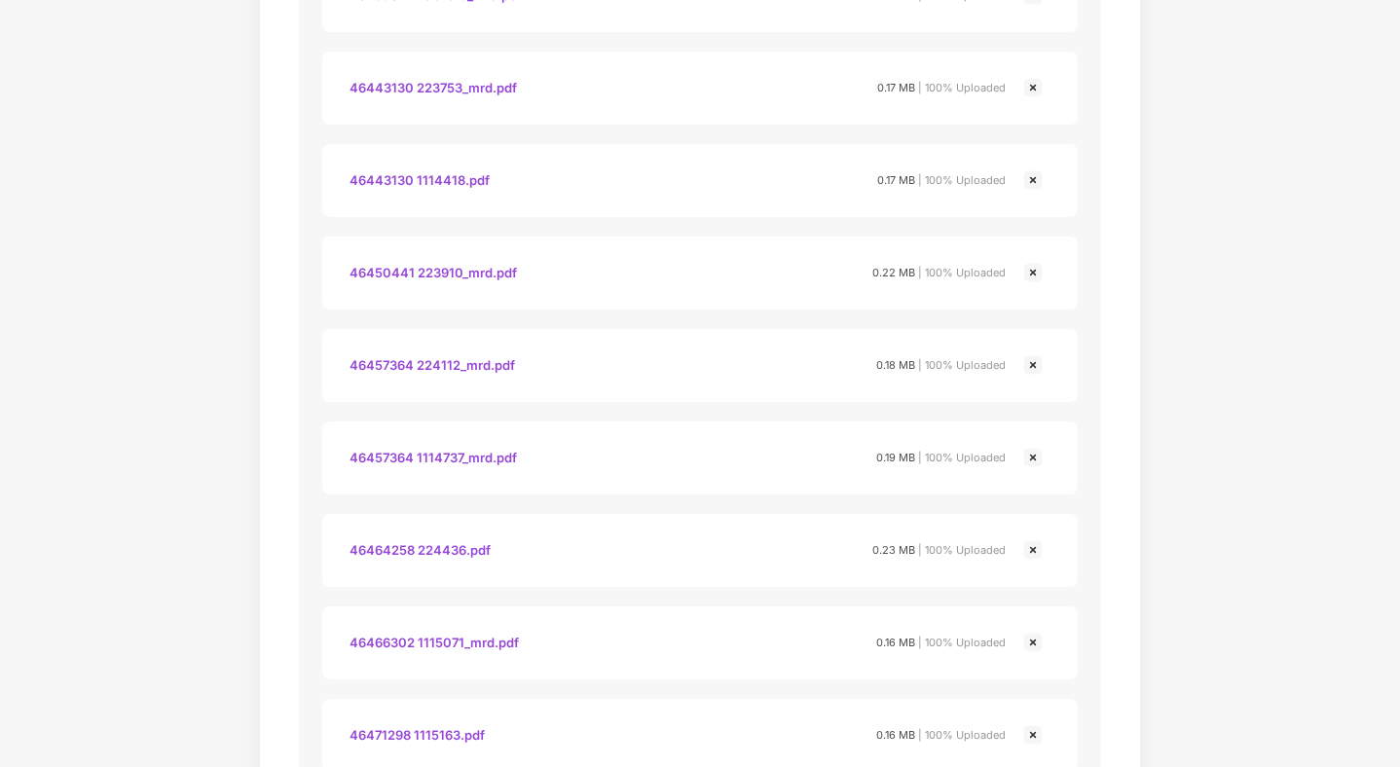
scroll to position [4206, 0]
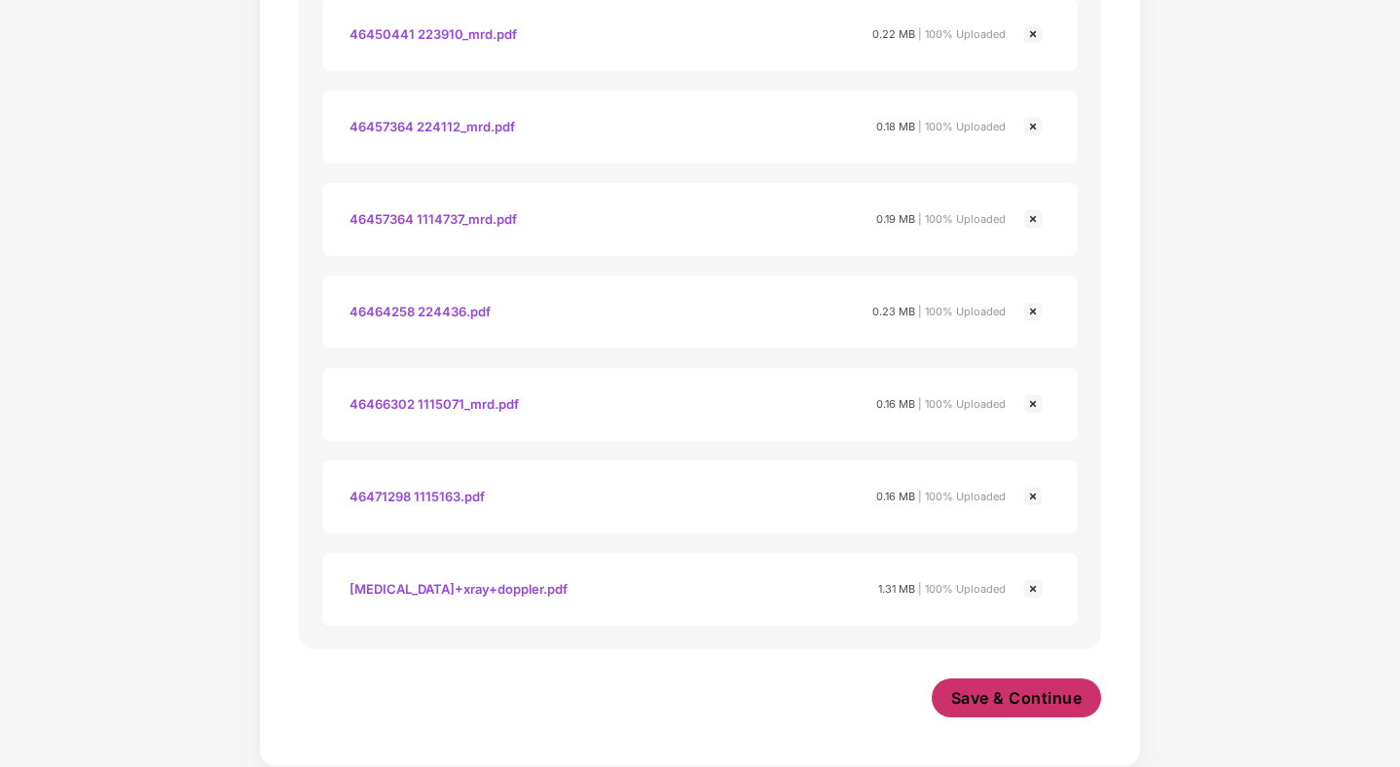
click at [1005, 709] on button "Save & Continue" at bounding box center [1017, 697] width 170 height 39
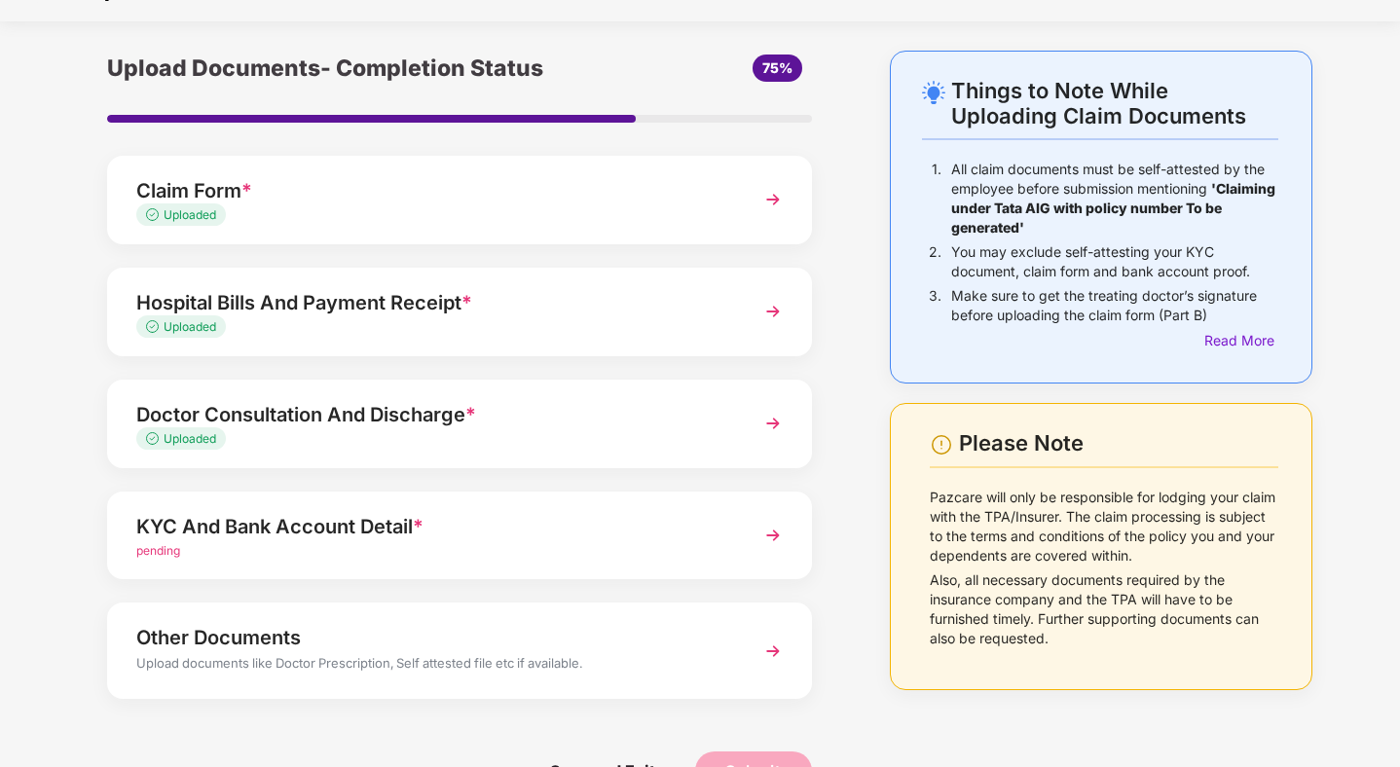
scroll to position [93, 0]
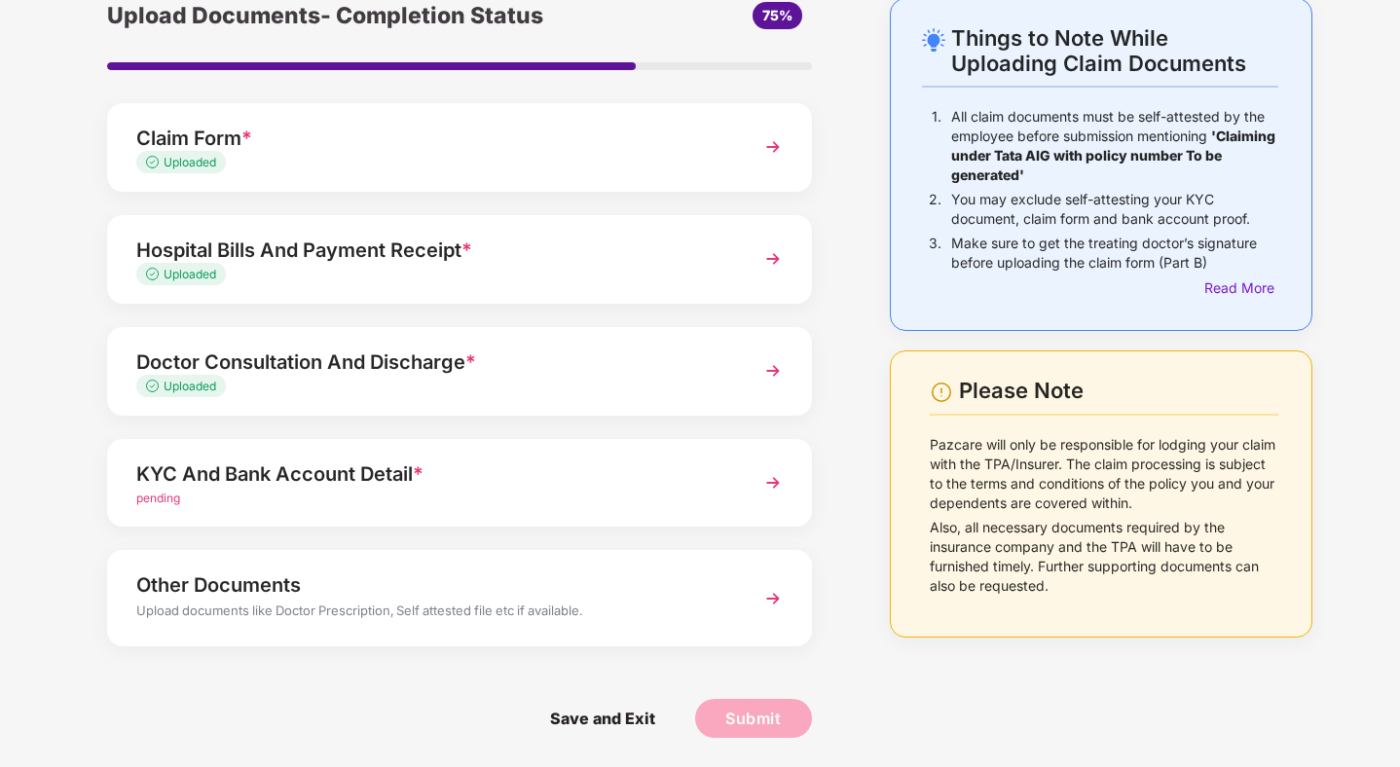
click at [497, 285] on div "Hospital Bills And Payment Receipt * Uploaded" at bounding box center [459, 259] width 705 height 89
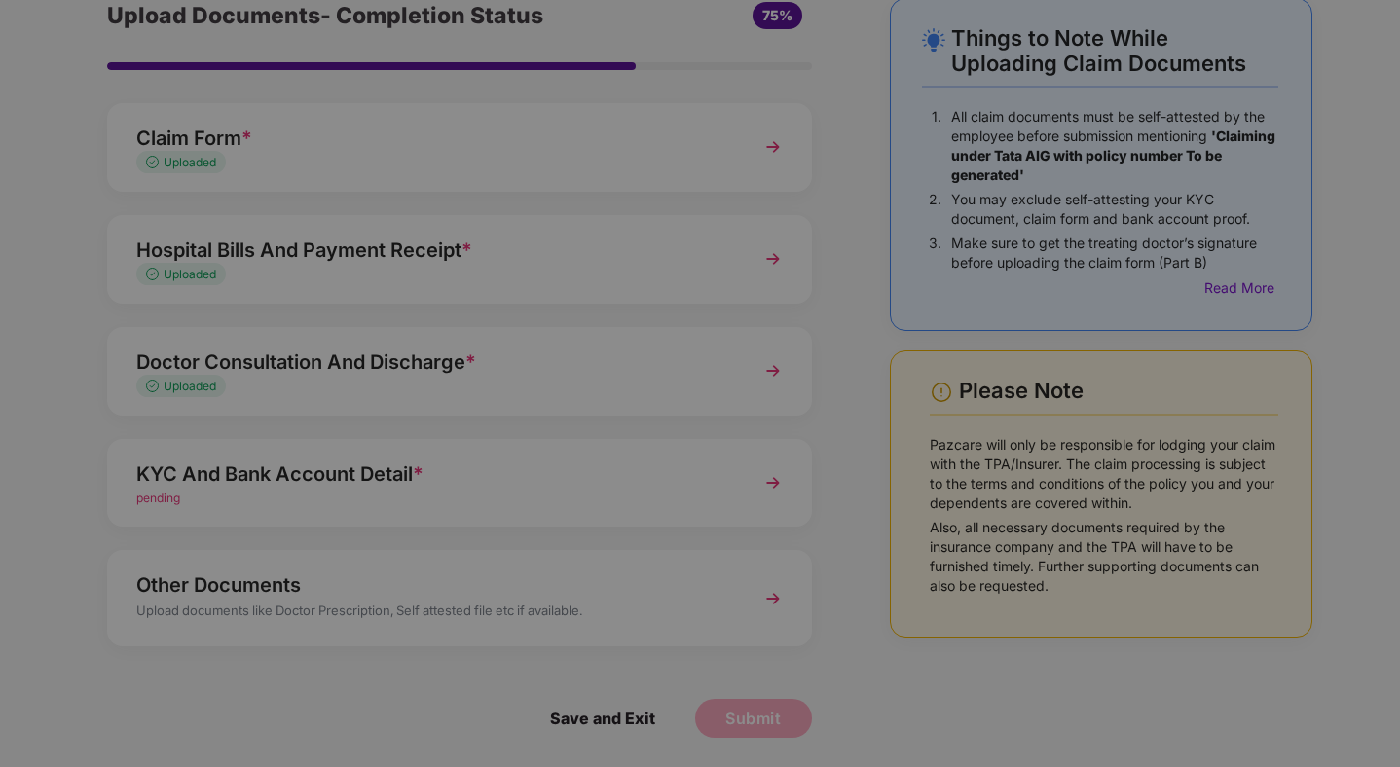
scroll to position [0, 0]
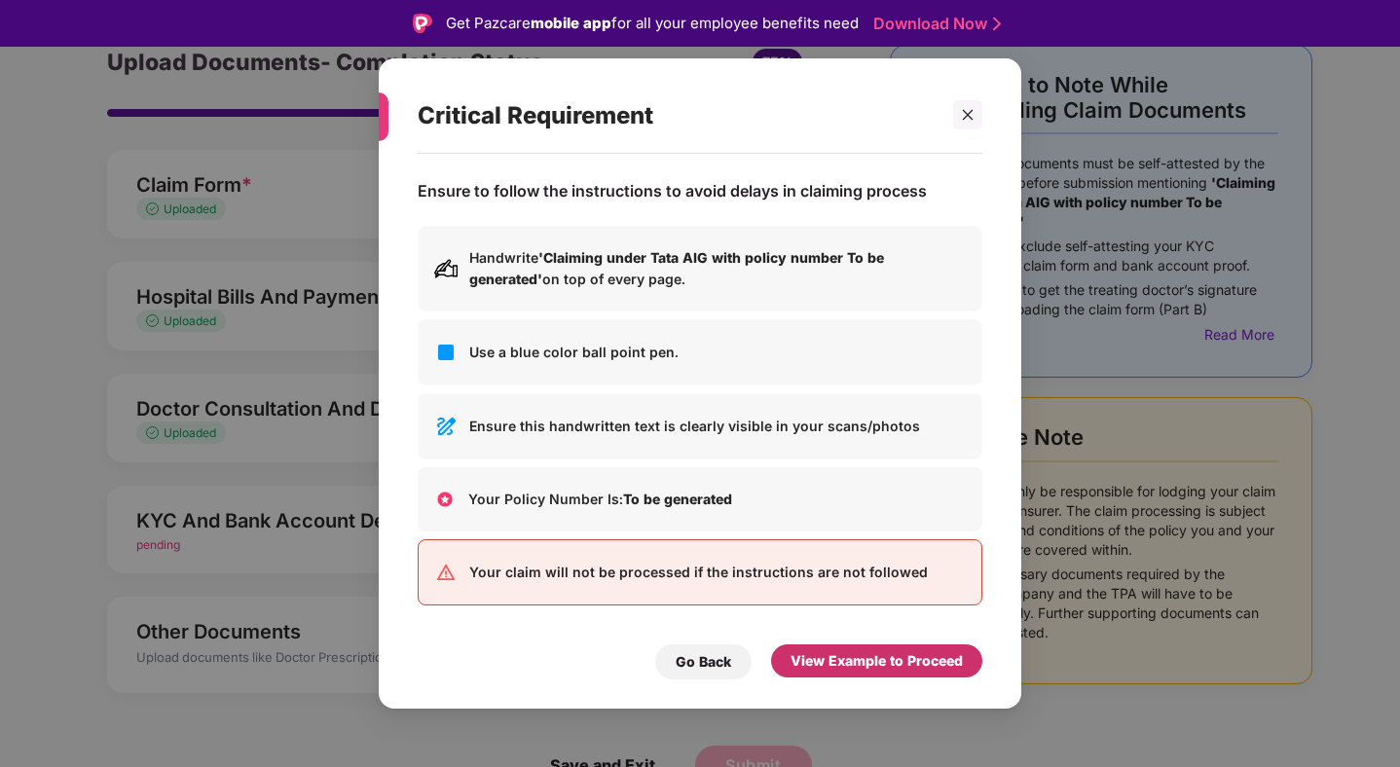
click at [885, 647] on div "View Example to Proceed" at bounding box center [876, 660] width 211 height 33
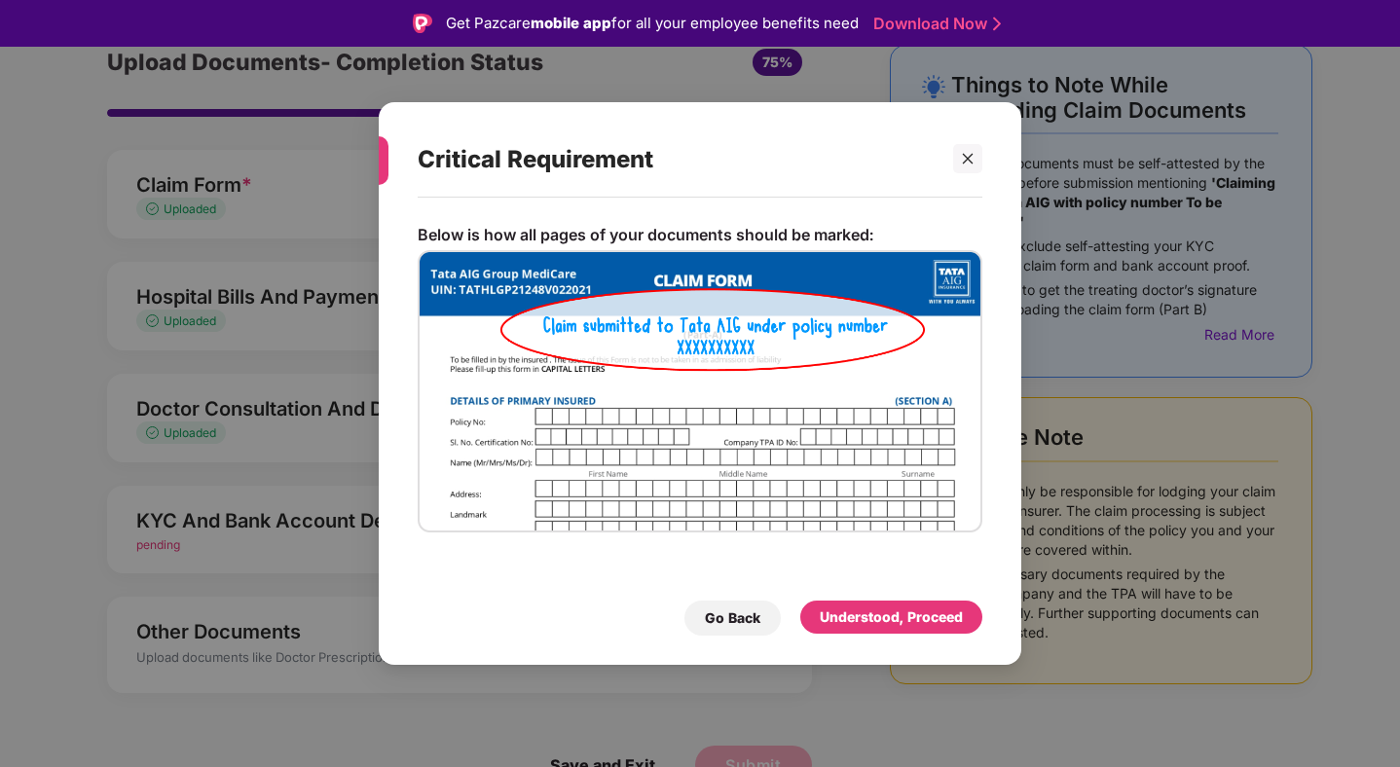
click at [861, 610] on div "Understood, Proceed" at bounding box center [891, 616] width 143 height 21
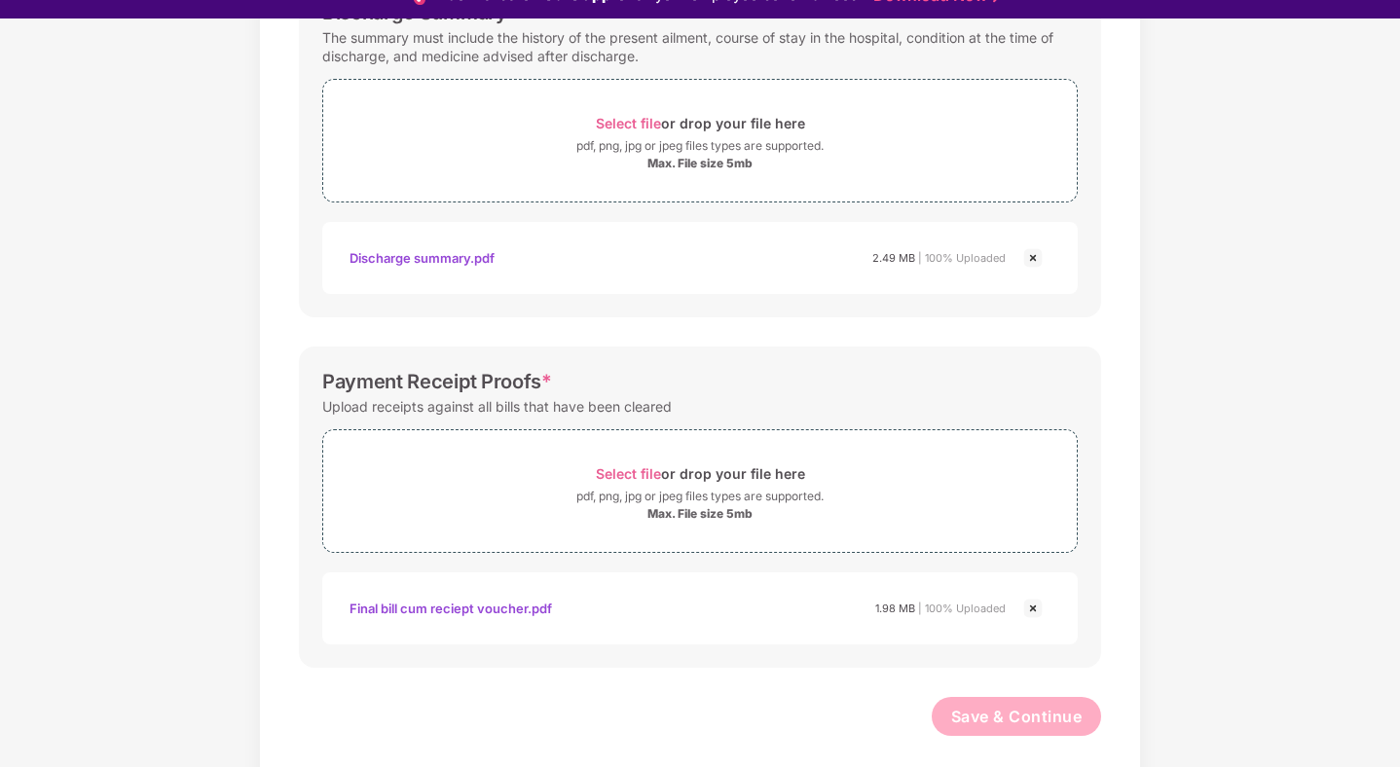
scroll to position [47, 0]
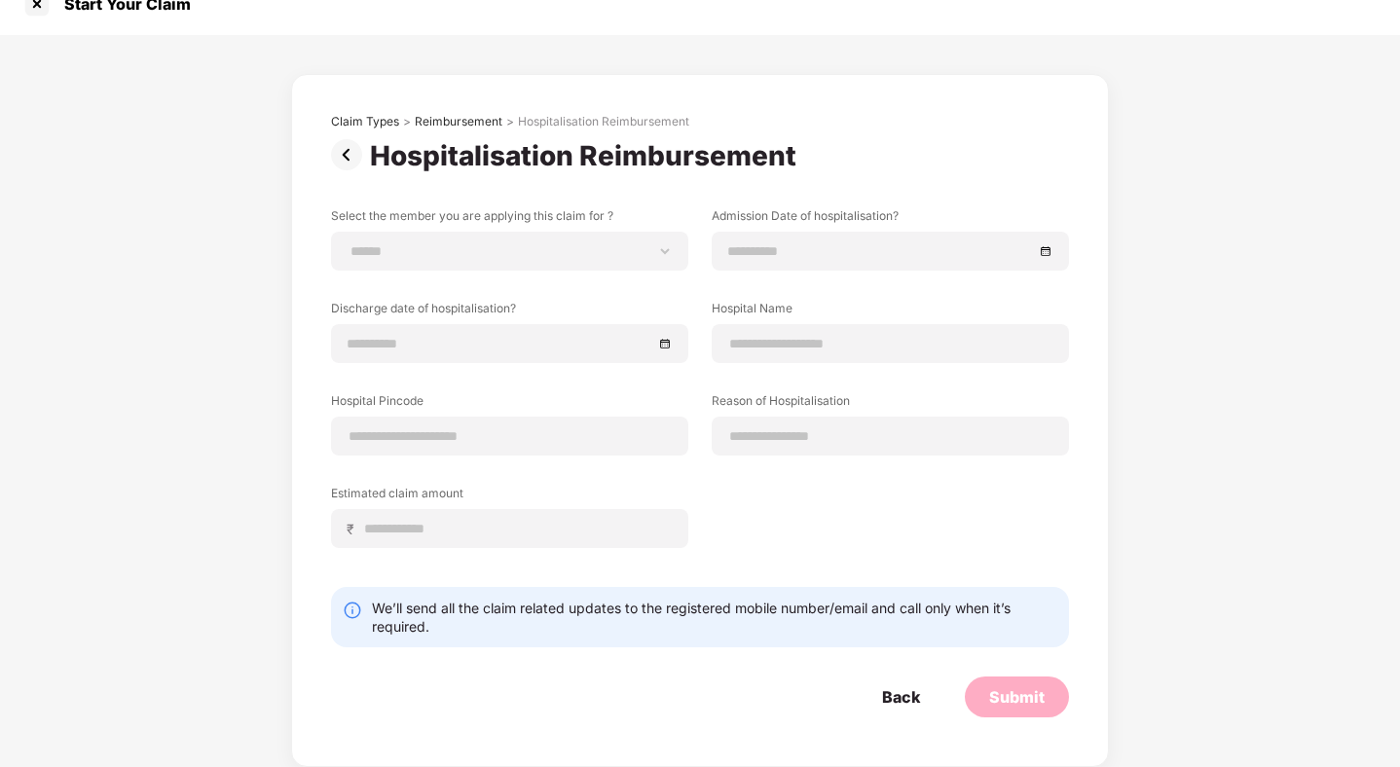
scroll to position [27, 0]
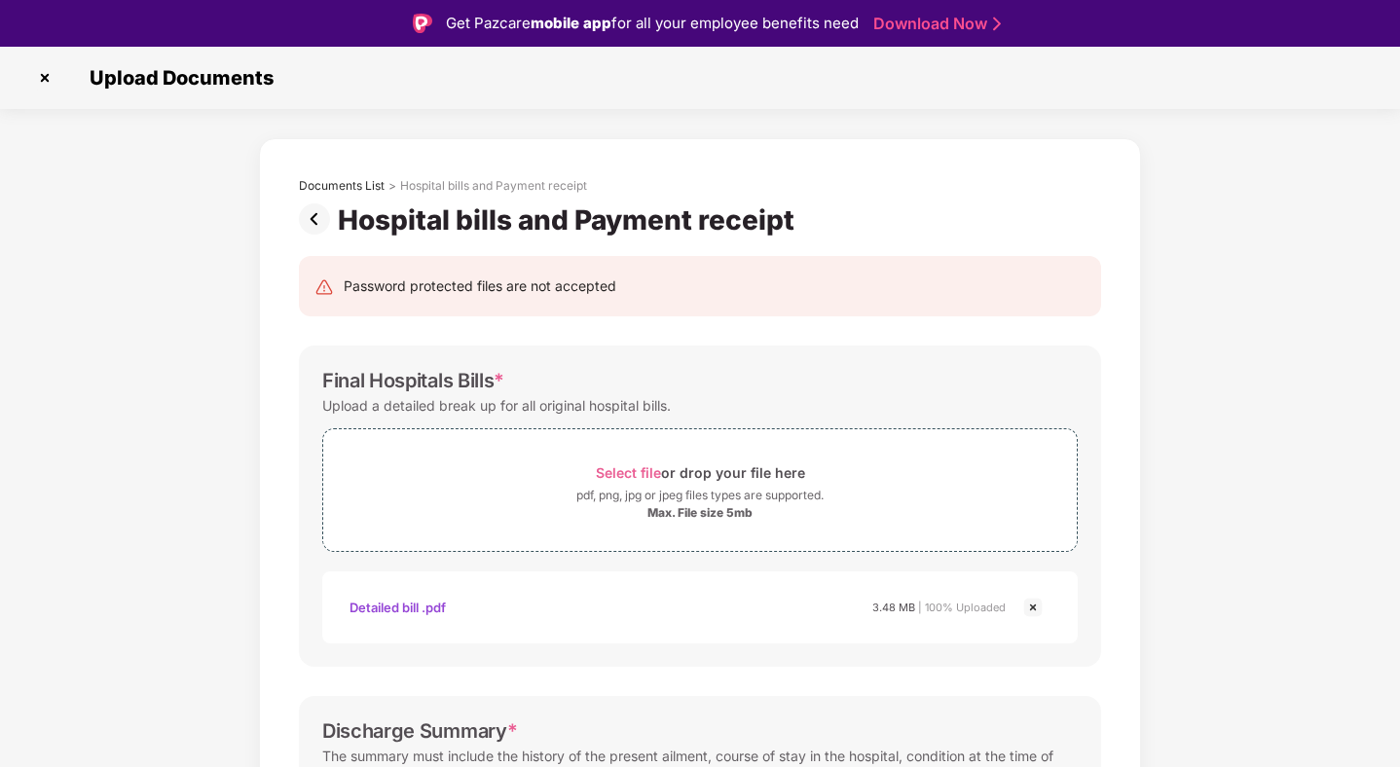
click at [56, 79] on img at bounding box center [44, 77] width 31 height 31
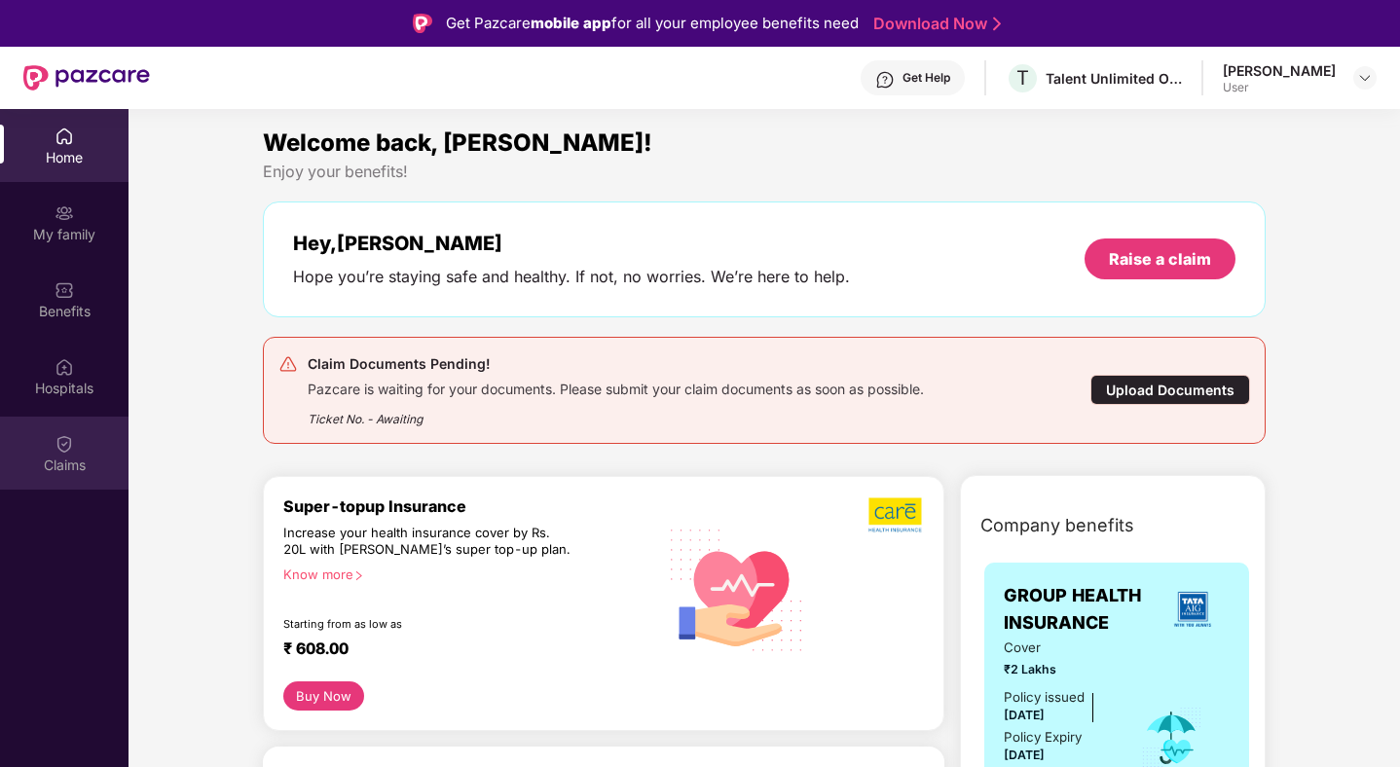
click at [57, 440] on img at bounding box center [64, 443] width 19 height 19
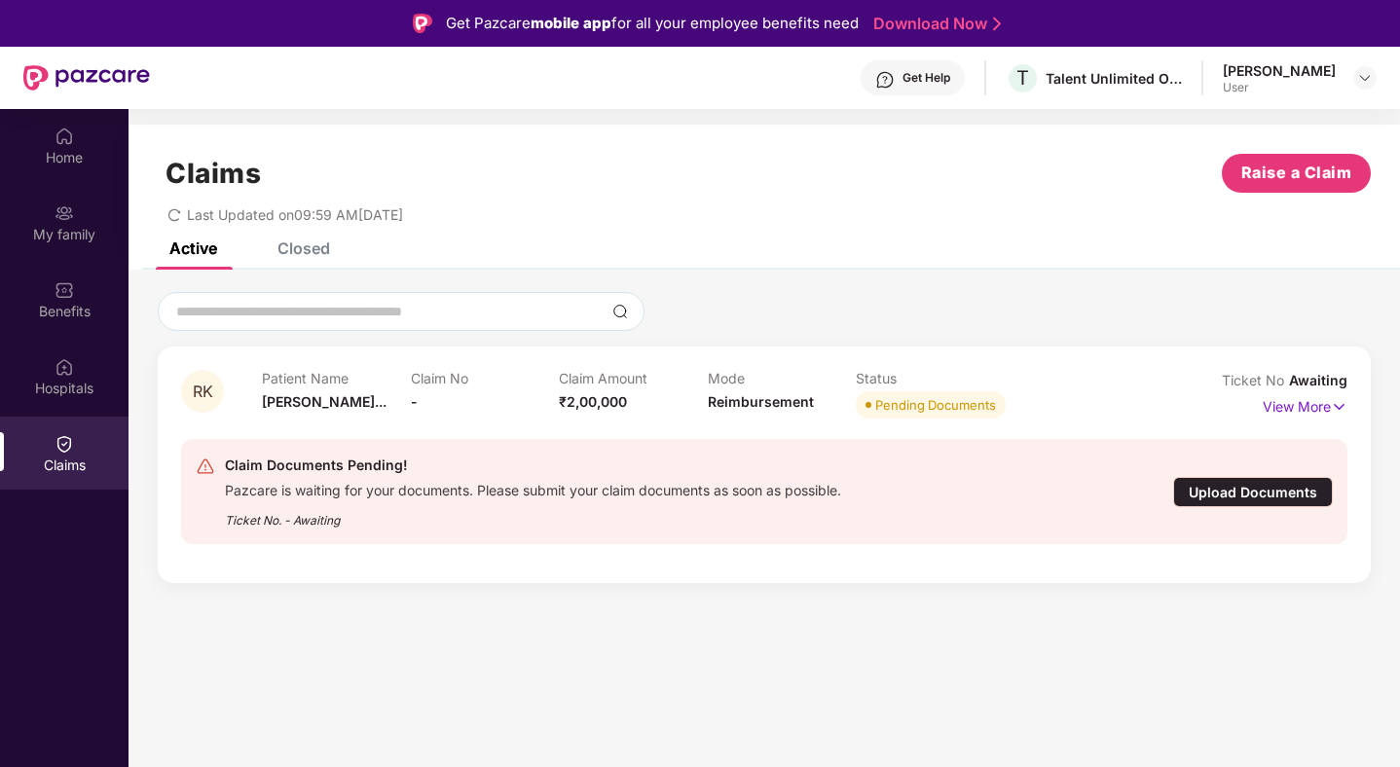
click at [1229, 498] on div "Upload Documents" at bounding box center [1253, 492] width 160 height 30
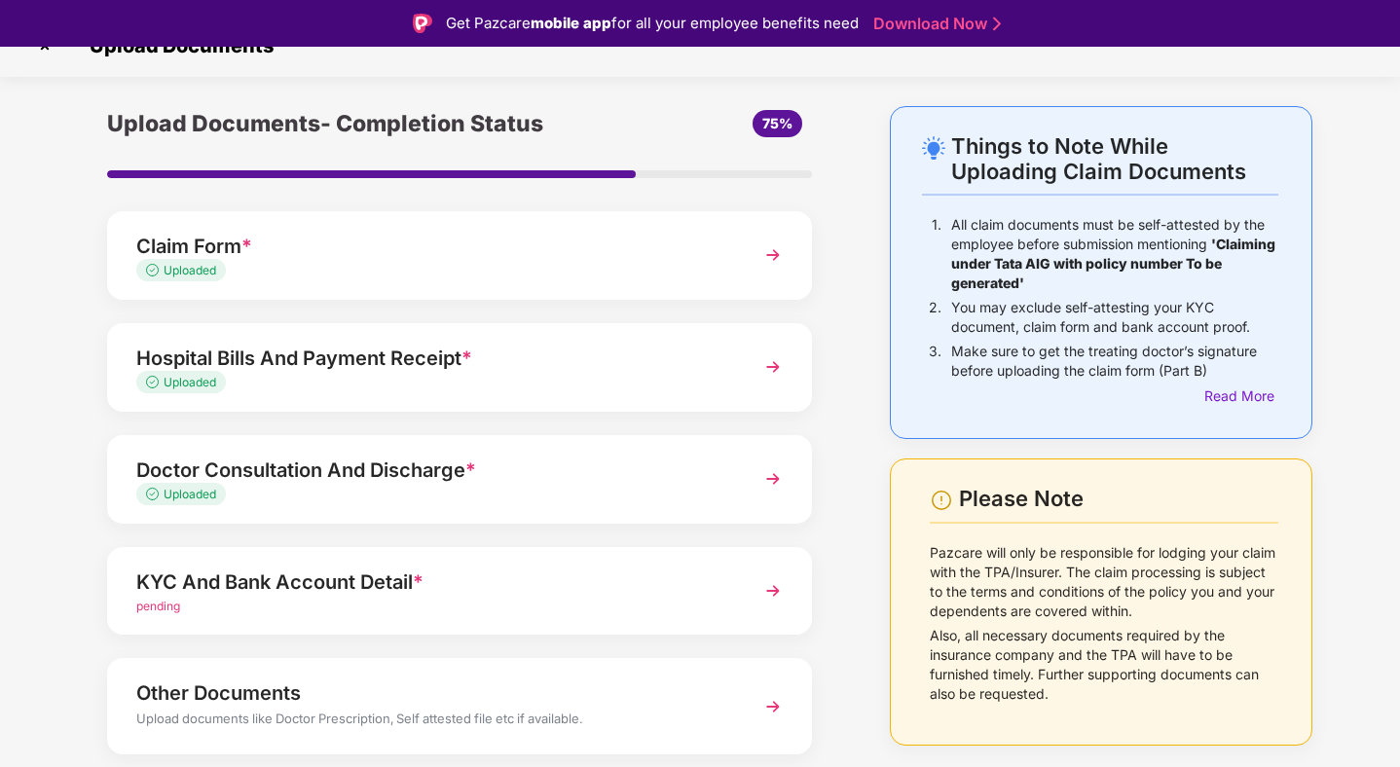
scroll to position [35, 0]
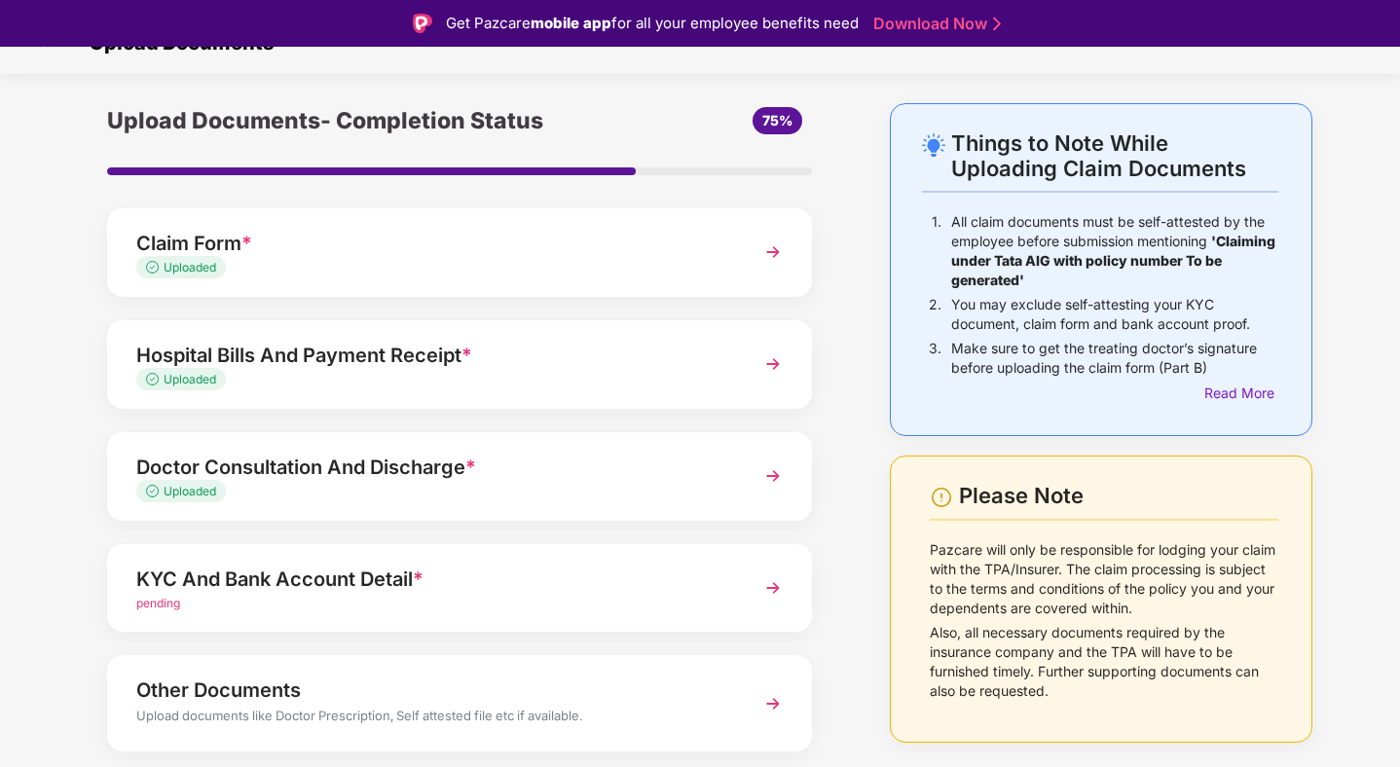
click at [758, 580] on img at bounding box center [772, 587] width 35 height 35
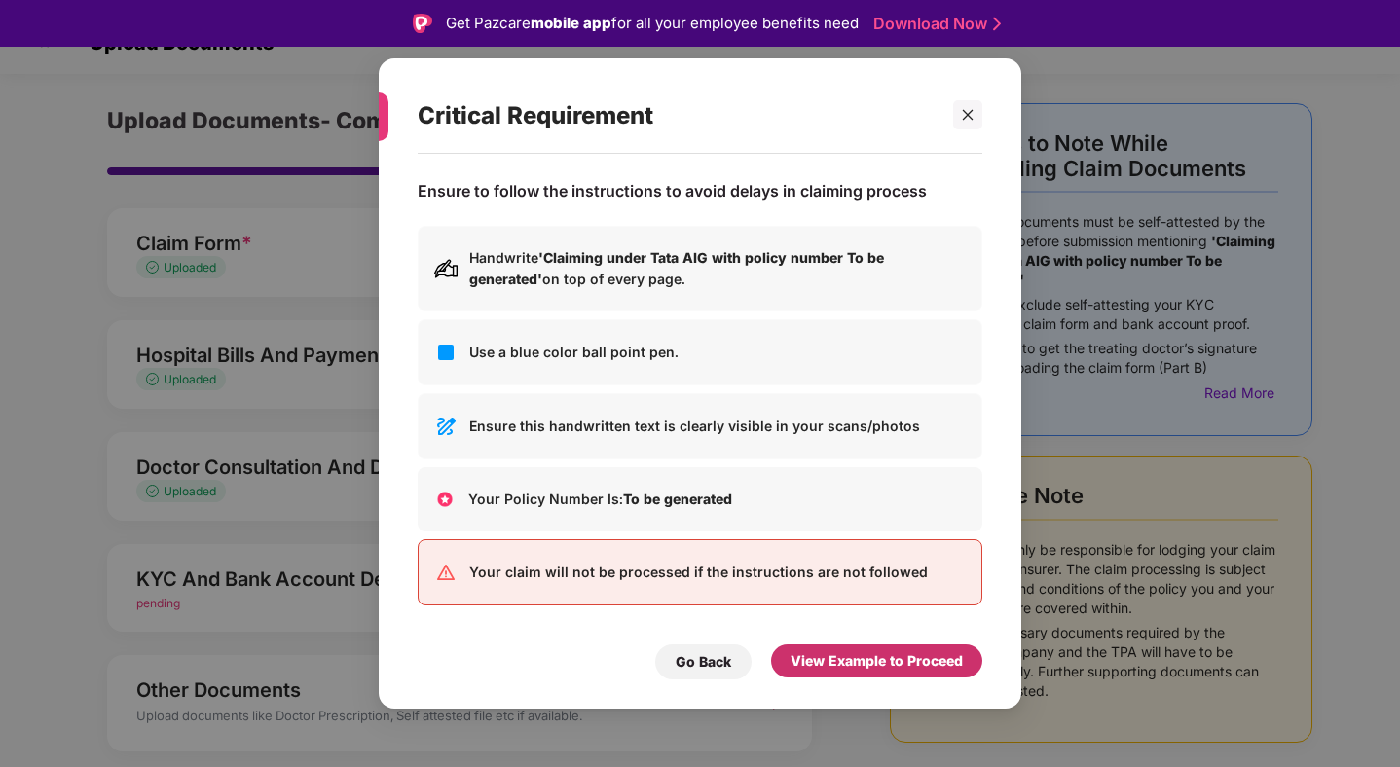
click at [944, 659] on div "View Example to Proceed" at bounding box center [876, 660] width 172 height 21
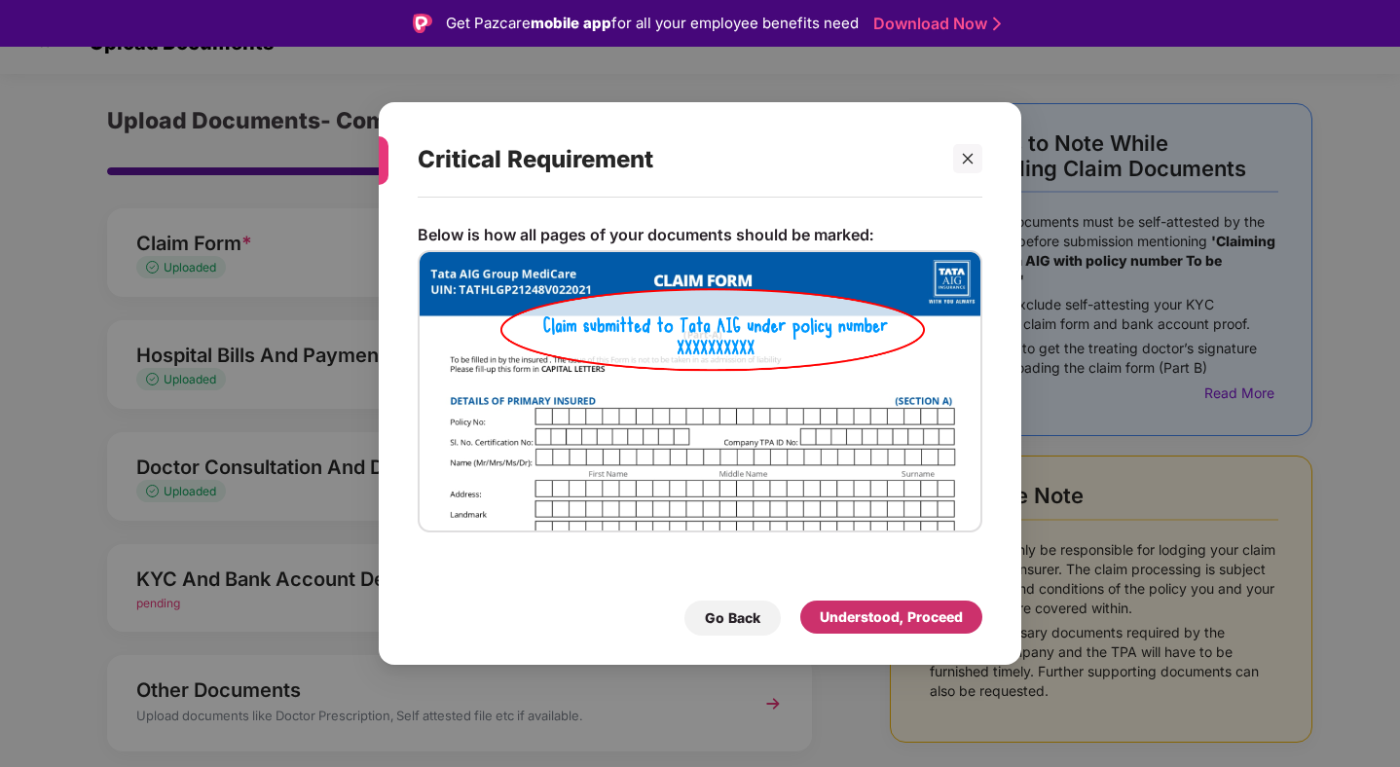
click at [910, 626] on div "Understood, Proceed" at bounding box center [891, 616] width 143 height 21
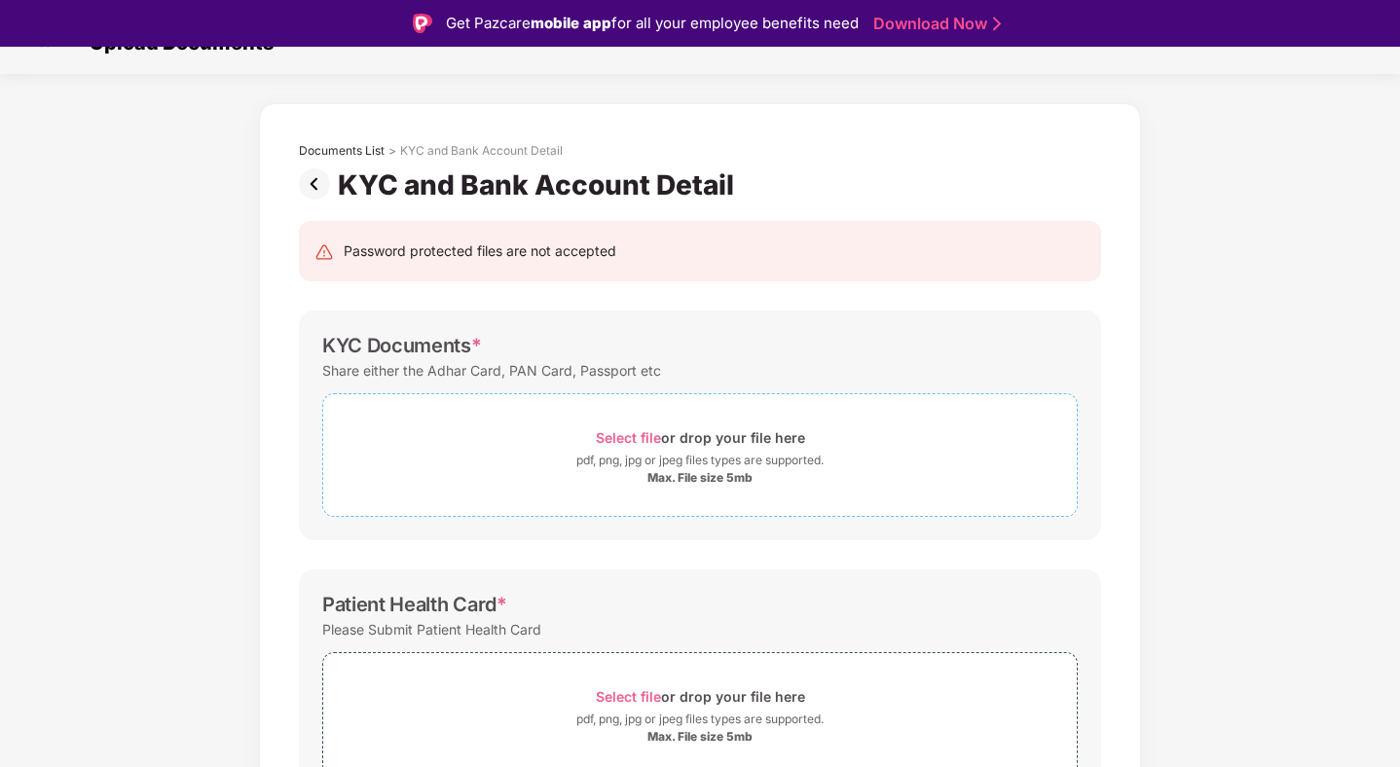
click at [636, 436] on span "Select file" at bounding box center [628, 437] width 65 height 17
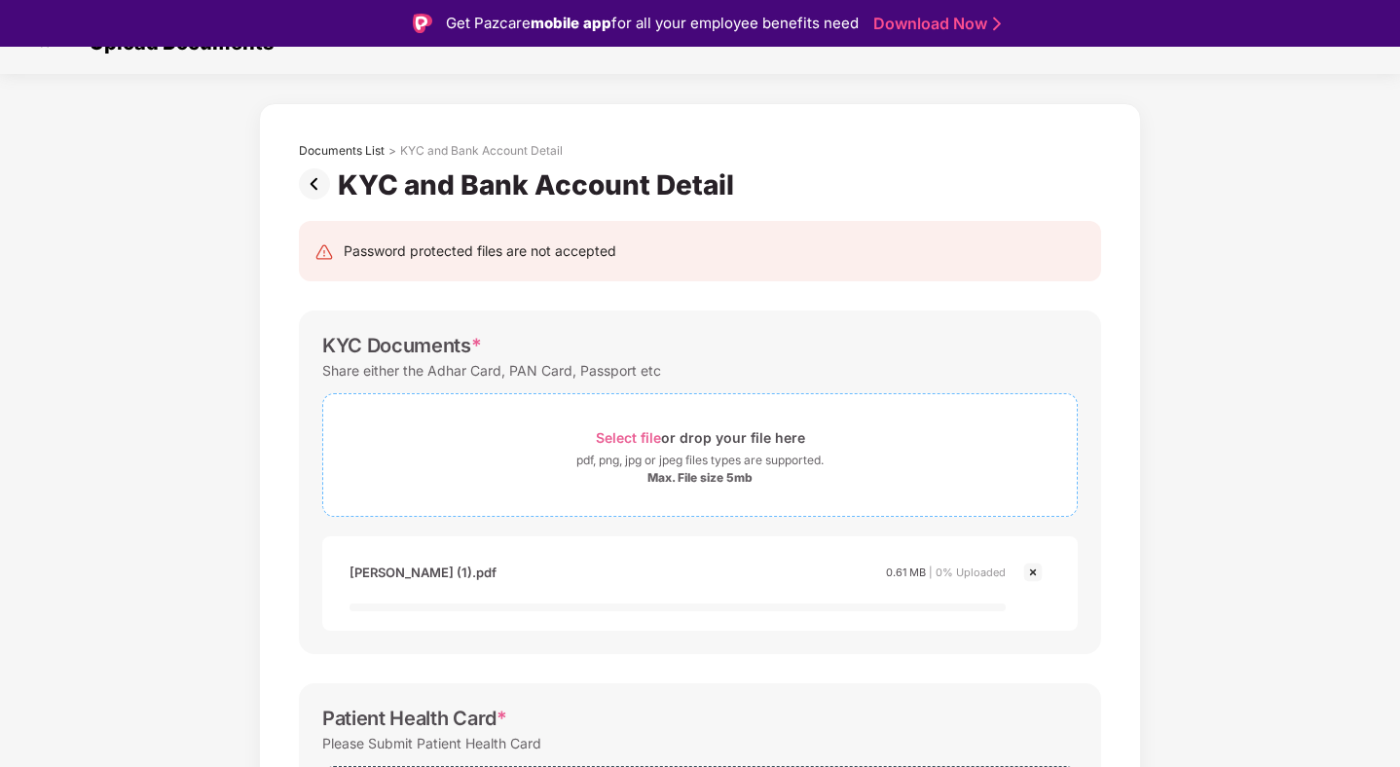
click at [629, 438] on span "Select file" at bounding box center [628, 437] width 65 height 17
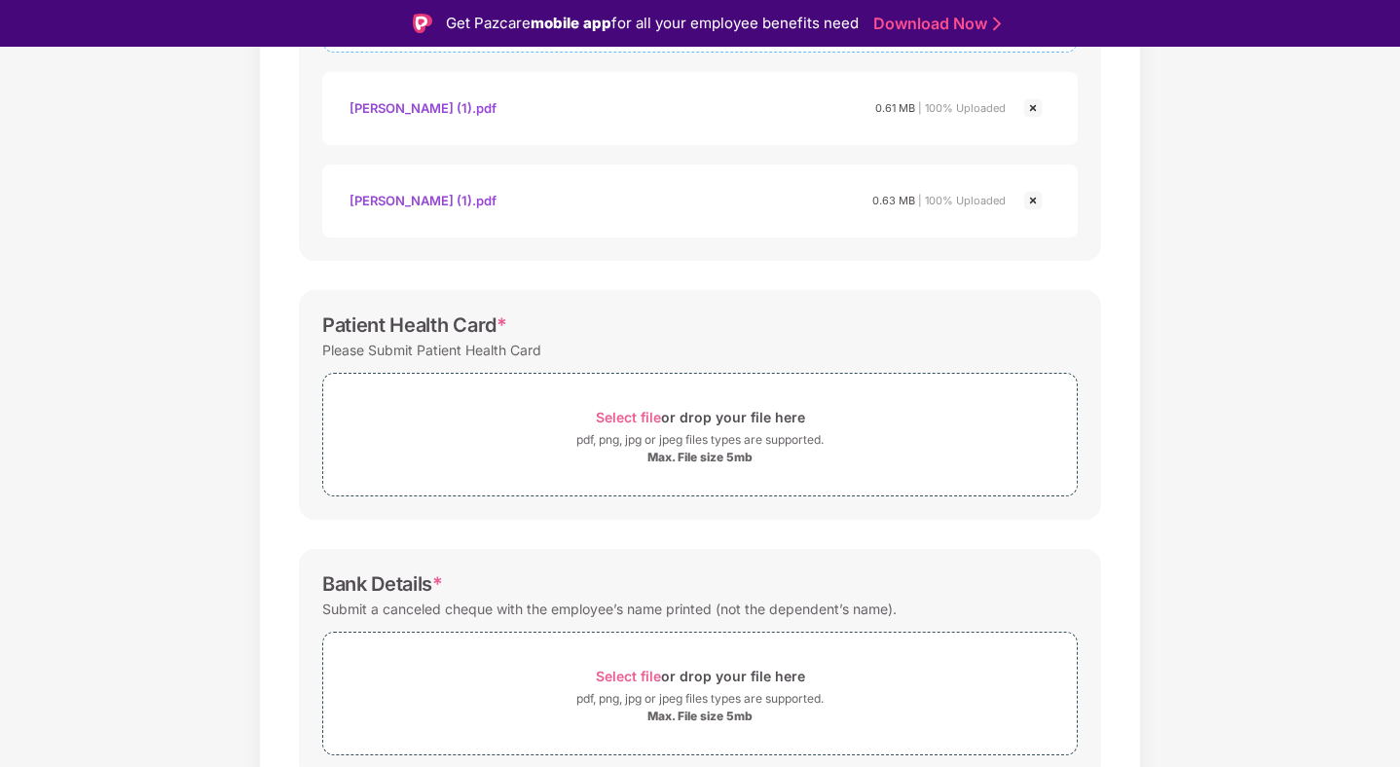
scroll to position [550, 0]
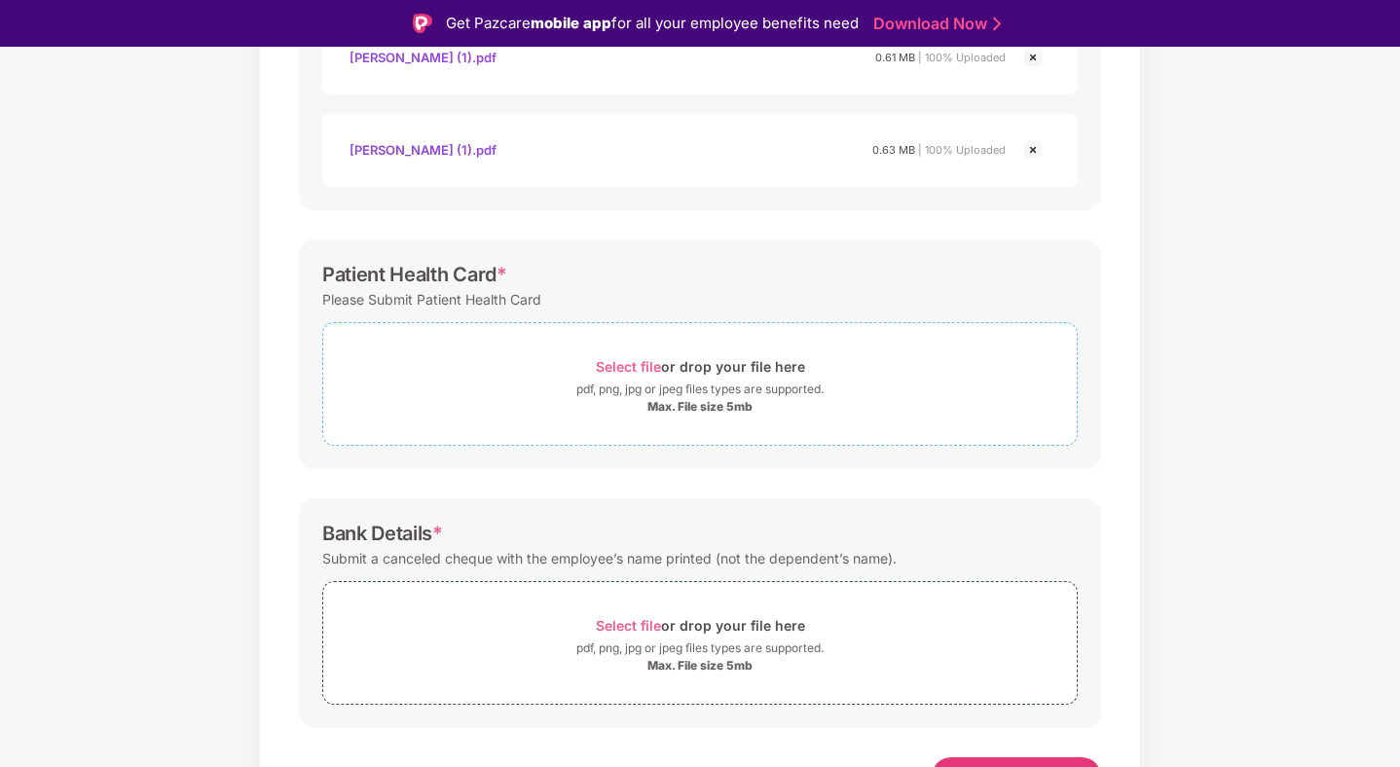
click at [644, 373] on span "Select file" at bounding box center [628, 366] width 65 height 17
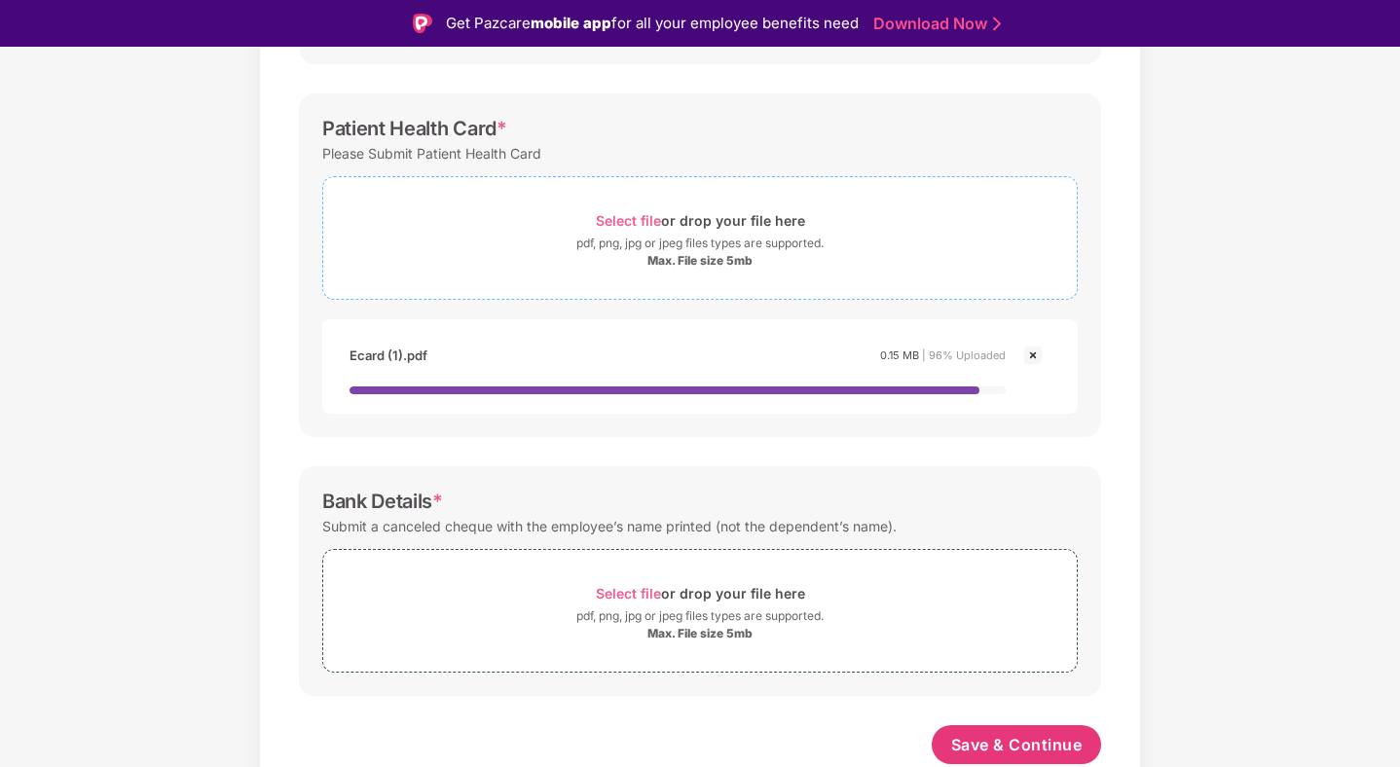
scroll to position [12, 0]
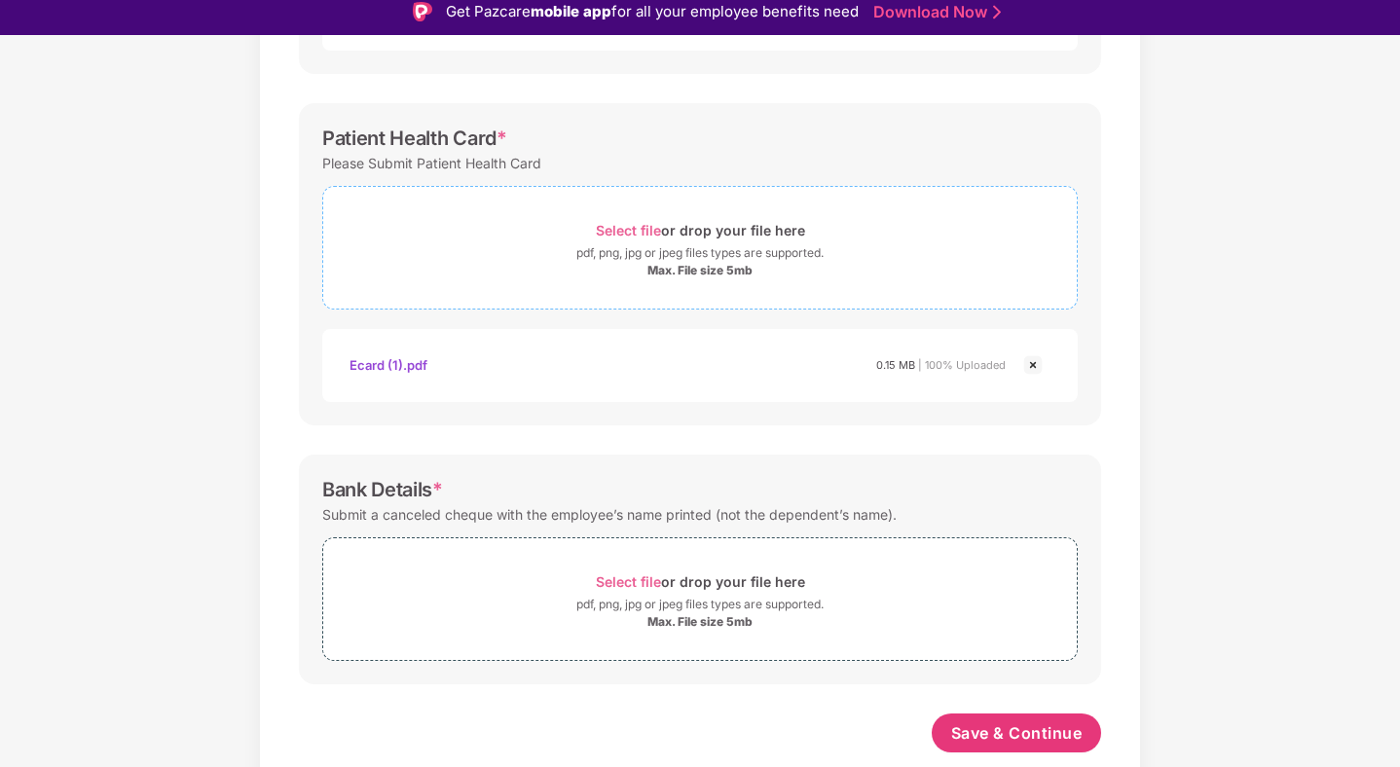
click at [644, 226] on span "Select file" at bounding box center [628, 230] width 65 height 17
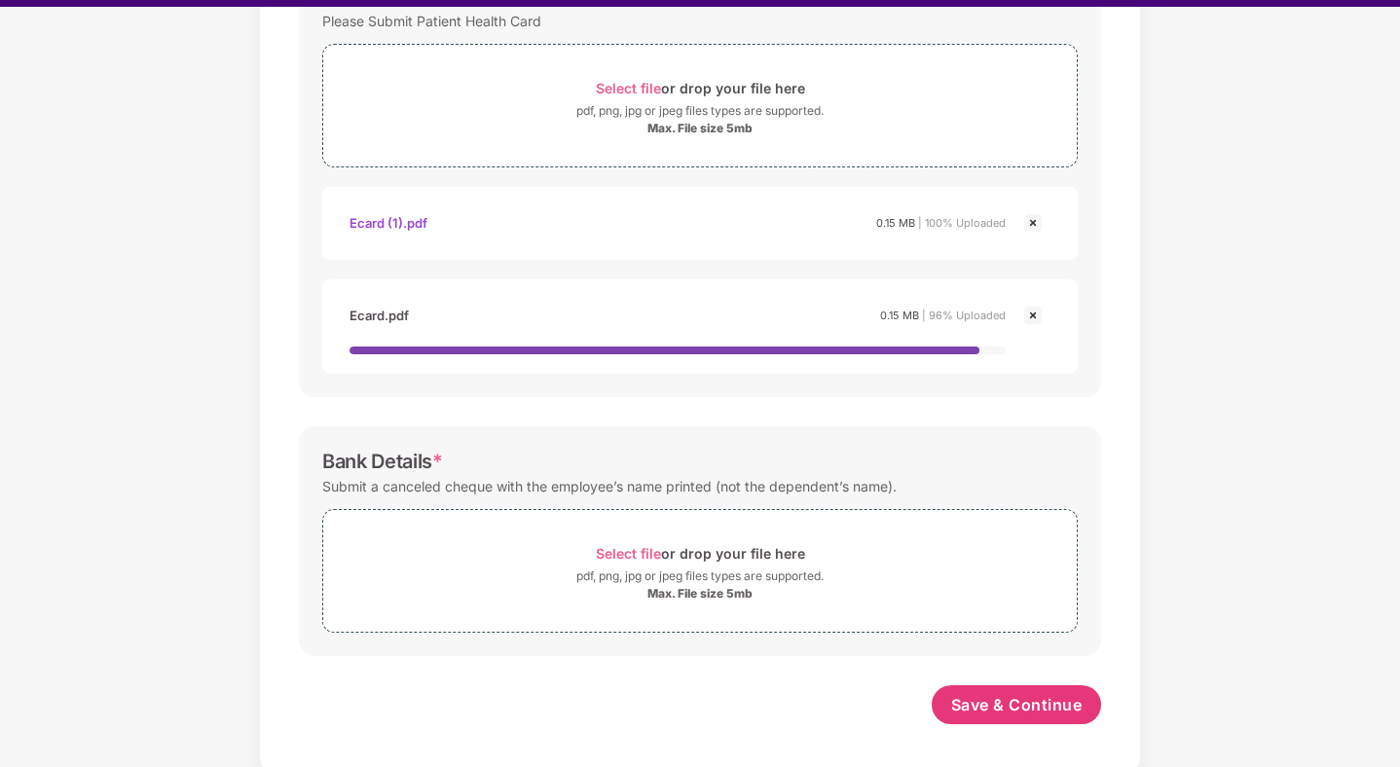
scroll to position [43, 0]
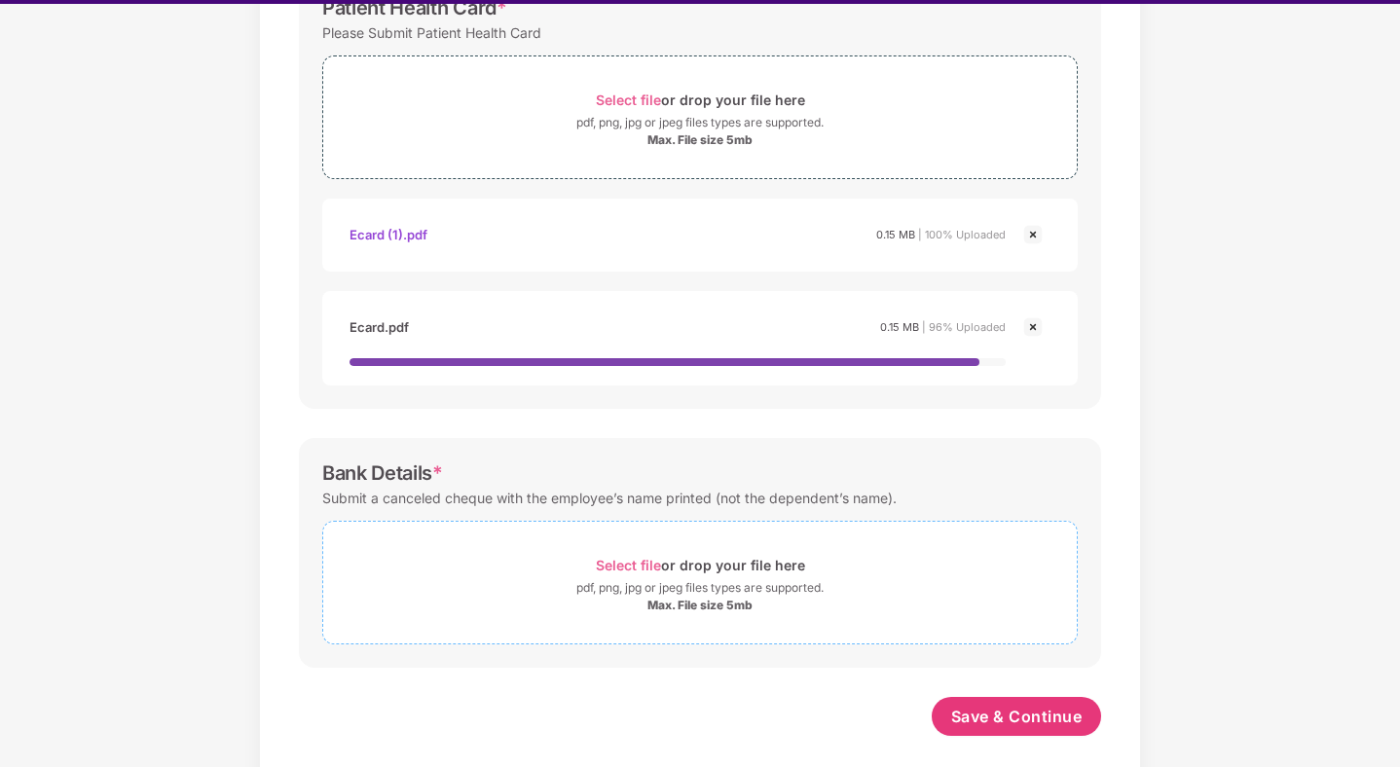
click at [646, 557] on span "Select file" at bounding box center [628, 565] width 65 height 17
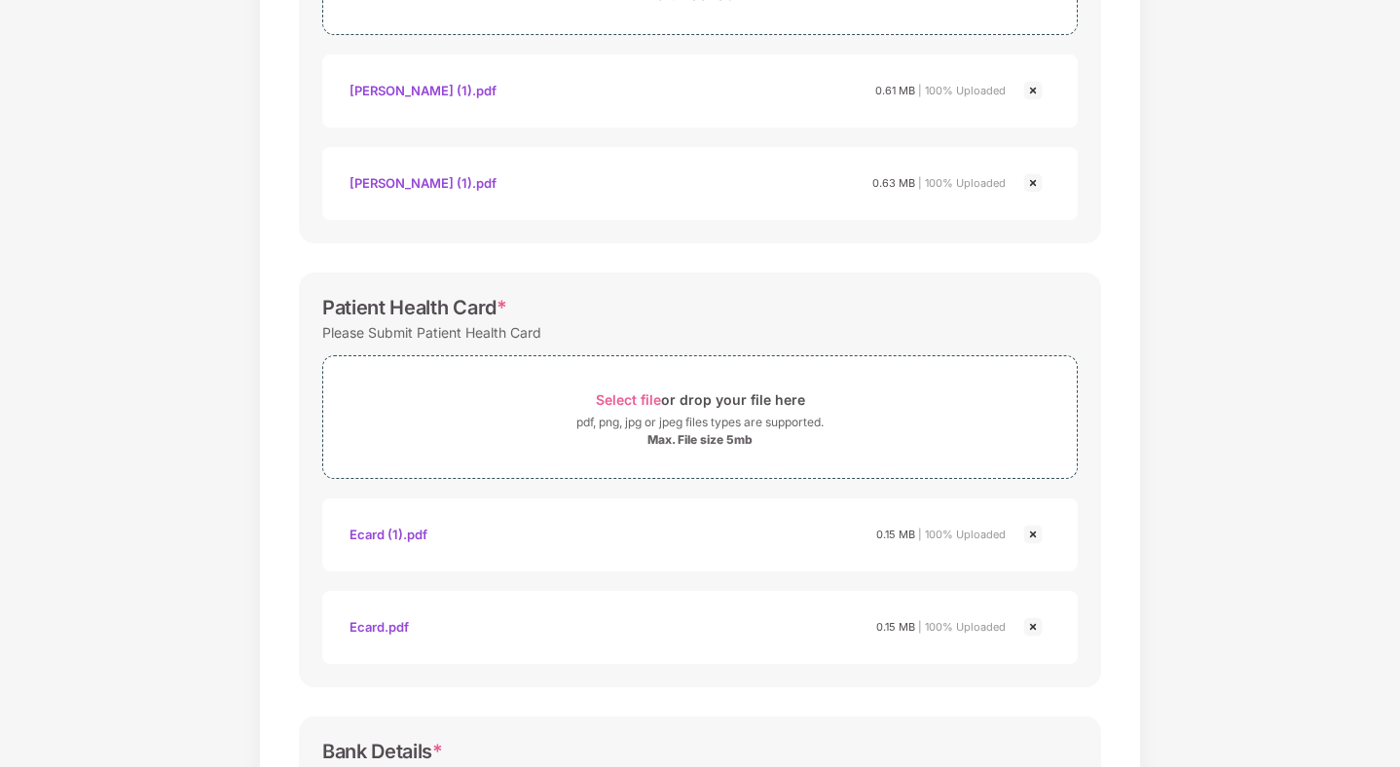
scroll to position [860, 0]
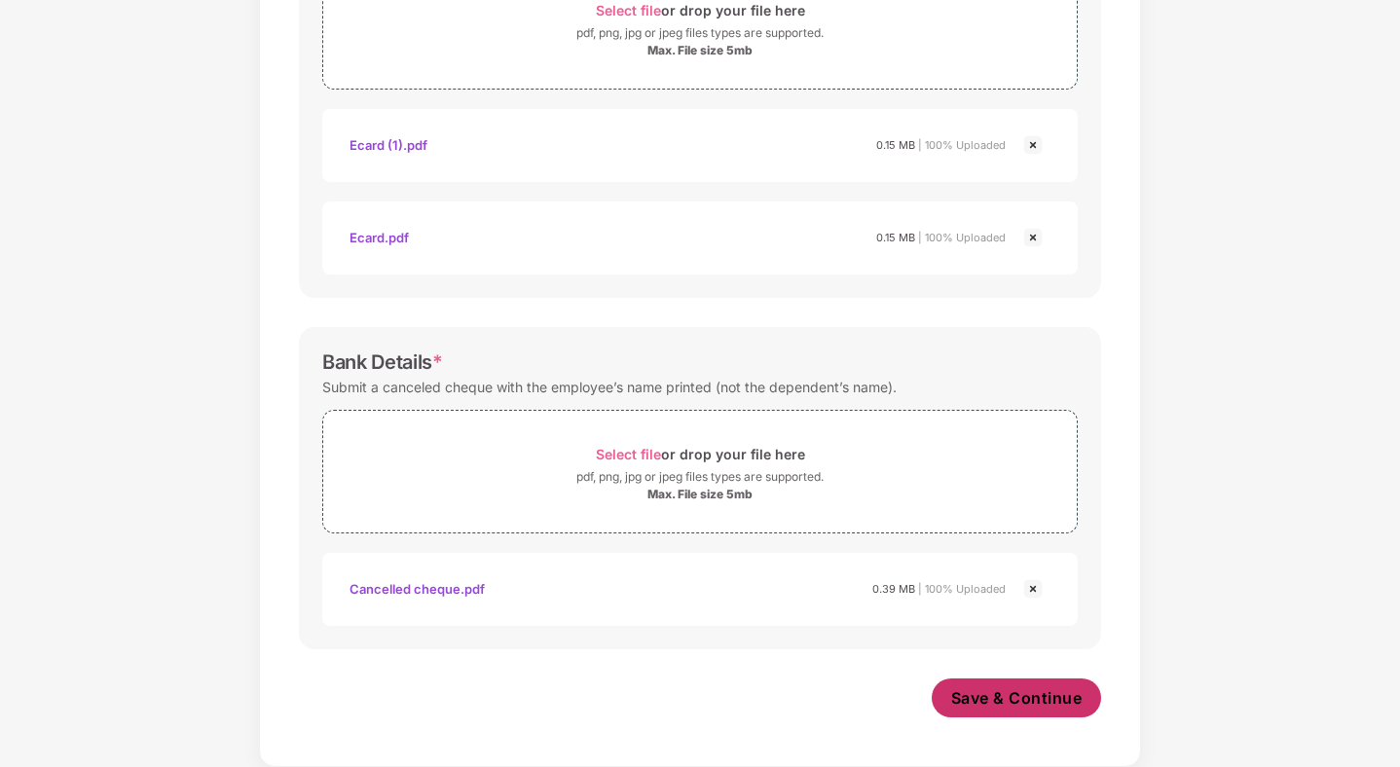
click at [1032, 695] on span "Save & Continue" at bounding box center [1016, 697] width 131 height 21
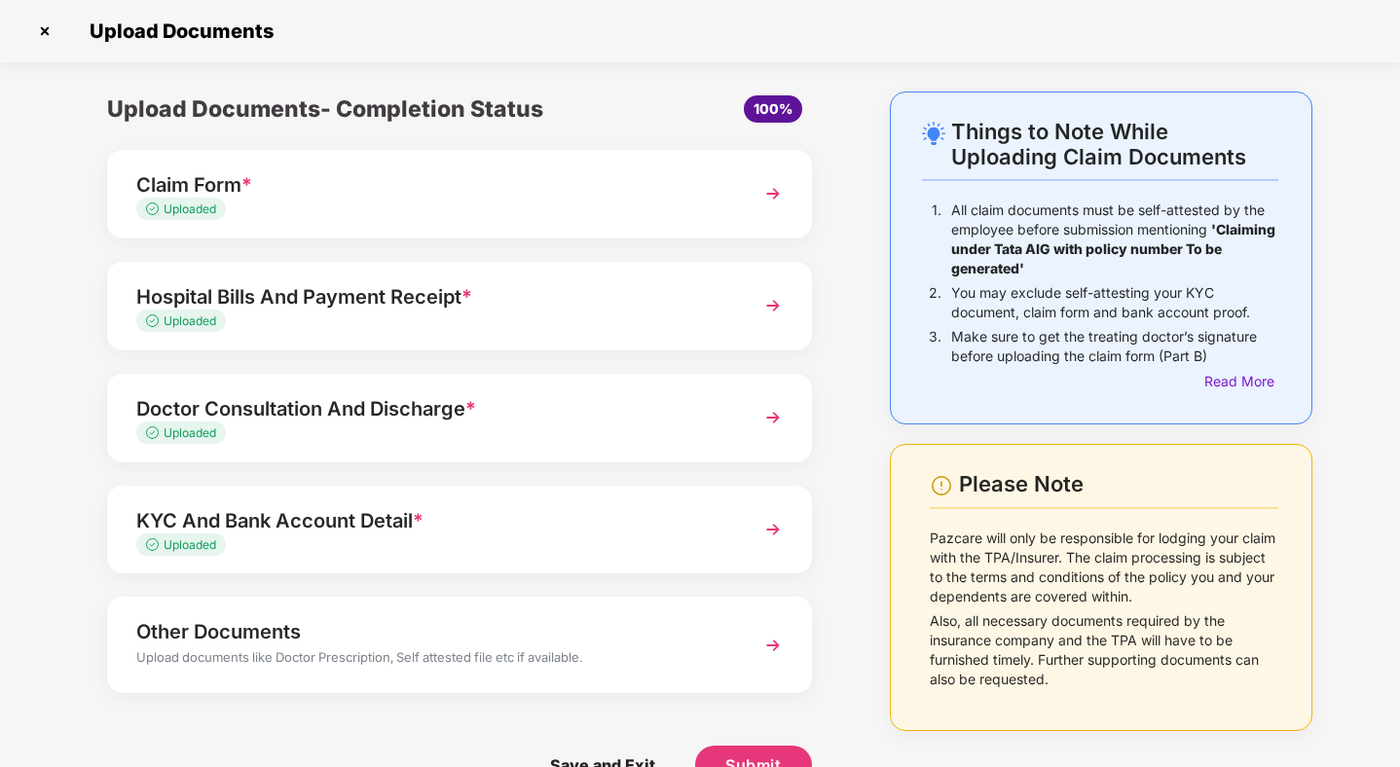
click at [402, 617] on div "Other Documents" at bounding box center [432, 631] width 592 height 31
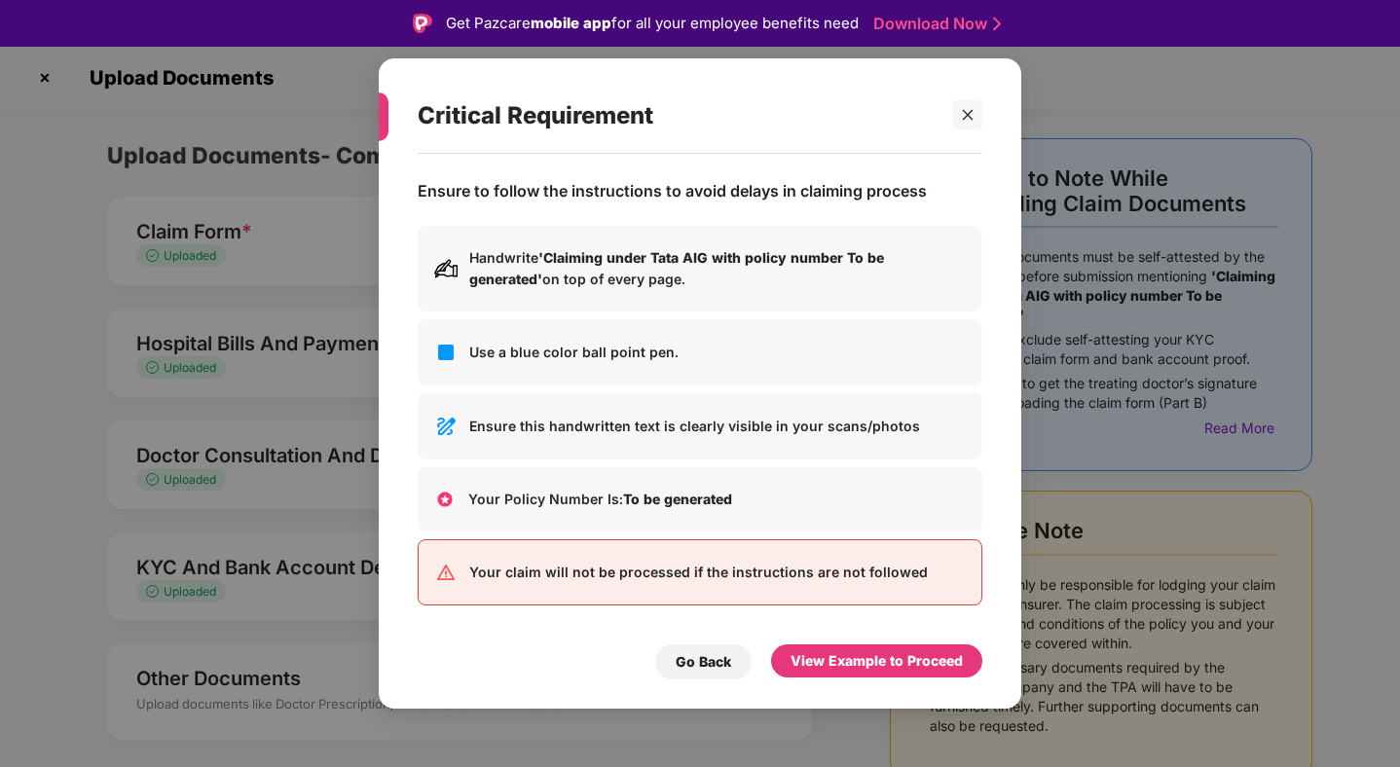
click at [837, 677] on div "View Example to Proceed" at bounding box center [876, 661] width 211 height 35
click at [835, 663] on div "View Example to Proceed" at bounding box center [876, 660] width 172 height 21
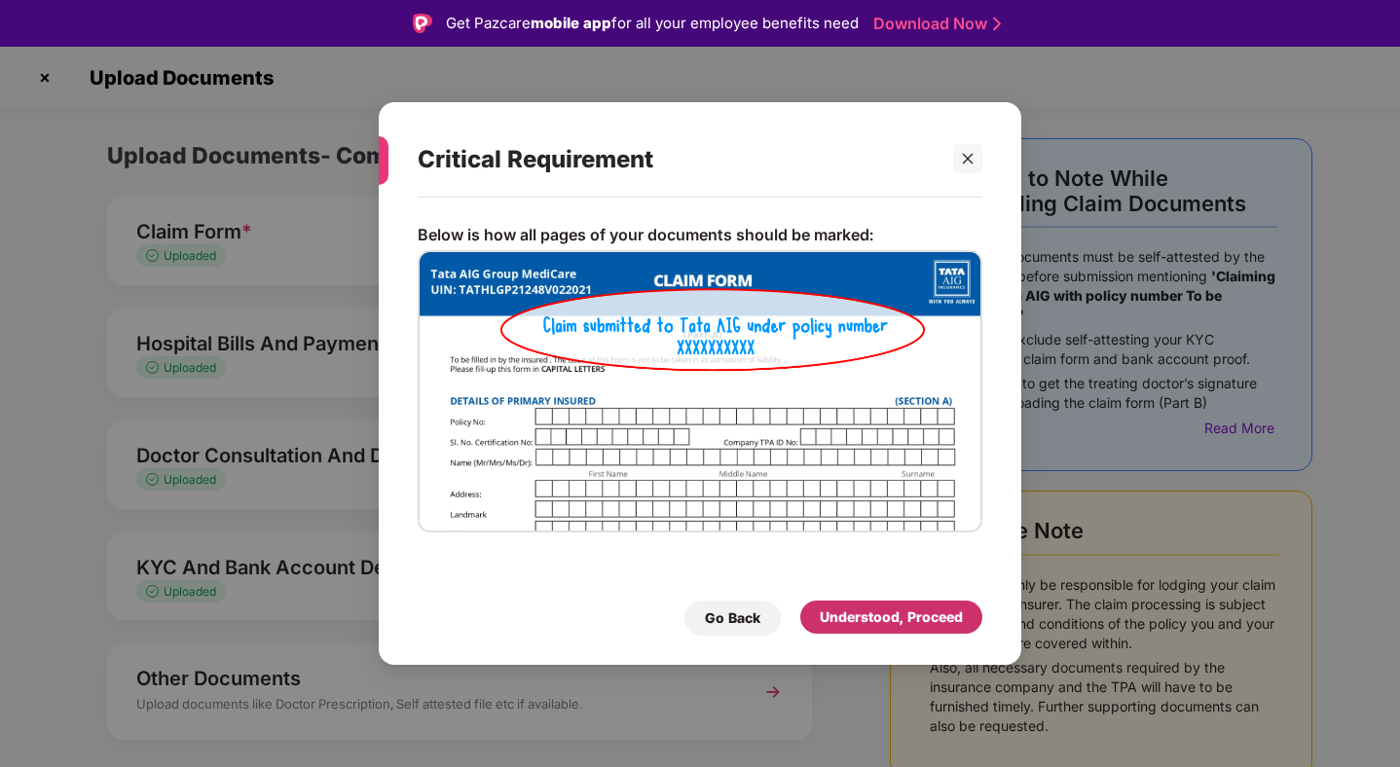
click at [889, 627] on div "Understood, Proceed" at bounding box center [891, 616] width 143 height 21
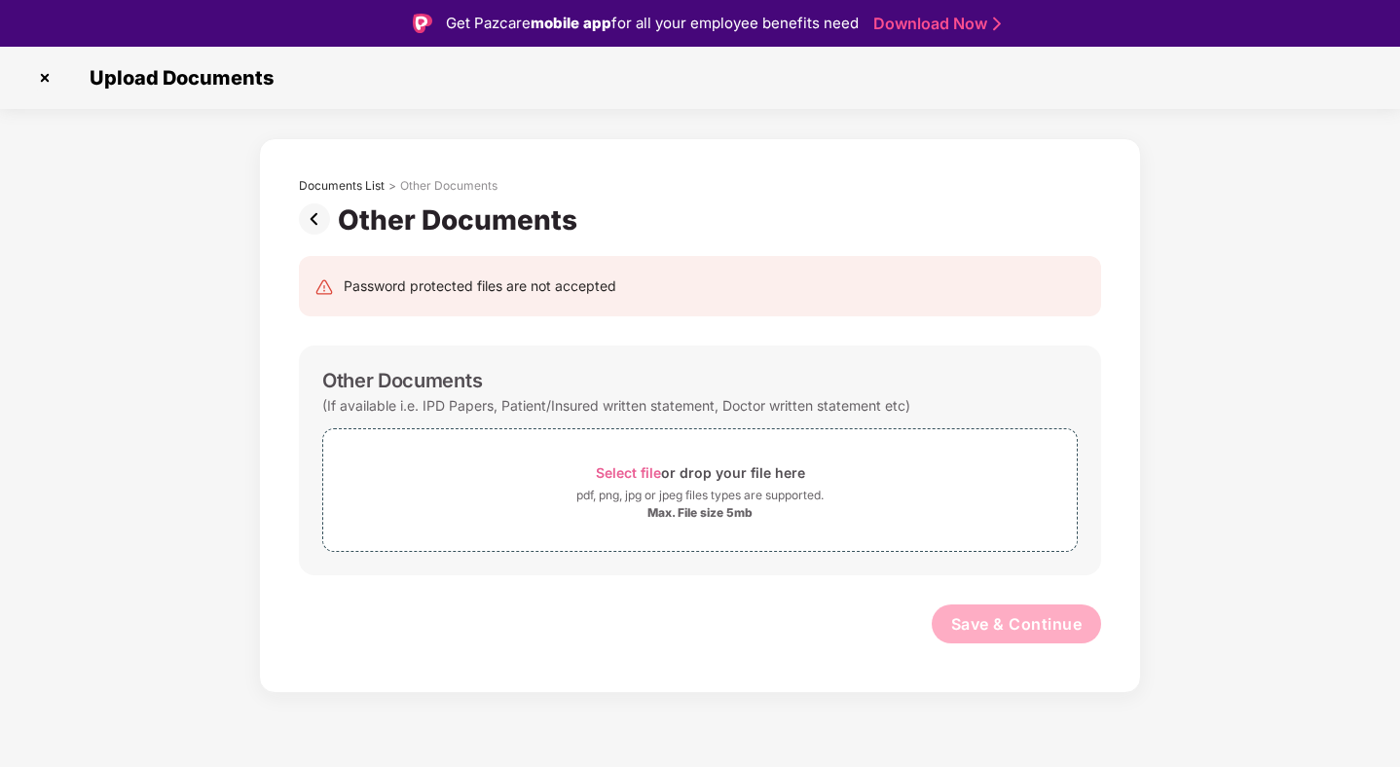
scroll to position [27, 0]
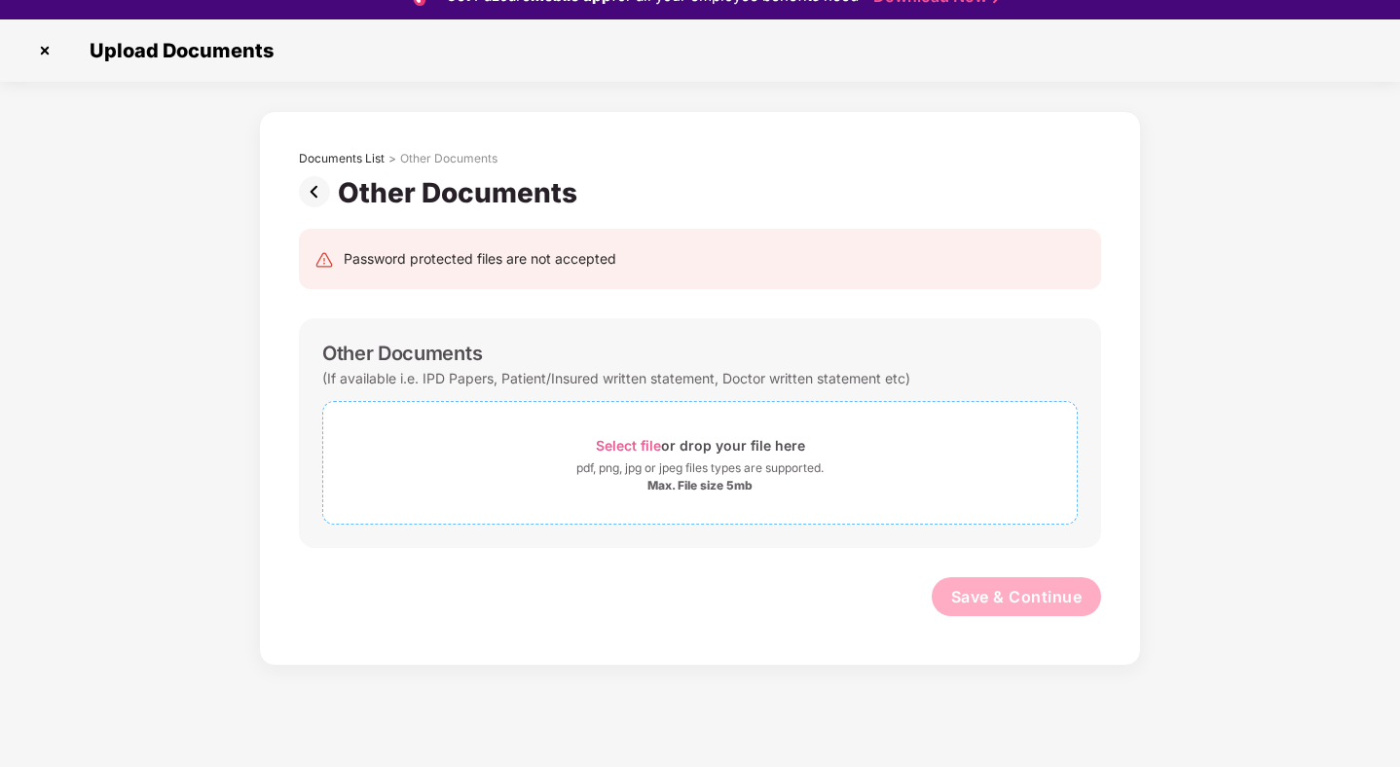
click at [632, 426] on span "Select file or drop your file here pdf, png, jpg or jpeg files types are suppor…" at bounding box center [699, 463] width 753 height 92
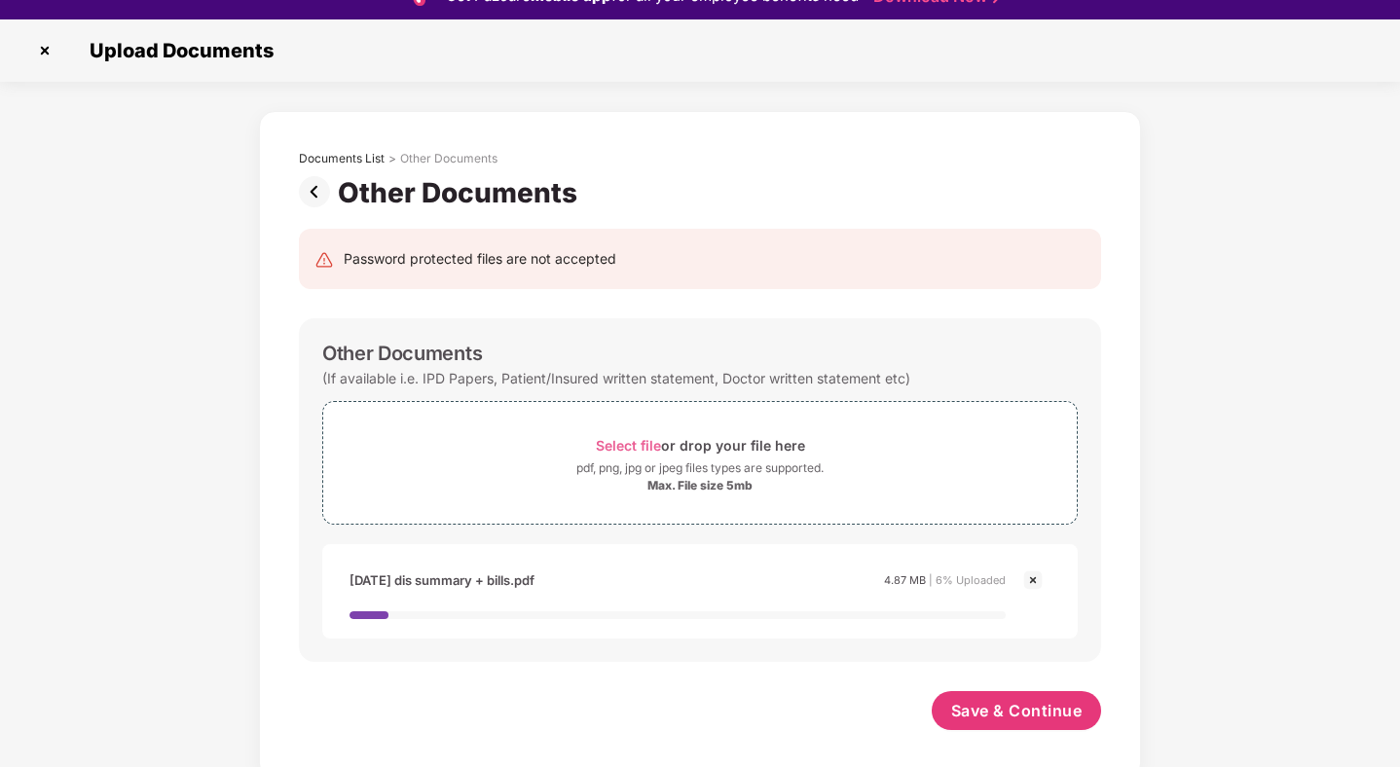
scroll to position [47, 0]
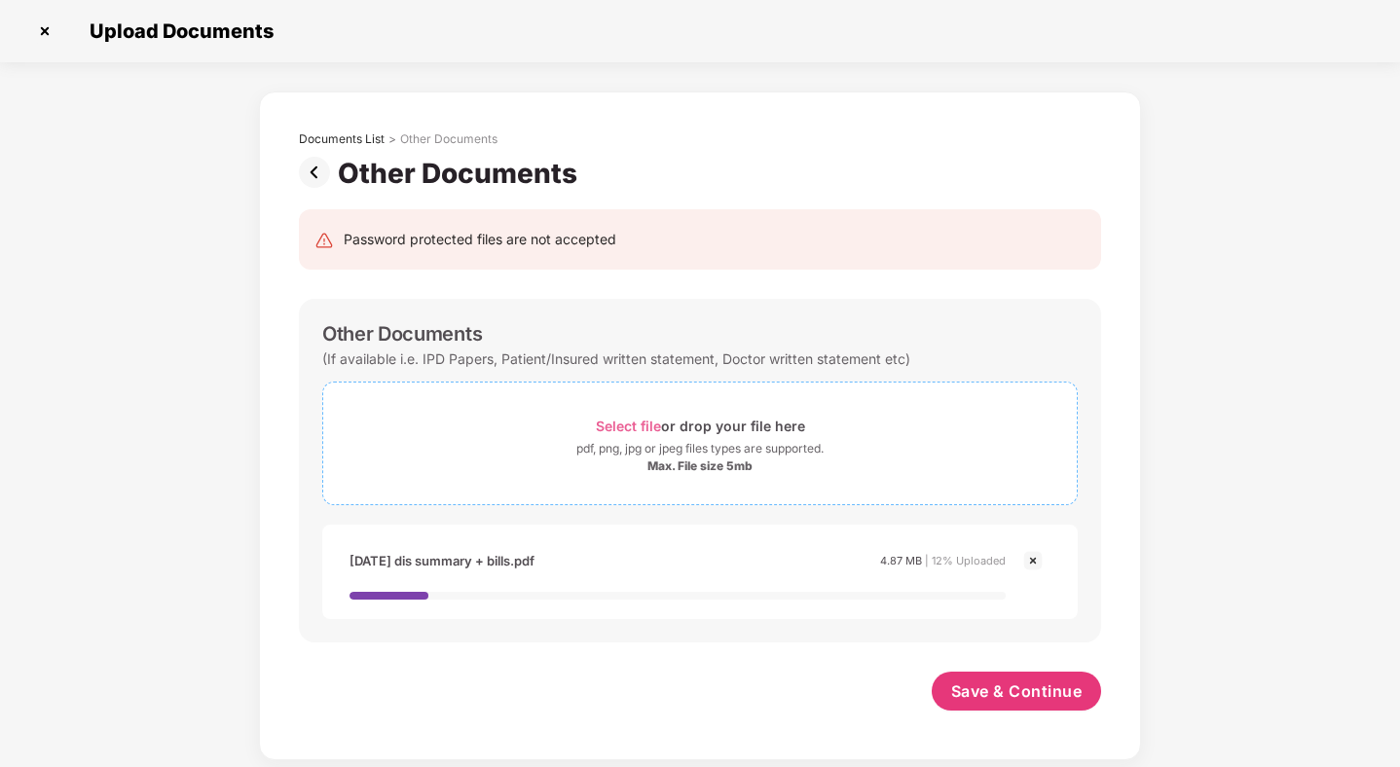
click at [647, 422] on span "Select file" at bounding box center [628, 426] width 65 height 17
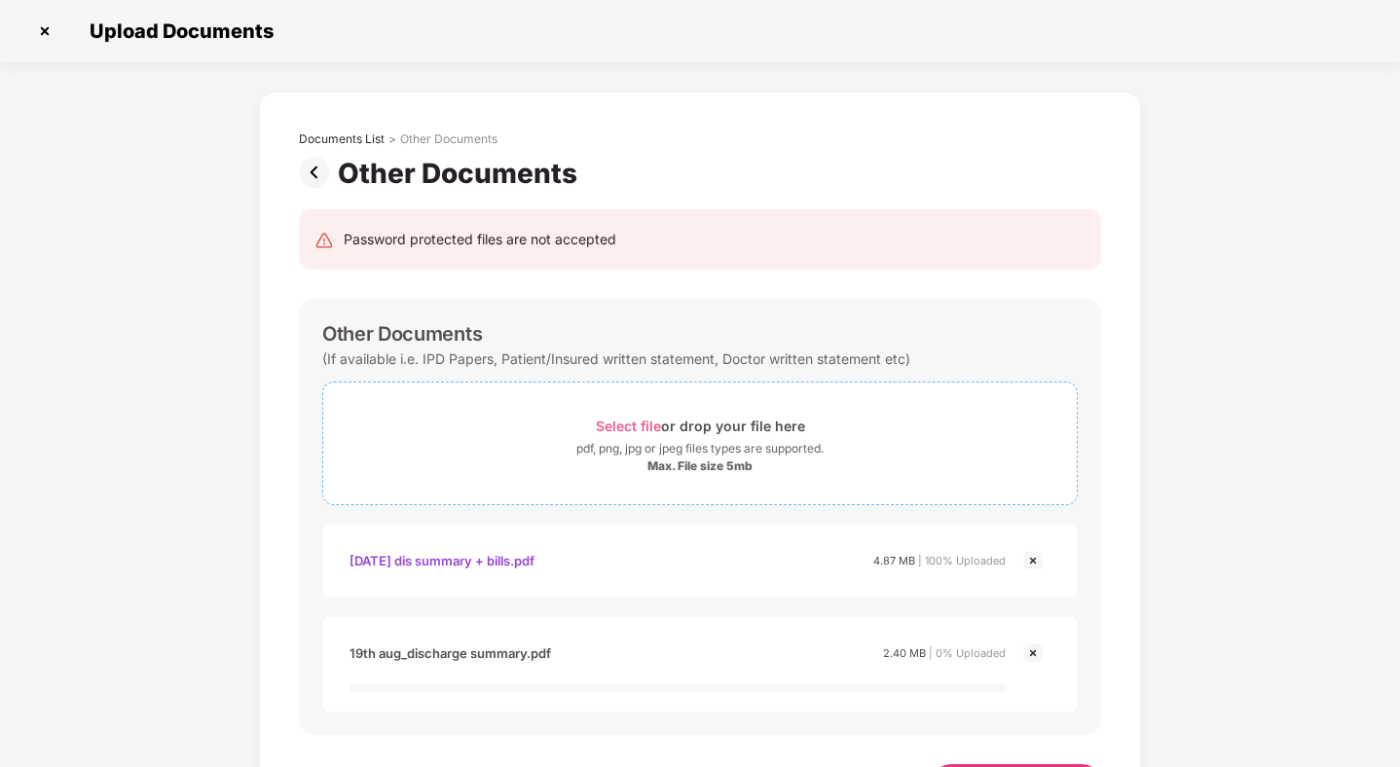
scroll to position [77, 0]
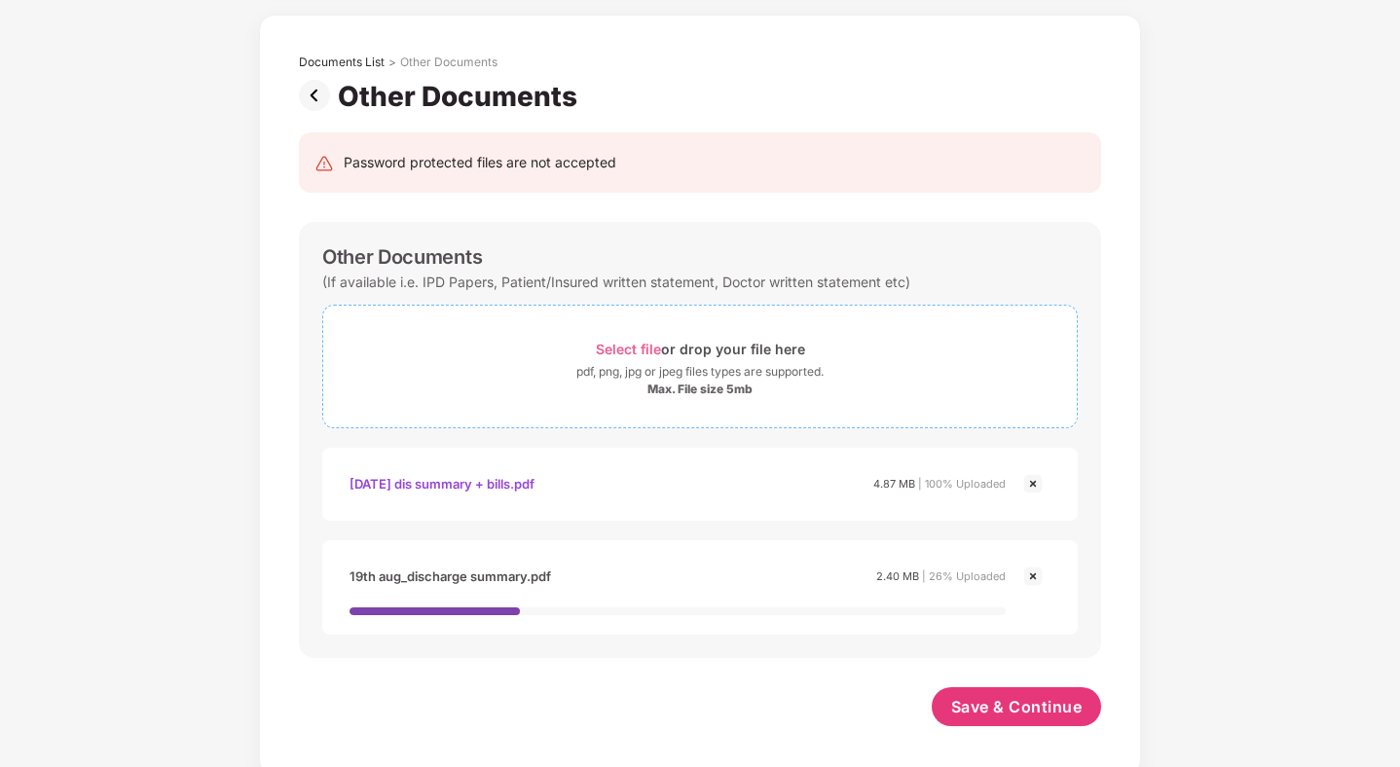
click at [632, 338] on div "Select file or drop your file here" at bounding box center [700, 349] width 209 height 26
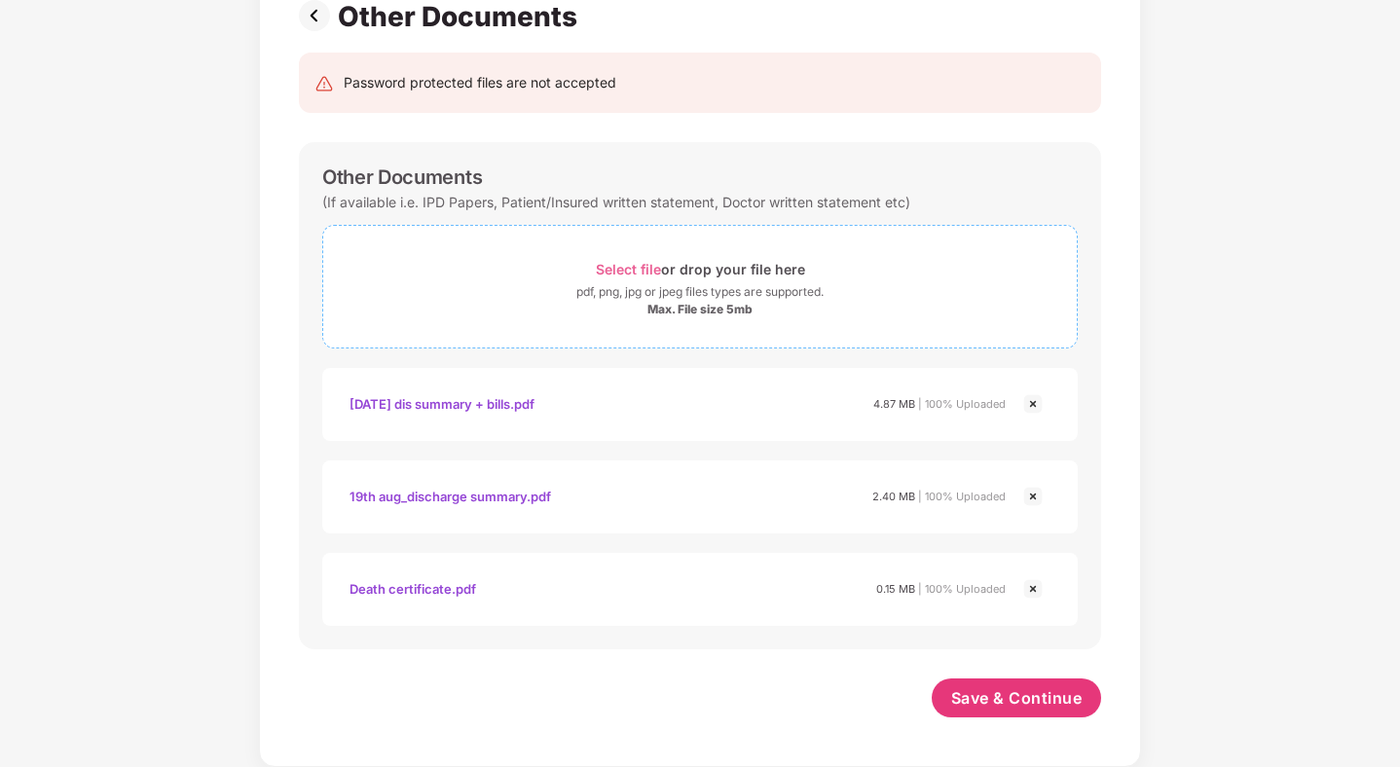
scroll to position [157, 0]
click at [1033, 708] on span "Save & Continue" at bounding box center [1016, 697] width 131 height 21
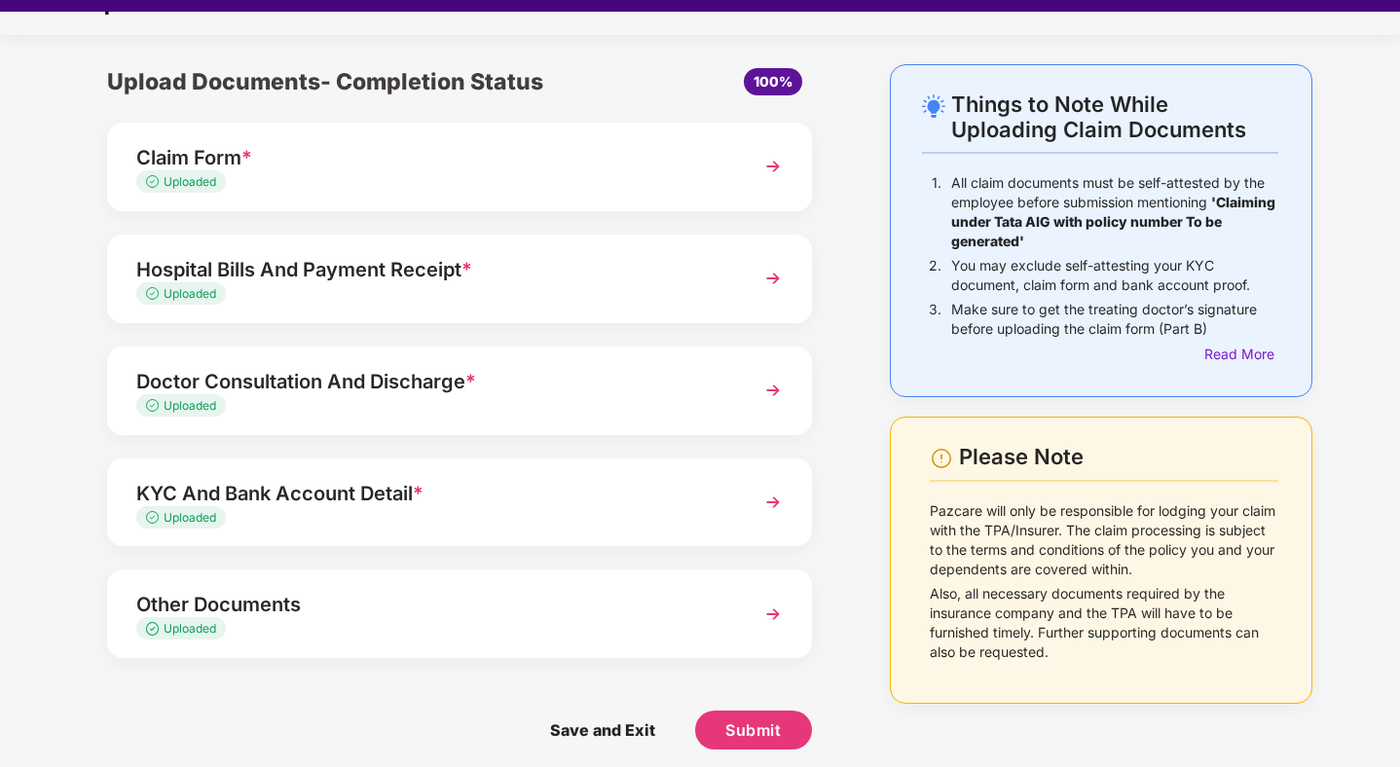
scroll to position [47, 0]
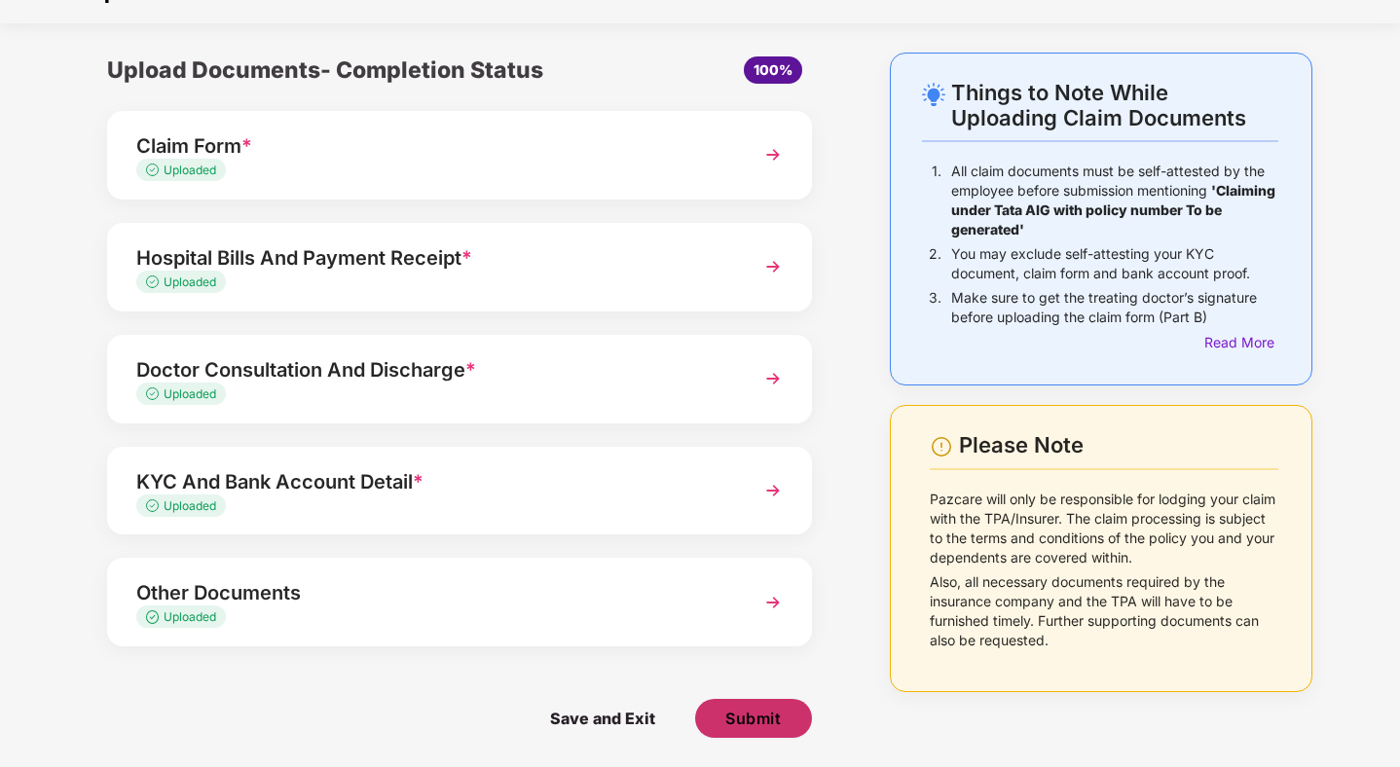
click at [757, 721] on span "Submit" at bounding box center [752, 718] width 55 height 21
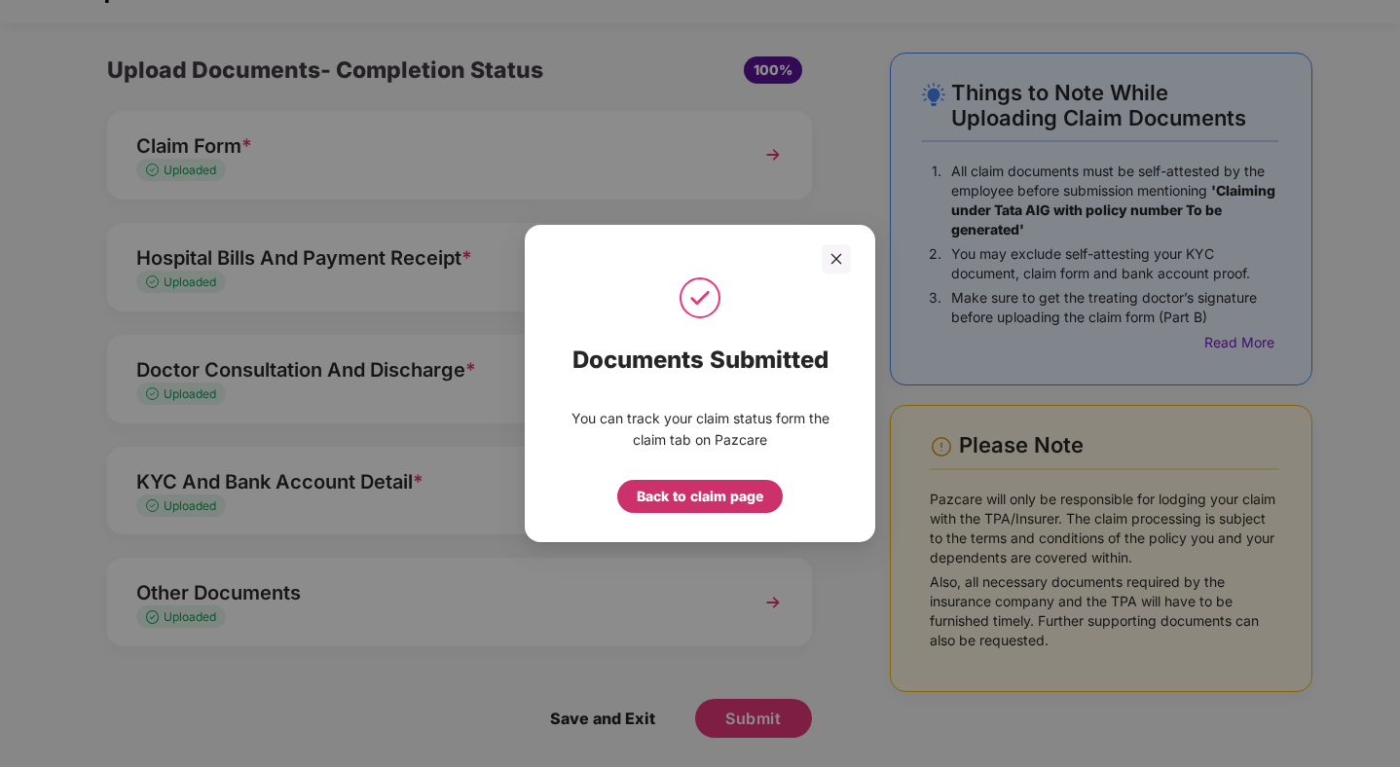
click at [721, 506] on div "Back to claim page" at bounding box center [700, 496] width 127 height 21
